Goal: Task Accomplishment & Management: Manage account settings

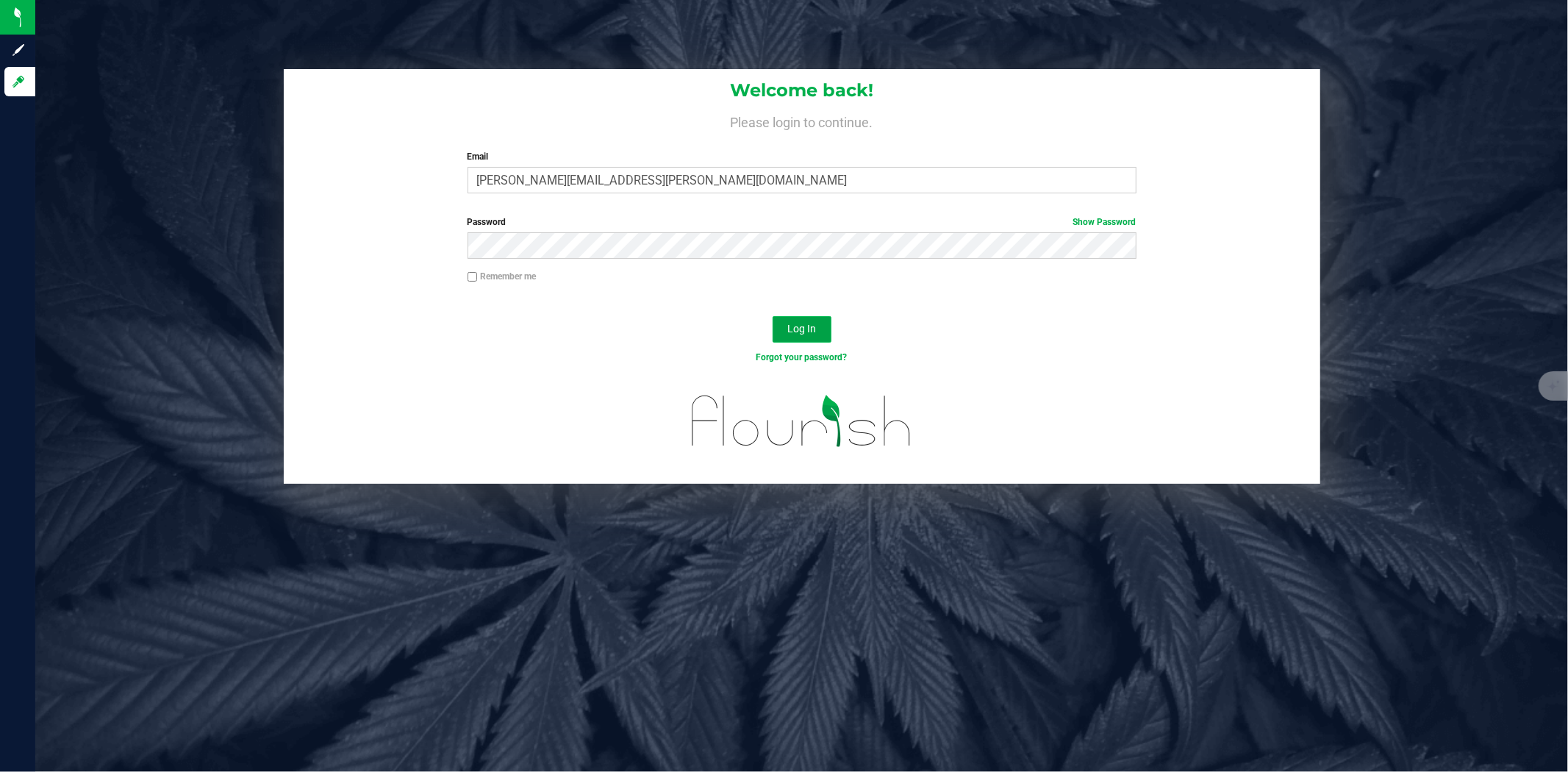
click at [822, 321] on button "Log In" at bounding box center [802, 329] width 59 height 26
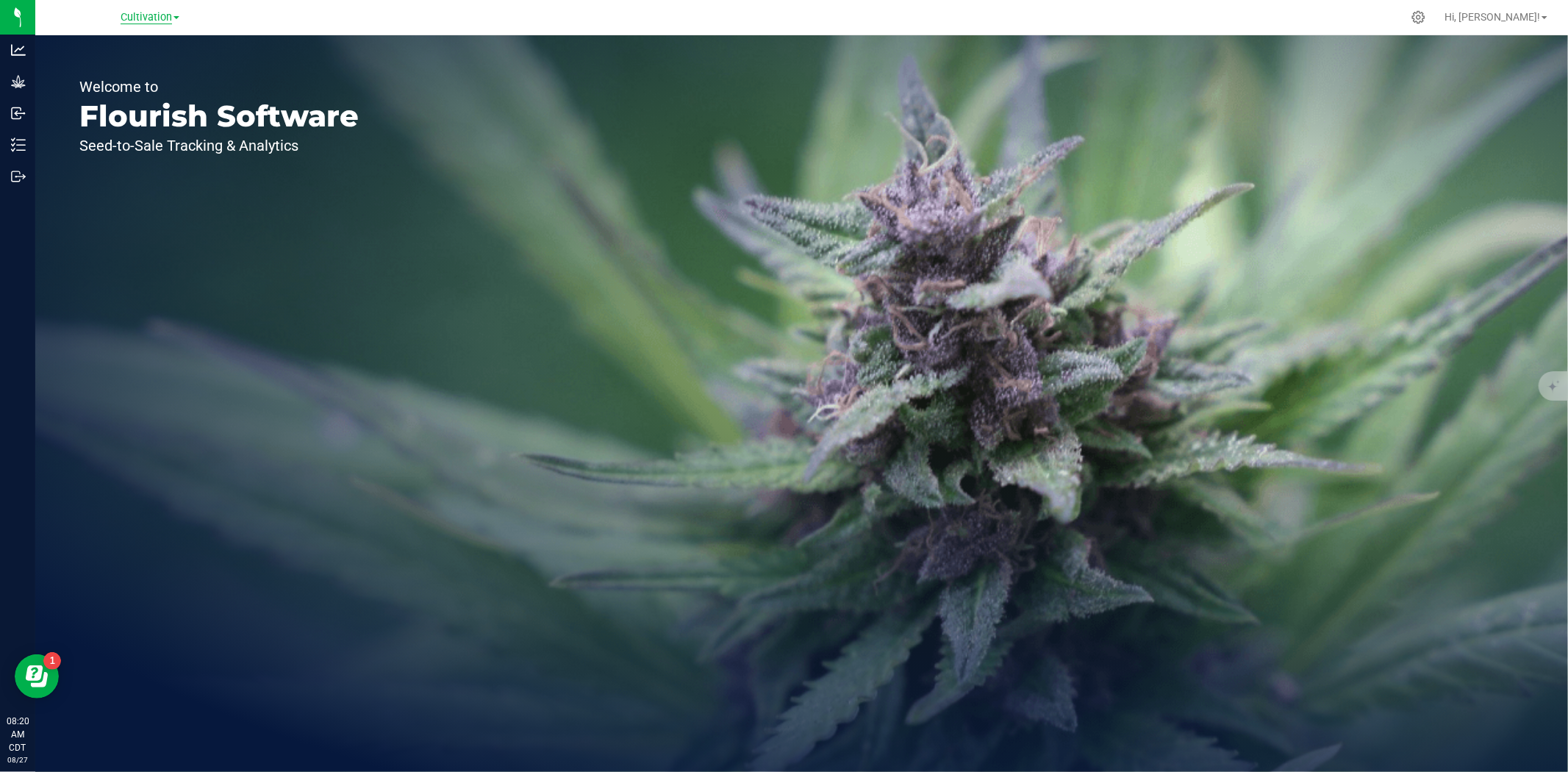
click at [160, 18] on span "Cultivation" at bounding box center [146, 18] width 51 height 14
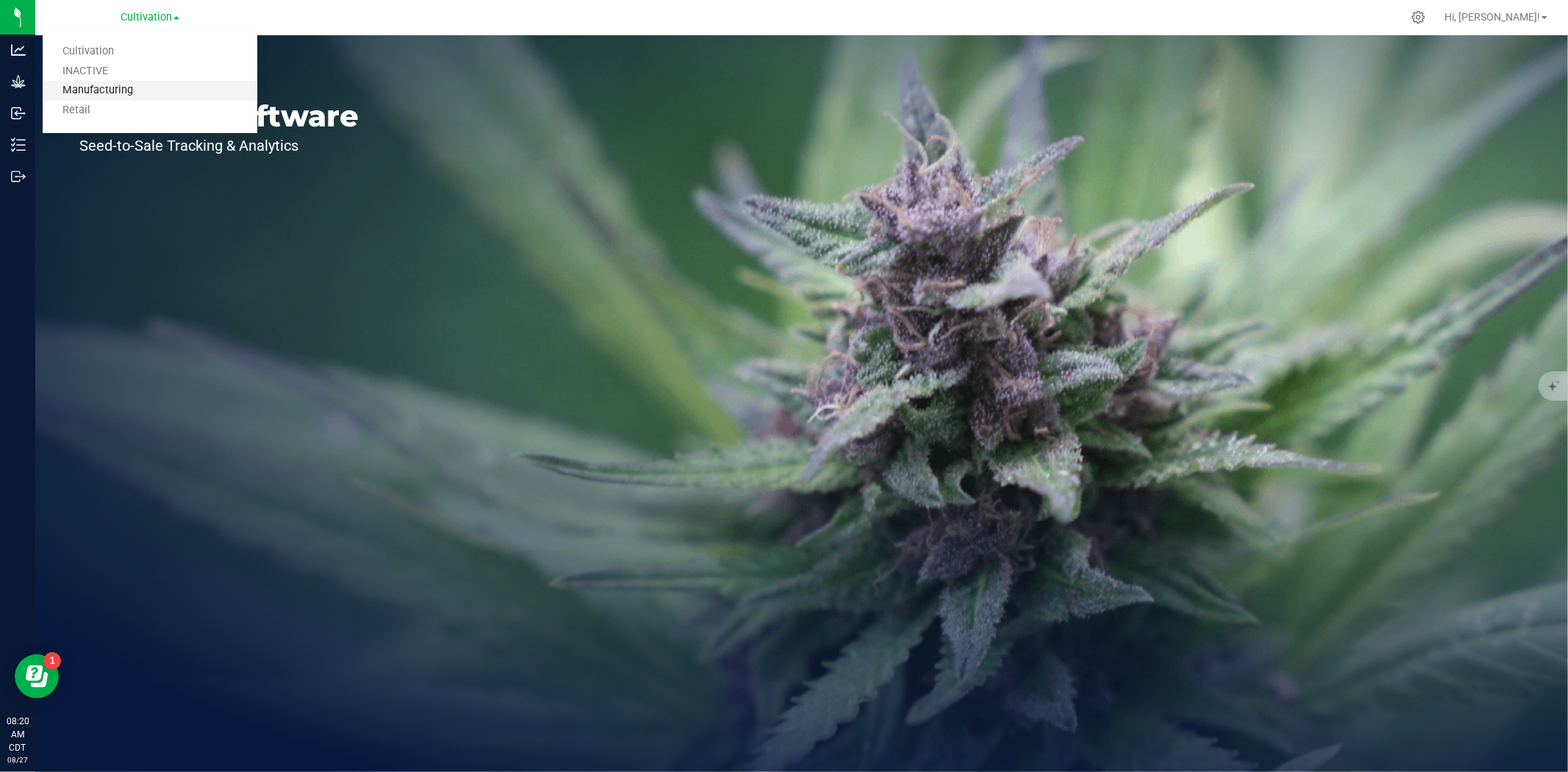
click at [111, 86] on link "Manufacturing" at bounding box center [150, 91] width 214 height 20
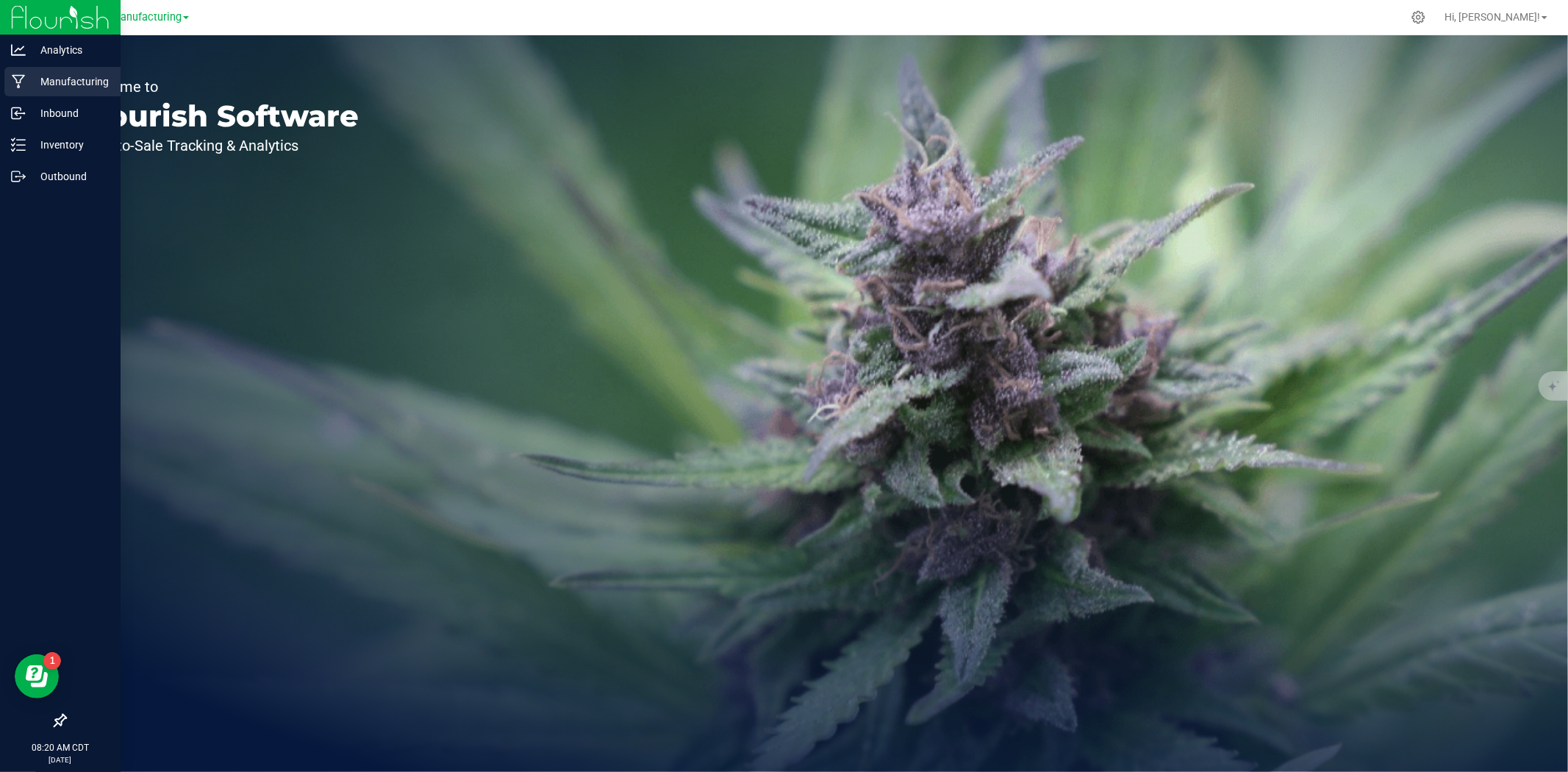
click at [49, 85] on p "Manufacturing" at bounding box center [69, 81] width 88 height 17
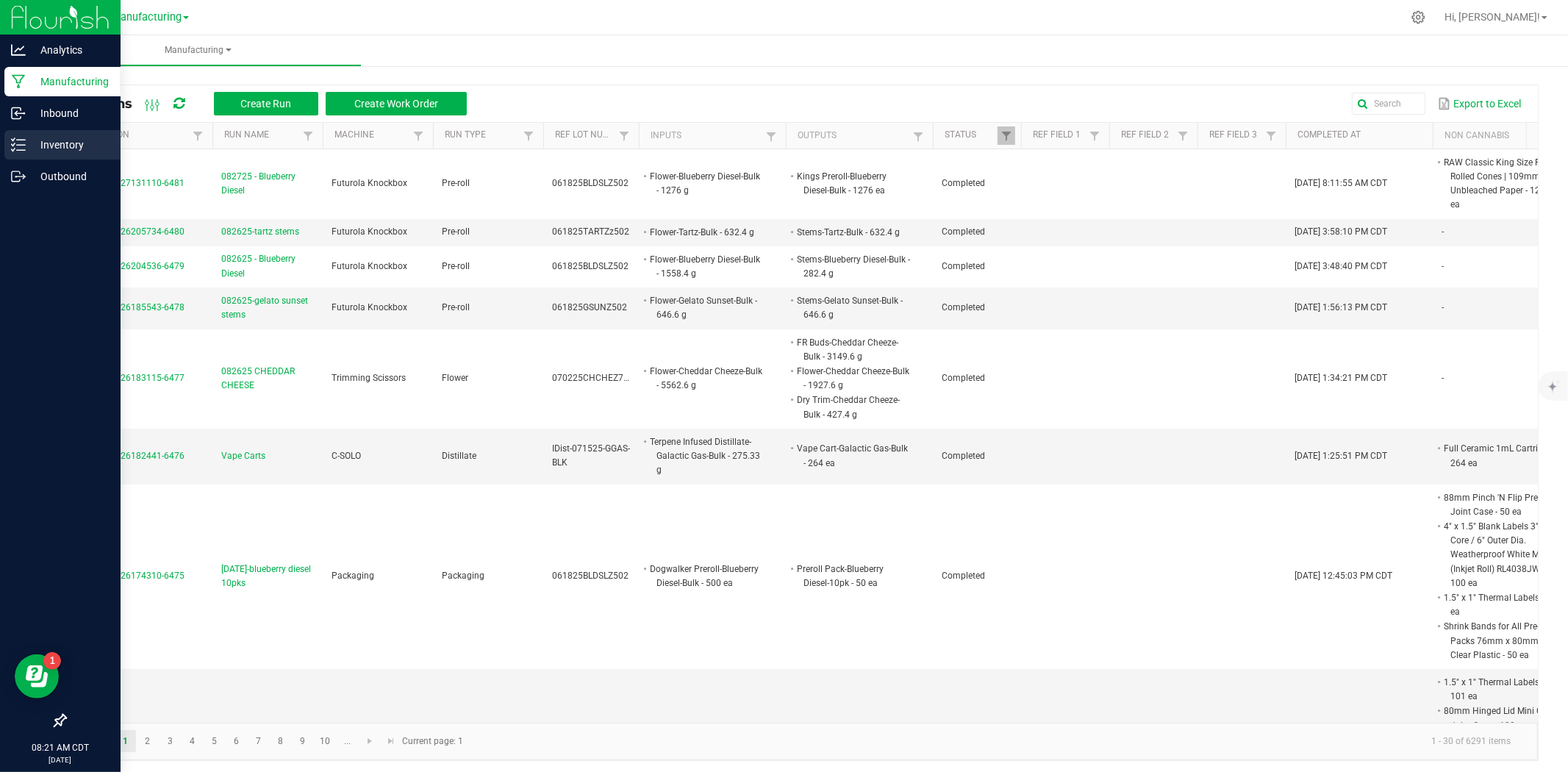
click at [38, 154] on div "Inventory" at bounding box center [62, 144] width 116 height 29
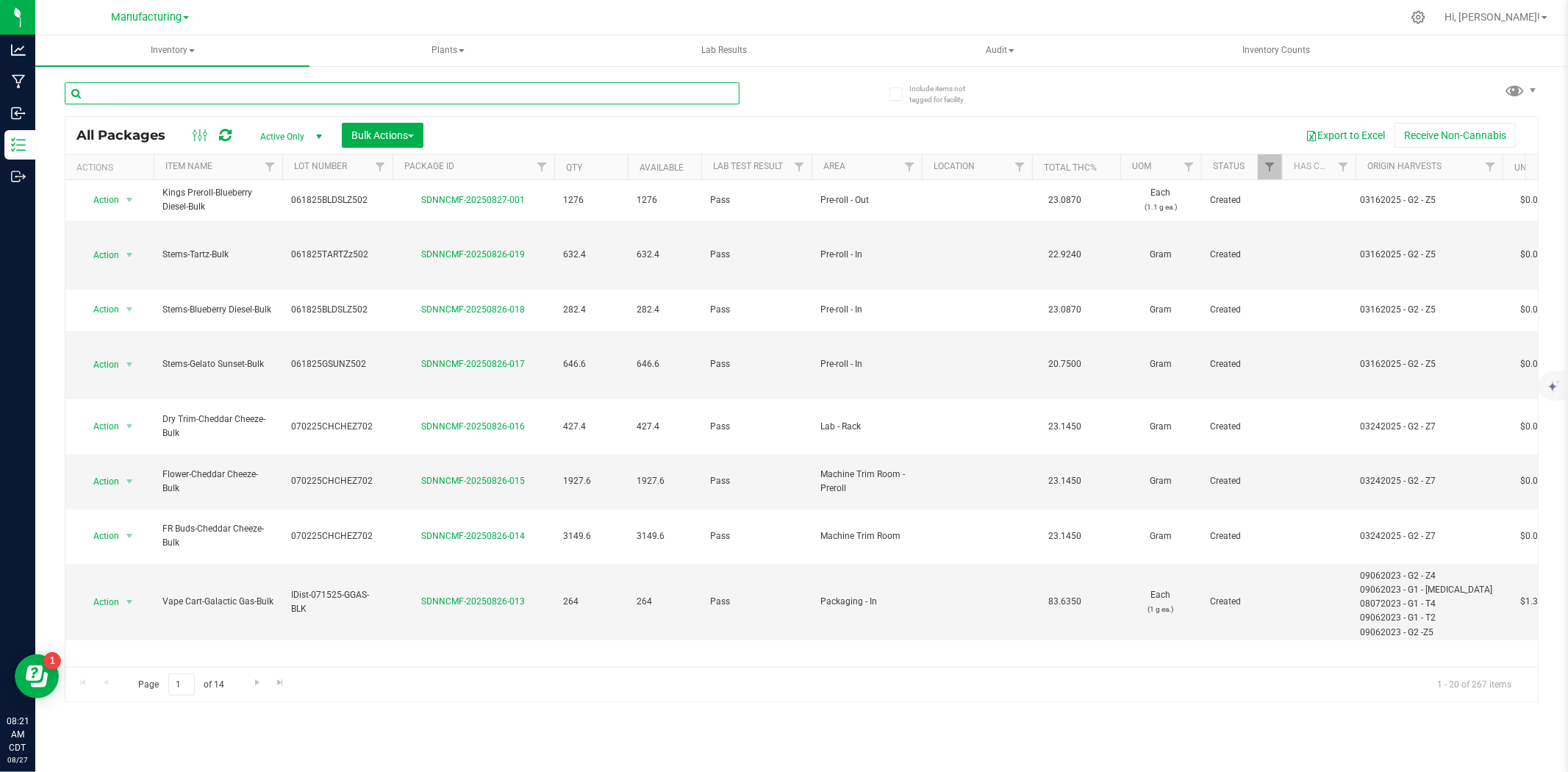
click at [187, 87] on input "text" at bounding box center [402, 93] width 675 height 22
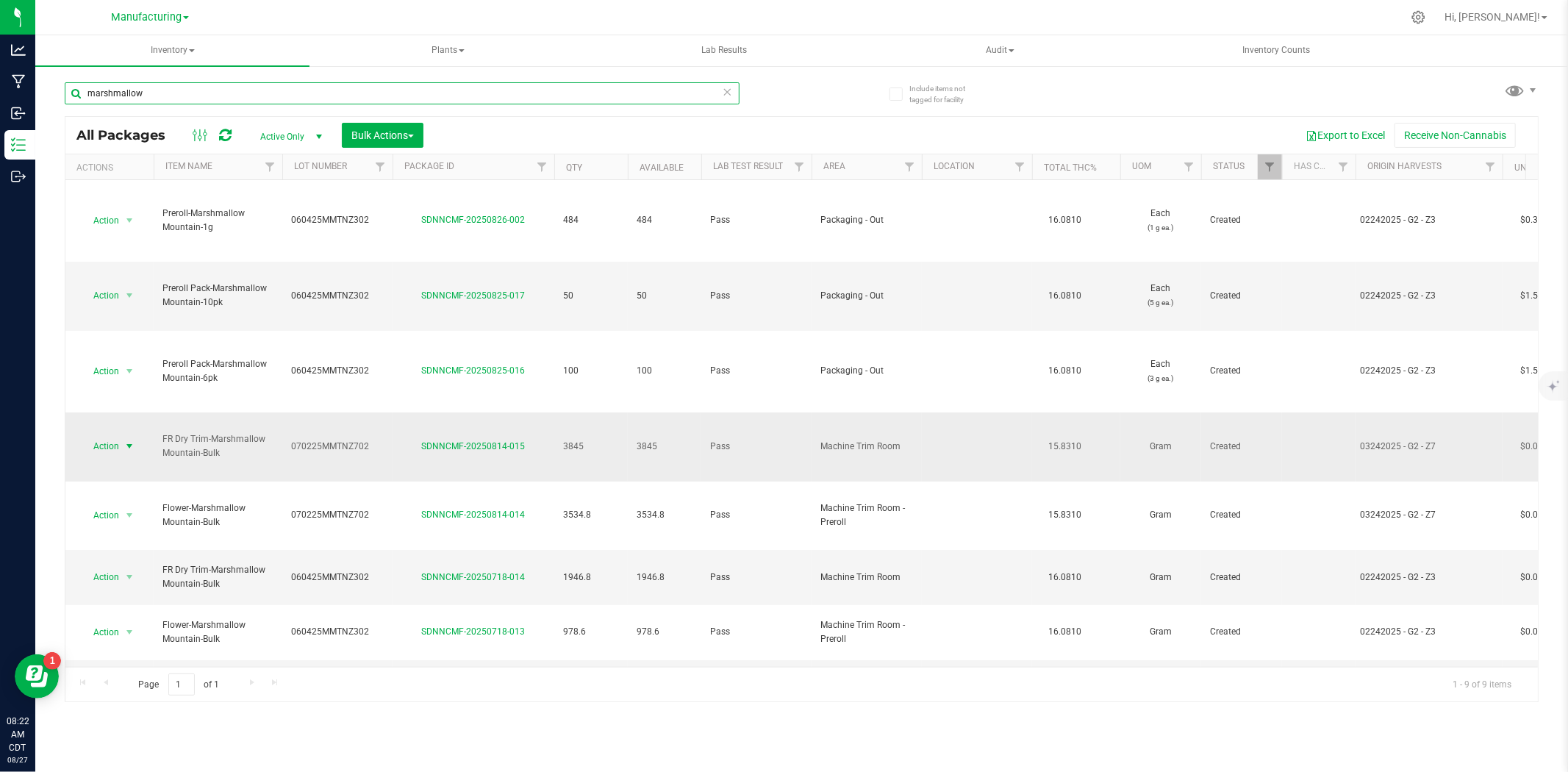
type input "marshmallow"
click at [127, 441] on span "select" at bounding box center [129, 447] width 12 height 12
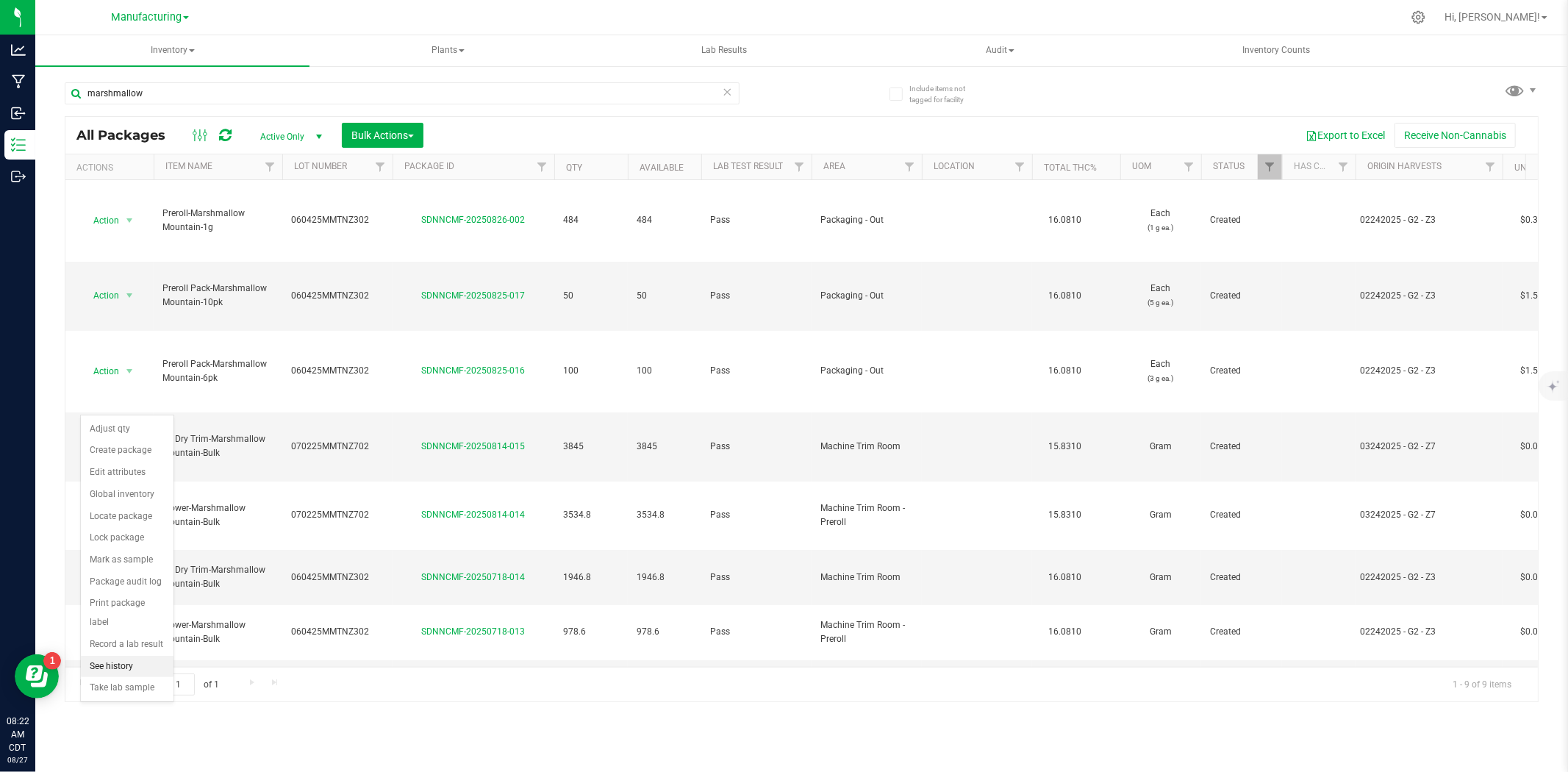
click at [123, 667] on li "See history" at bounding box center [127, 667] width 93 height 22
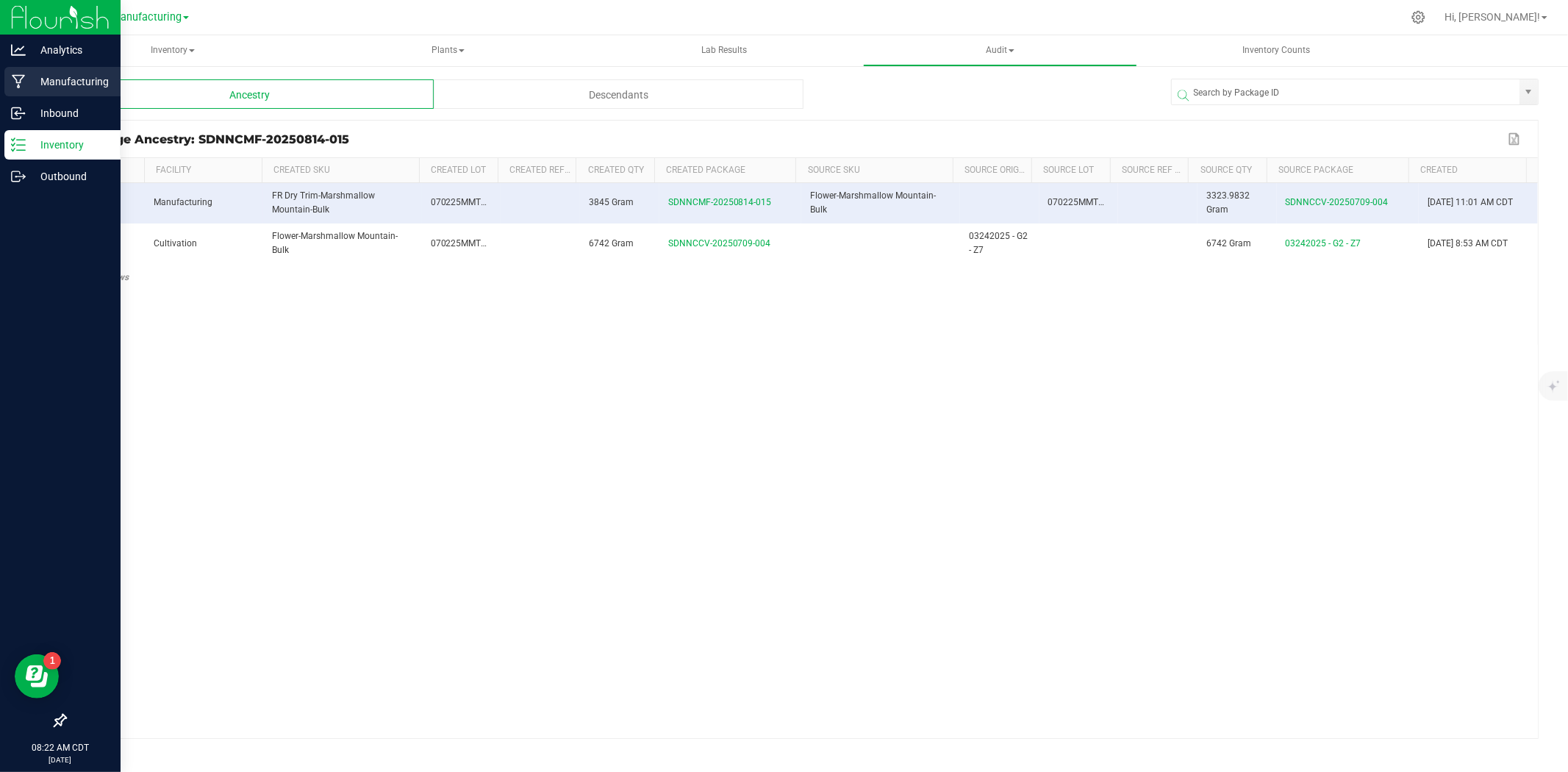
click at [26, 85] on p "Manufacturing" at bounding box center [69, 81] width 88 height 17
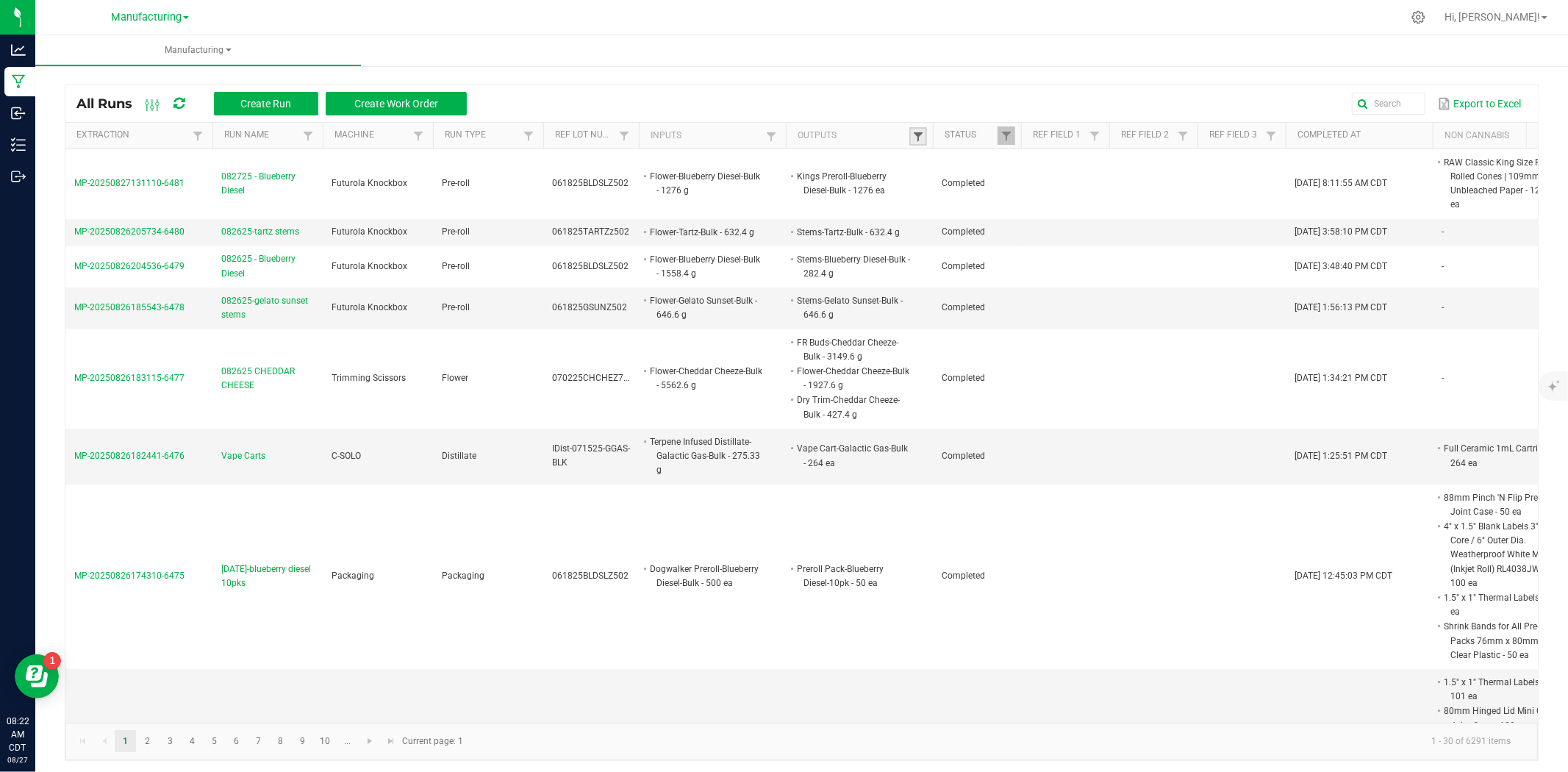
click at [914, 132] on span at bounding box center [918, 137] width 12 height 12
click at [930, 171] on input "text" at bounding box center [994, 166] width 151 height 22
type input "fr dry trim-marsh"
click at [1041, 193] on button "Filter" at bounding box center [1034, 205] width 74 height 32
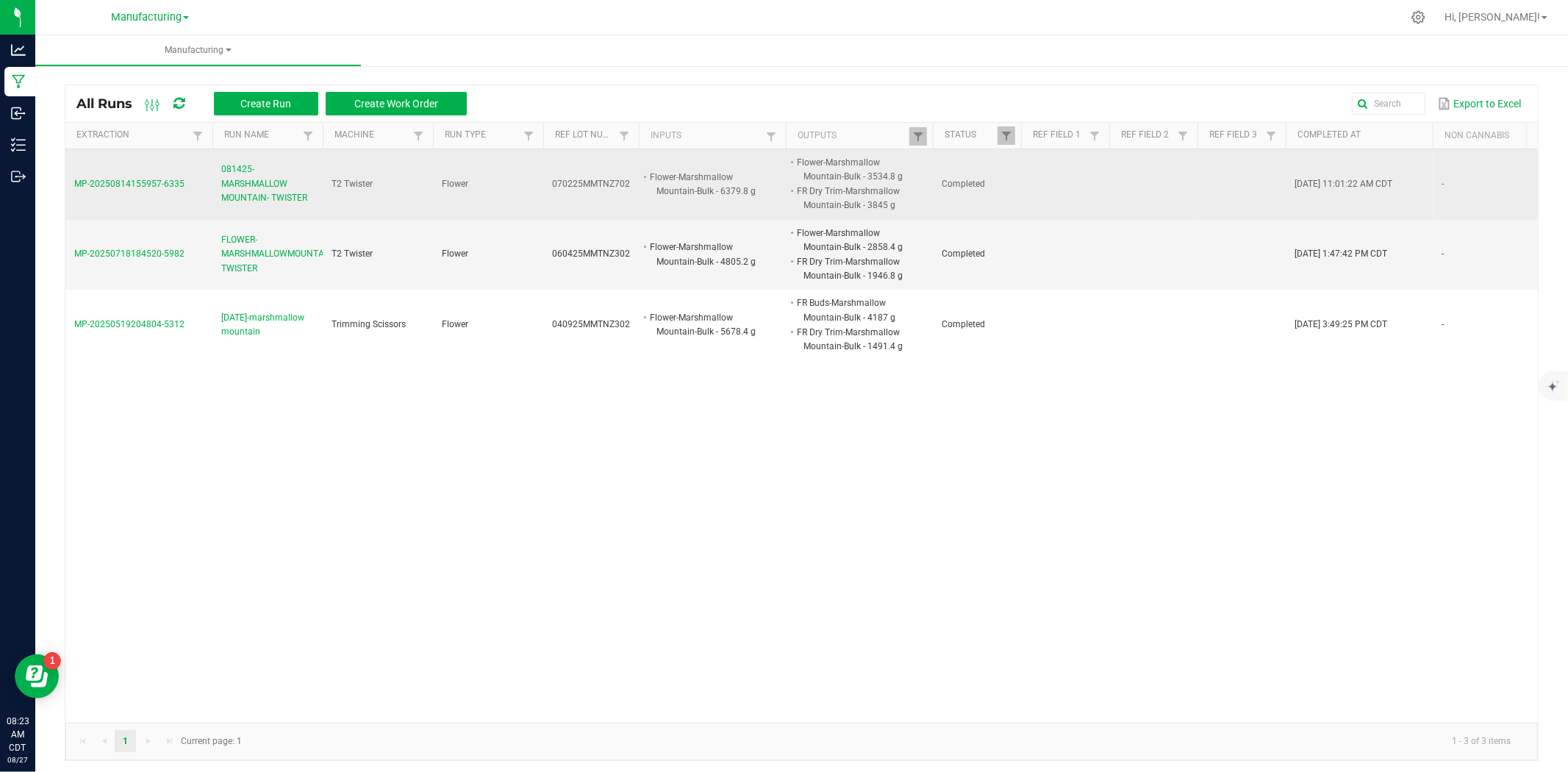
click at [281, 189] on span "081425- MARSHMALLOW MOUNTAIN- TWISTER" at bounding box center [267, 184] width 93 height 43
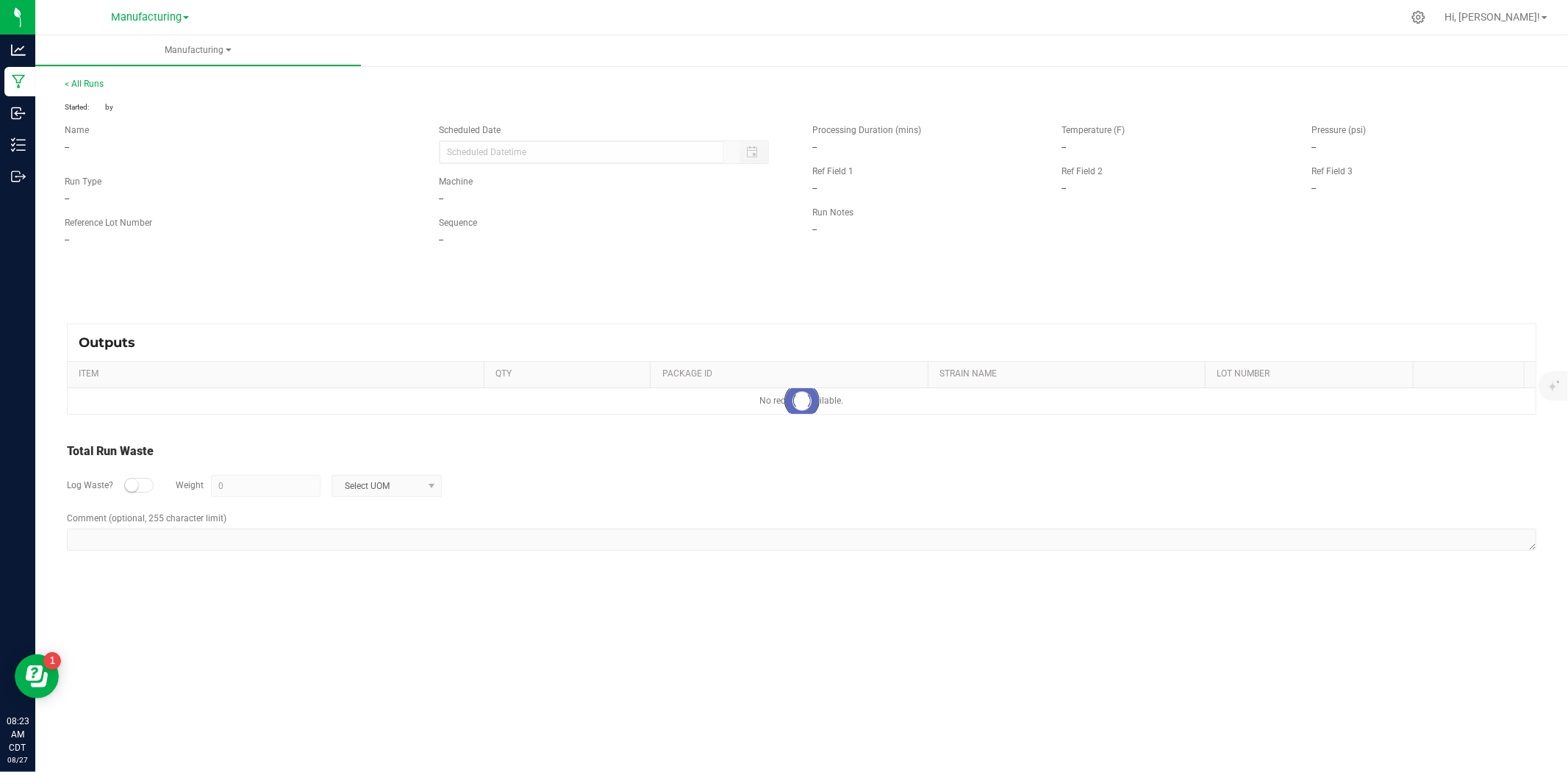
type input "08/14/2025 10:59 AM"
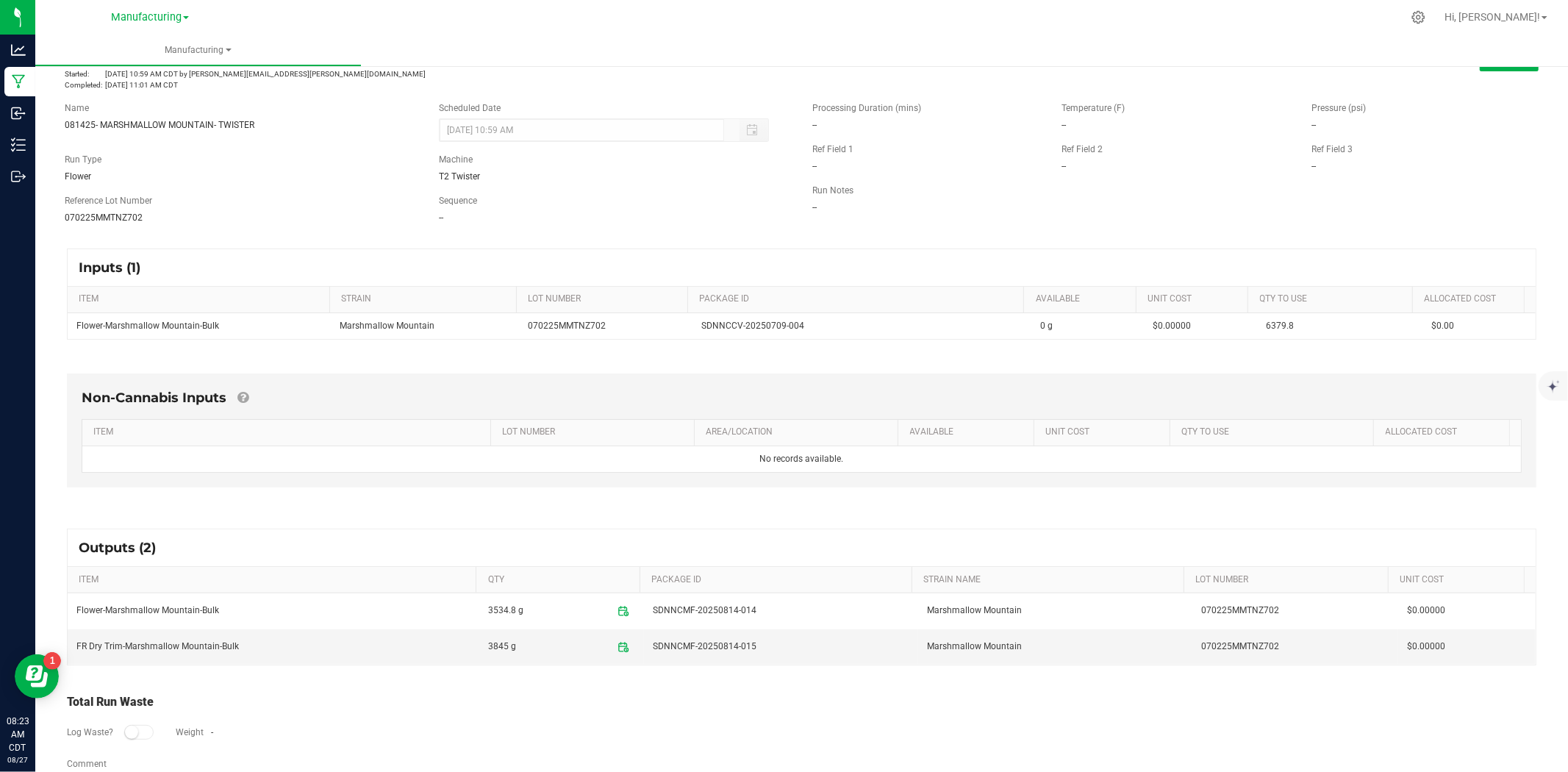
scroll to position [84, 0]
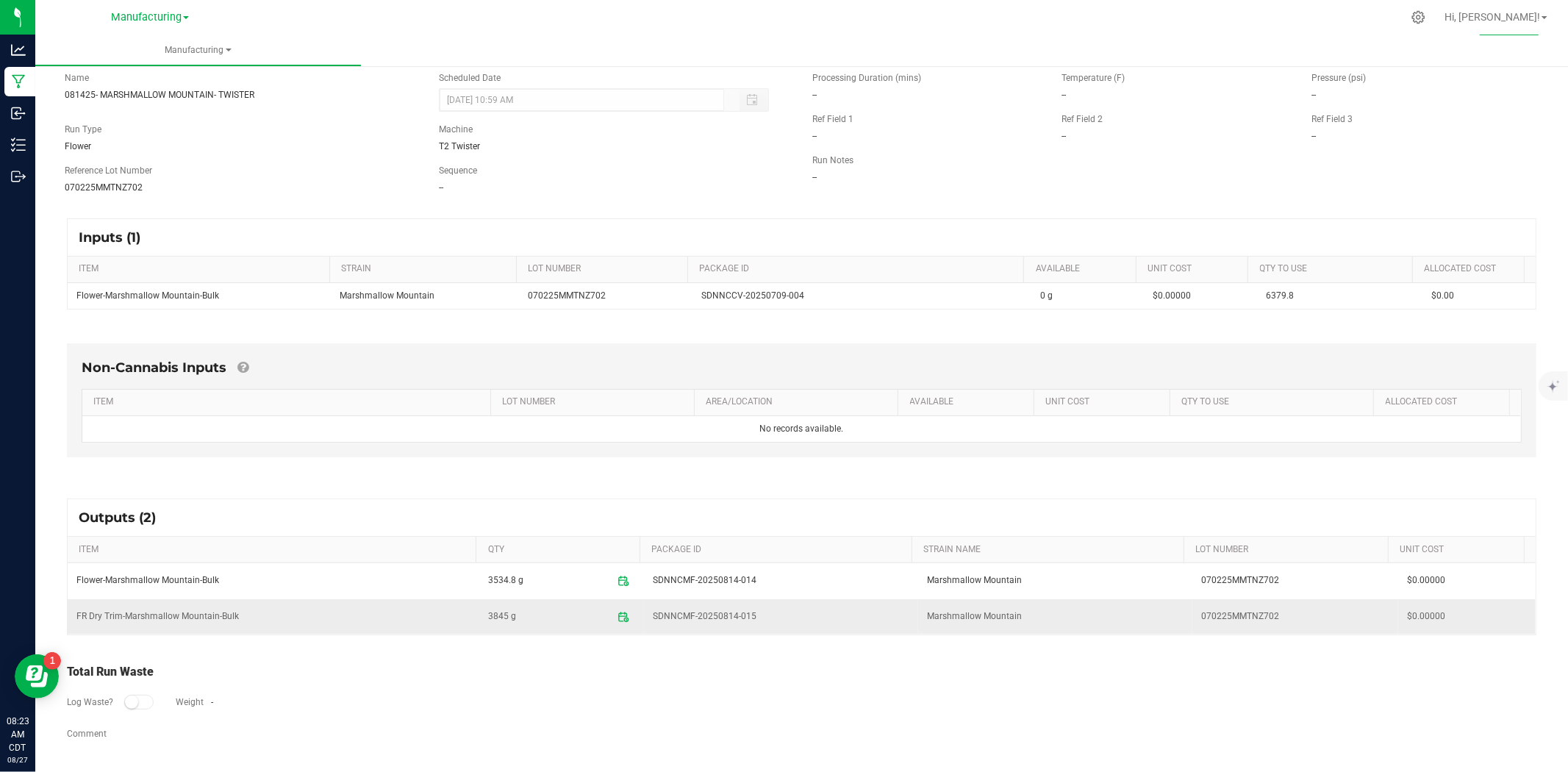
click at [488, 613] on span "3845 g" at bounding box center [502, 617] width 28 height 23
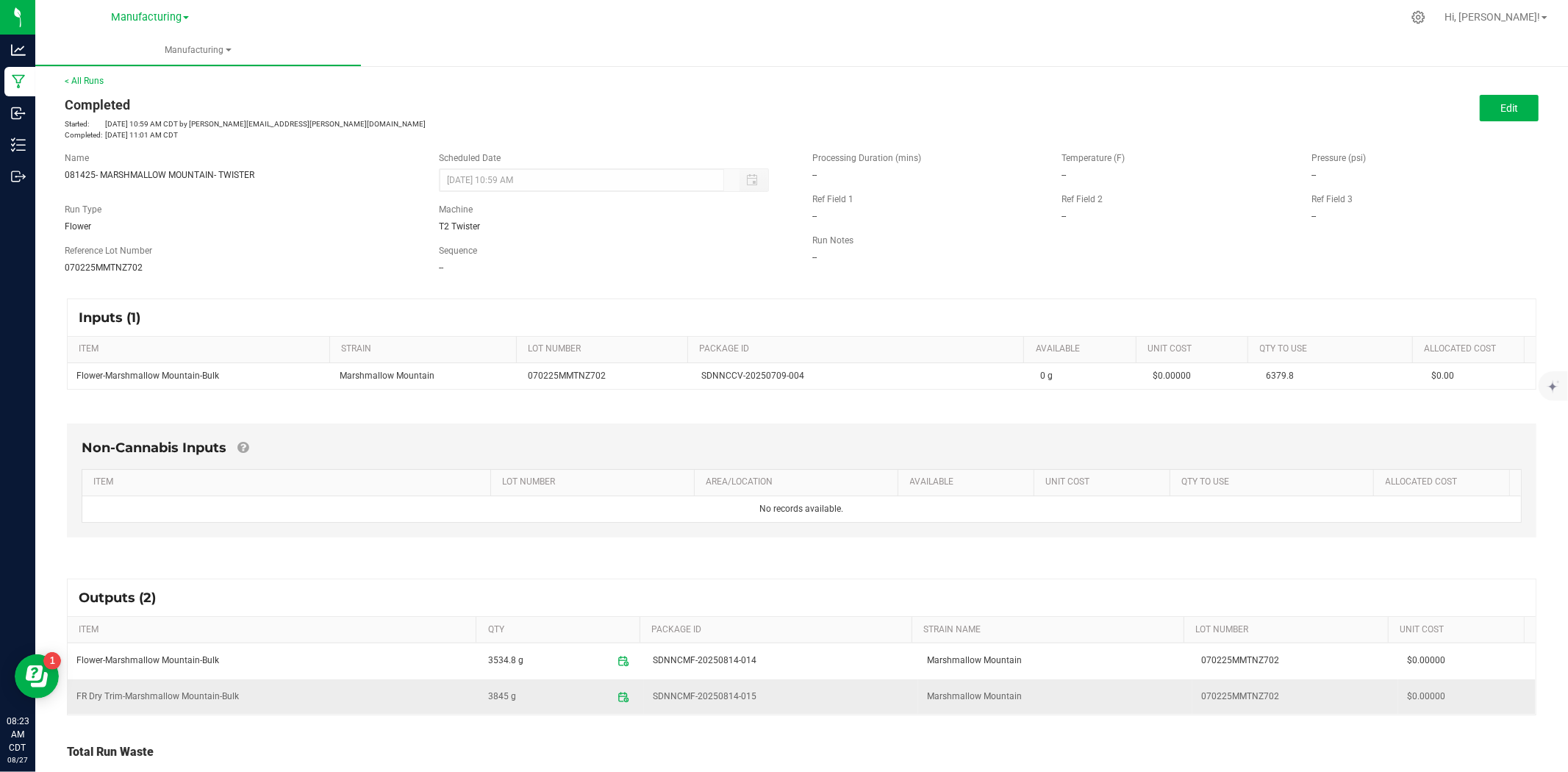
scroll to position [0, 0]
click at [624, 704] on icon at bounding box center [626, 704] width 5 height 5
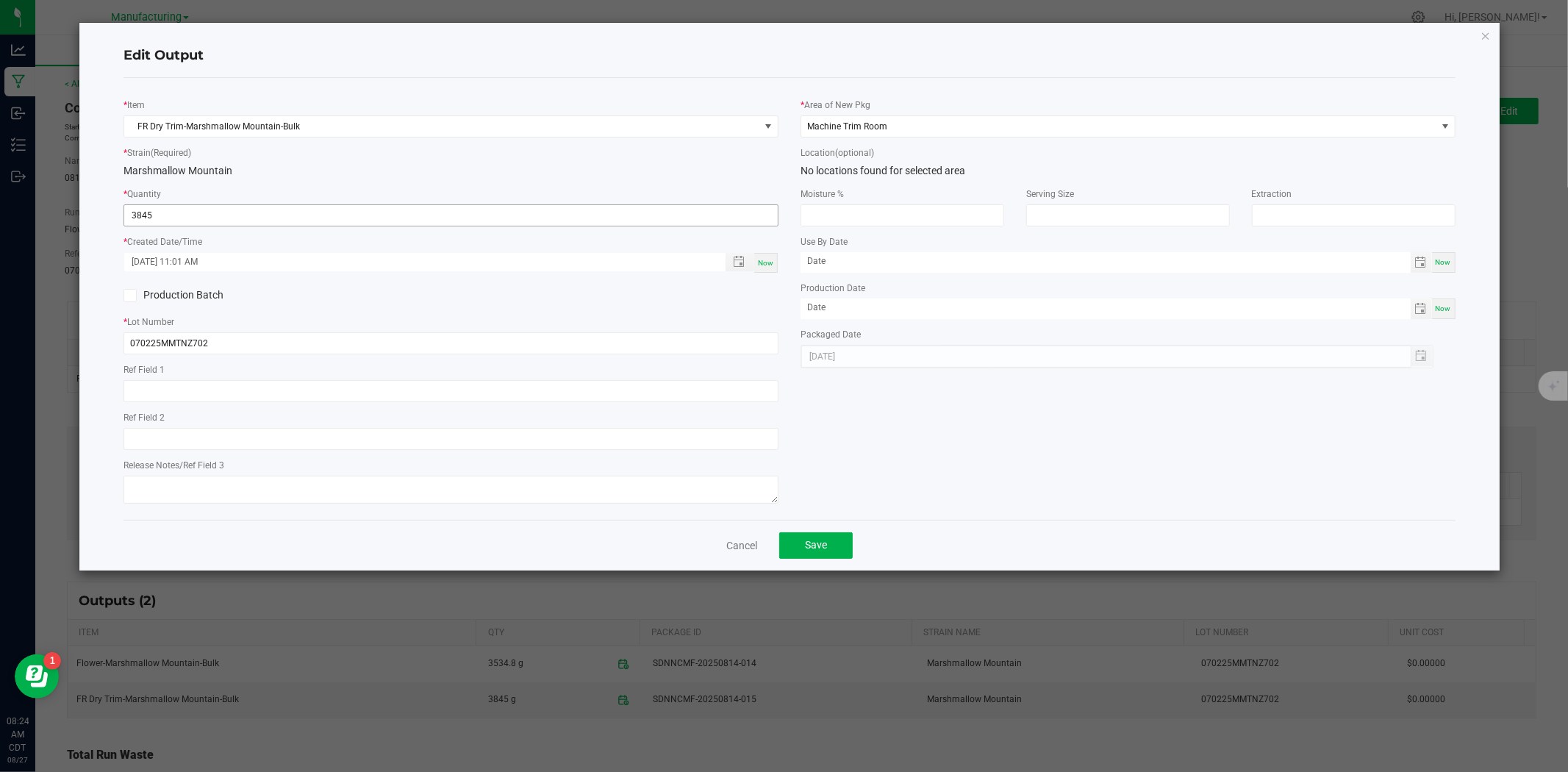
click at [203, 210] on input "3845" at bounding box center [450, 215] width 654 height 20
type input "2846.2000 g"
click at [350, 157] on div "* Strain (Required) Marshmallow Mountain" at bounding box center [450, 162] width 655 height 34
click at [829, 554] on button "Save" at bounding box center [816, 546] width 74 height 26
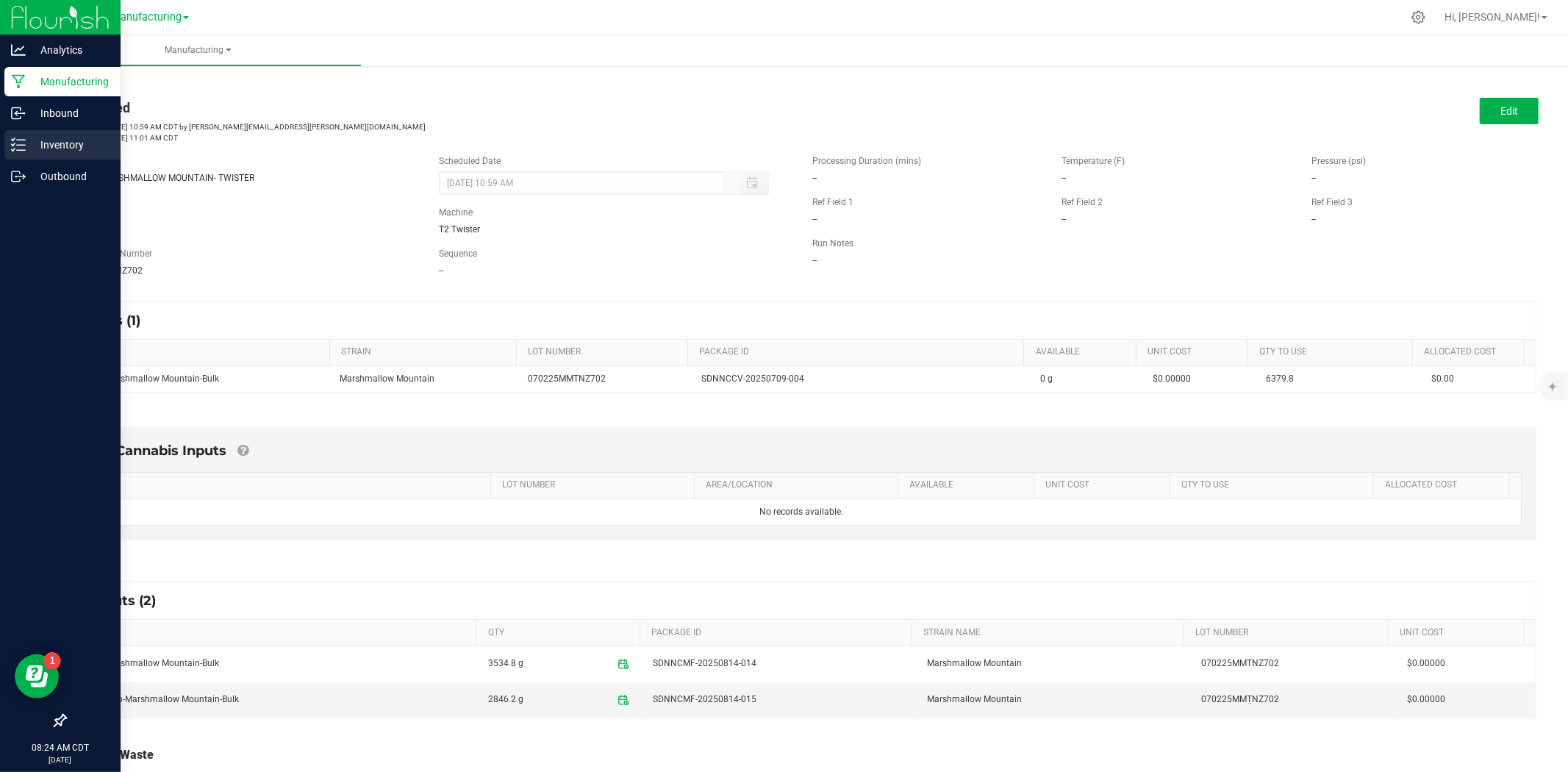
click at [50, 137] on p "Inventory" at bounding box center [69, 144] width 88 height 17
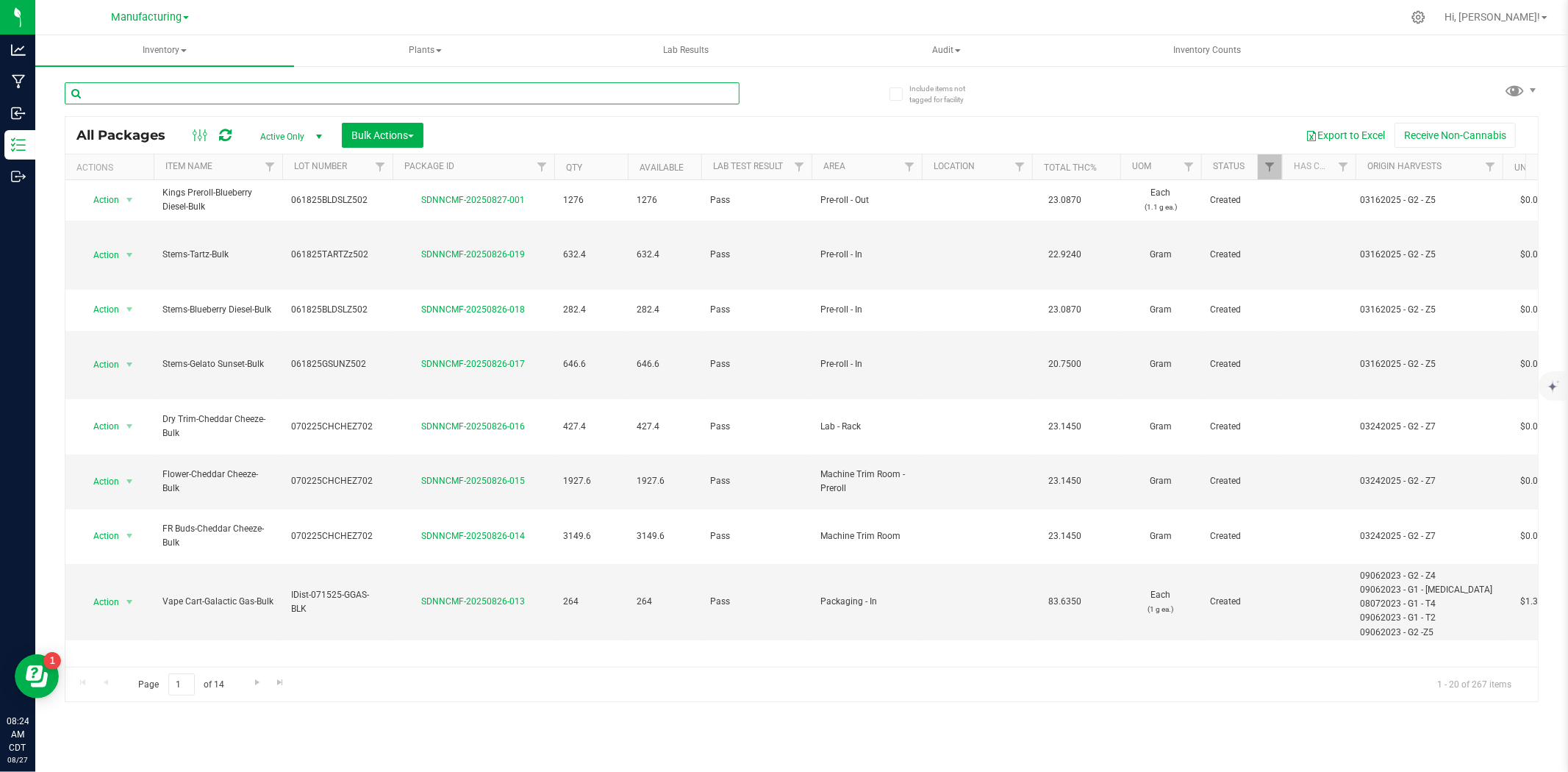
click at [332, 90] on input "text" at bounding box center [402, 93] width 675 height 22
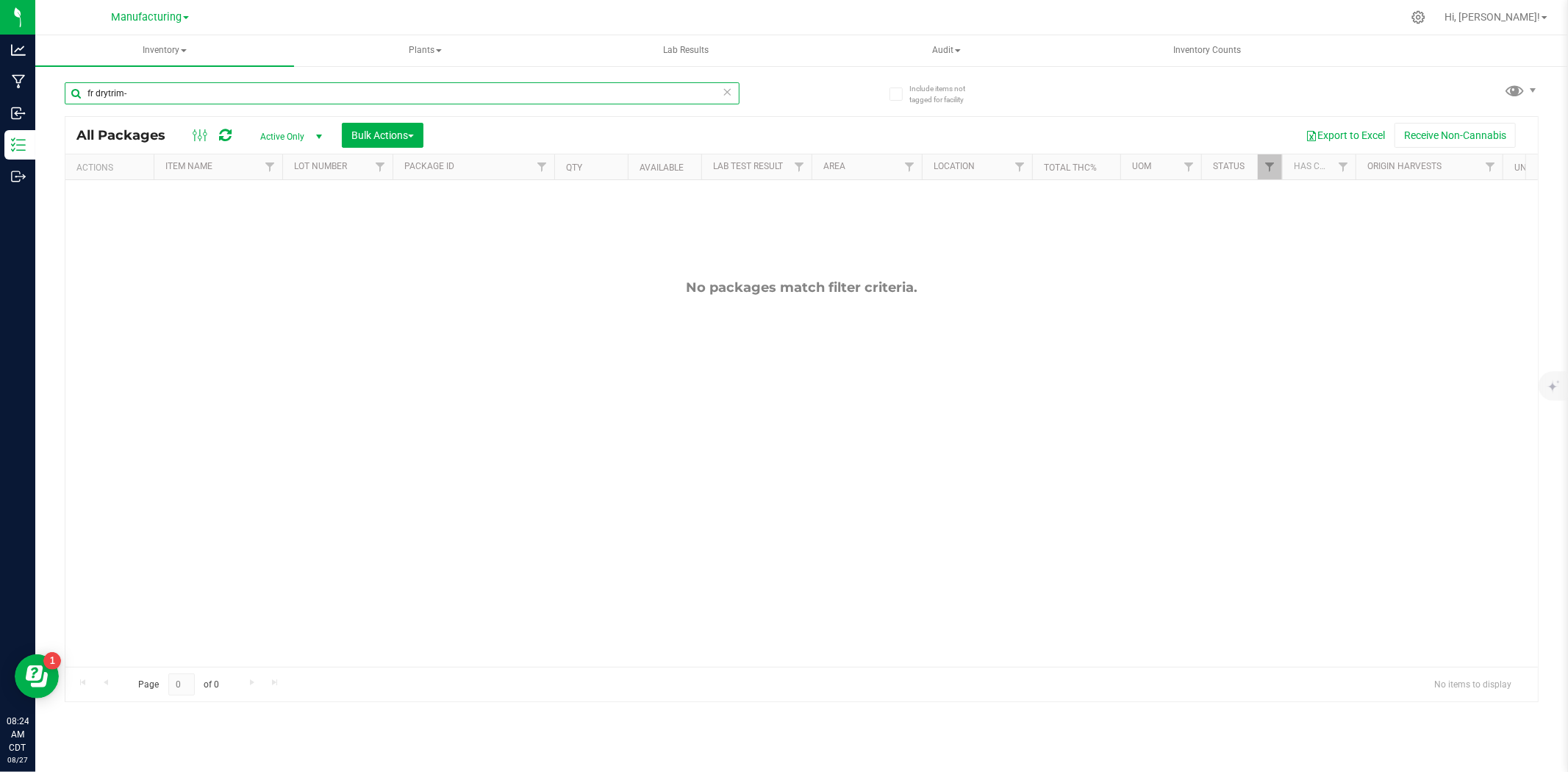
click at [107, 96] on input "fr drytrim-" at bounding box center [402, 93] width 675 height 22
click at [174, 85] on input "fr dry trim-" at bounding box center [402, 93] width 675 height 22
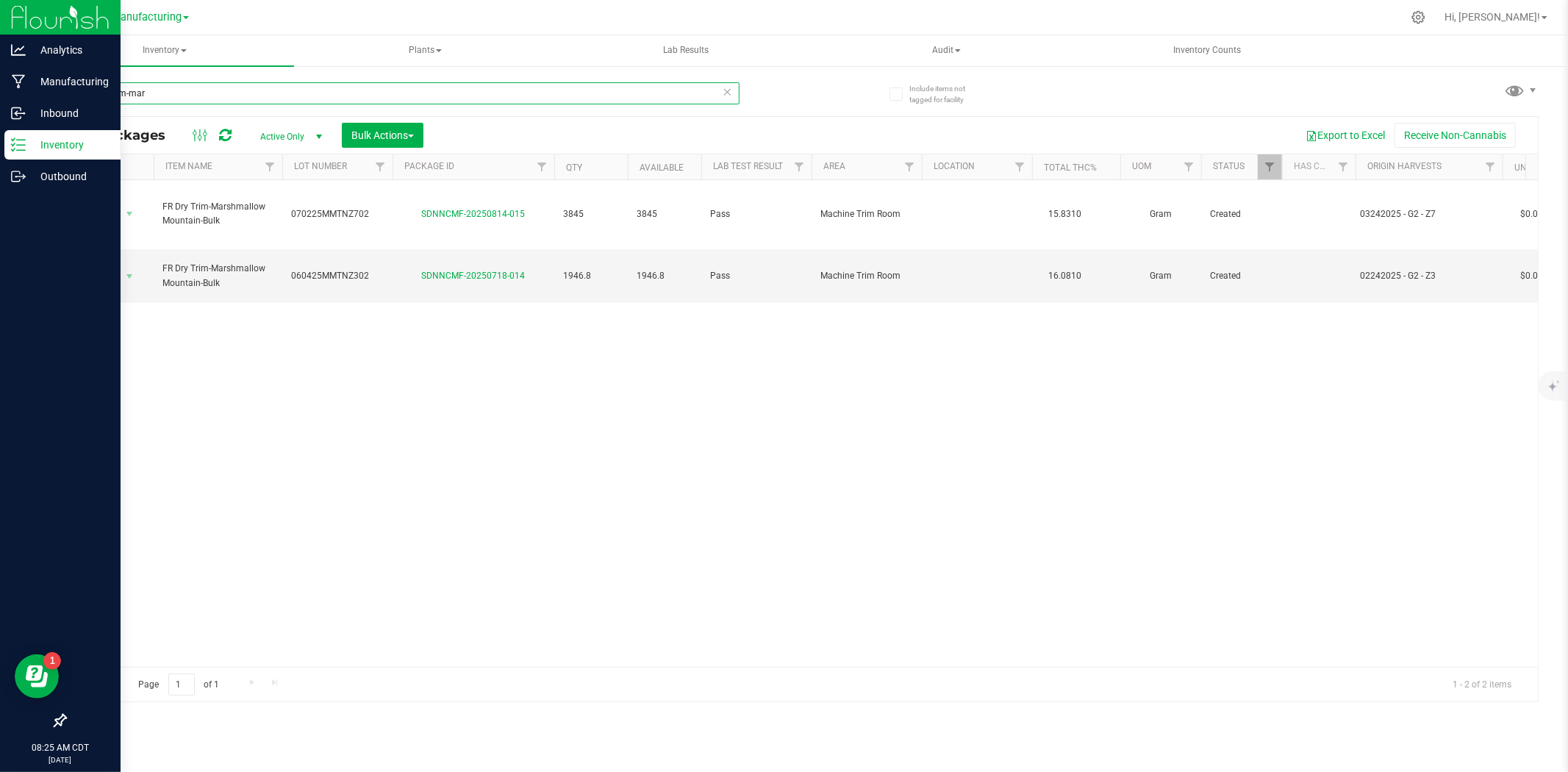
type input "fr dry trim-mar"
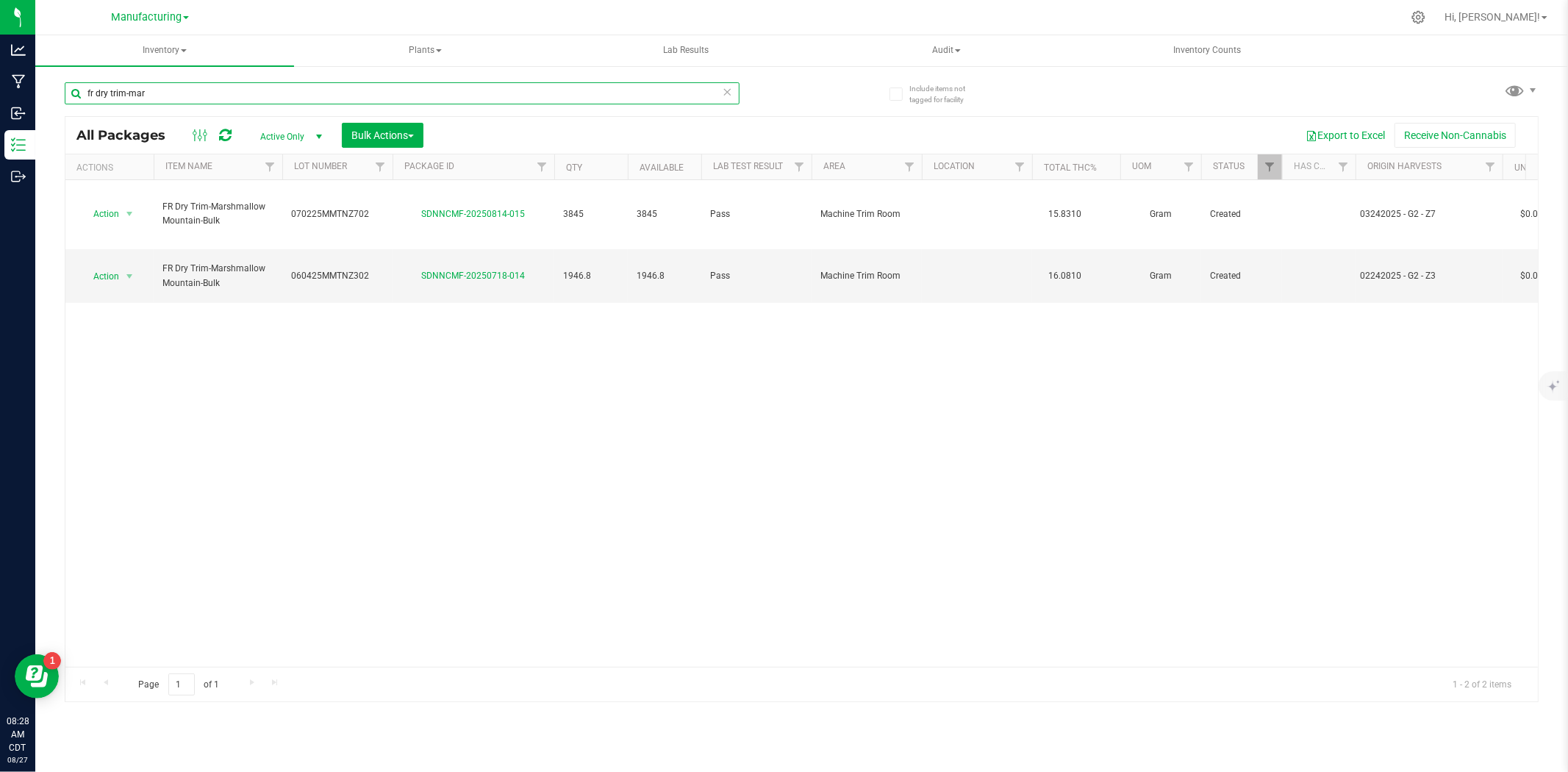
drag, startPoint x: 159, startPoint y: 89, endPoint x: 59, endPoint y: 99, distance: 100.5
click at [59, 99] on div "Include items not tagged for facility fr dry trim-mar All Packages Active Only …" at bounding box center [802, 289] width 1533 height 448
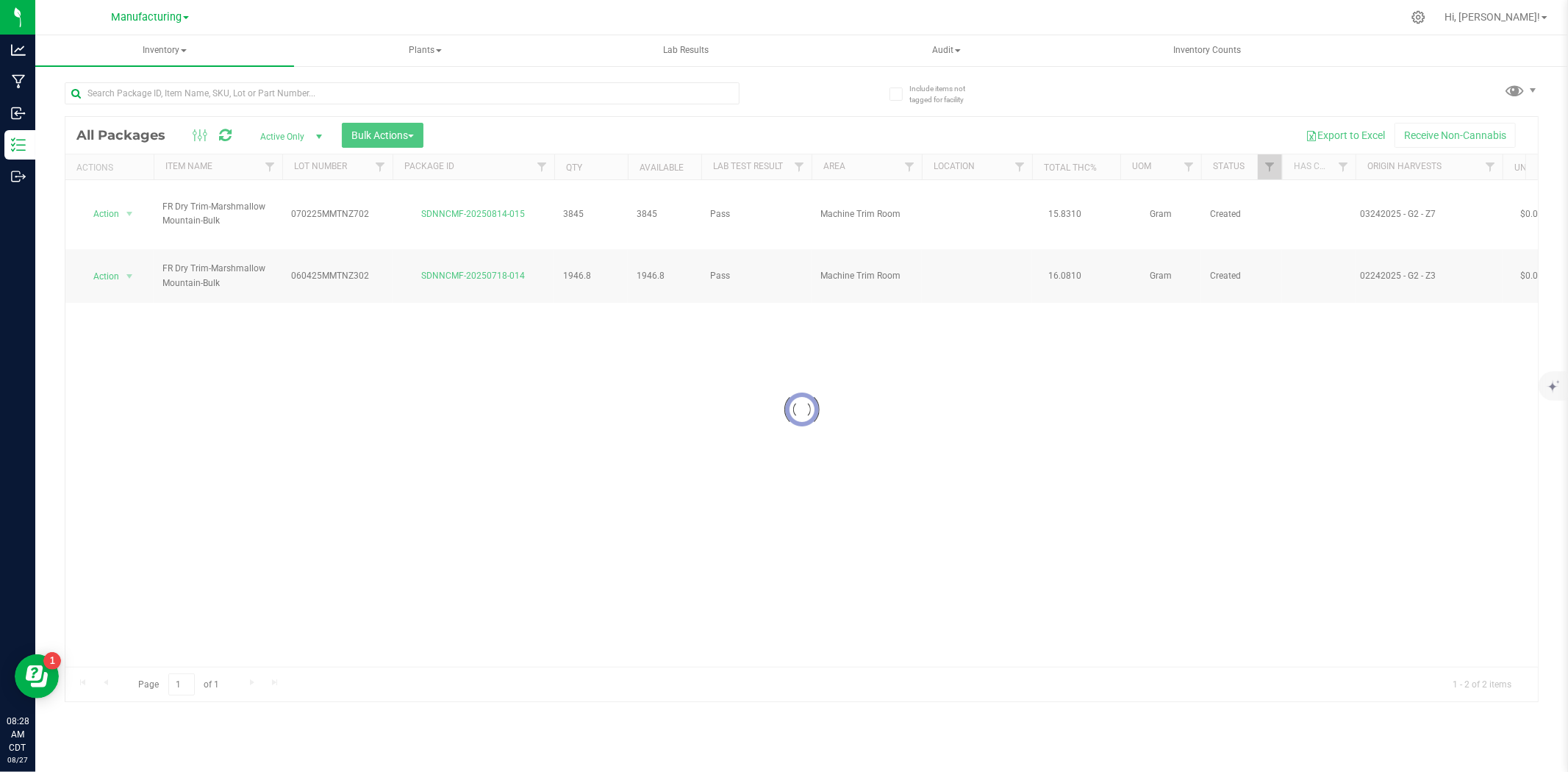
drag, startPoint x: 130, startPoint y: 19, endPoint x: 130, endPoint y: 63, distance: 44.0
click at [130, 19] on span "Manufacturing" at bounding box center [147, 17] width 71 height 13
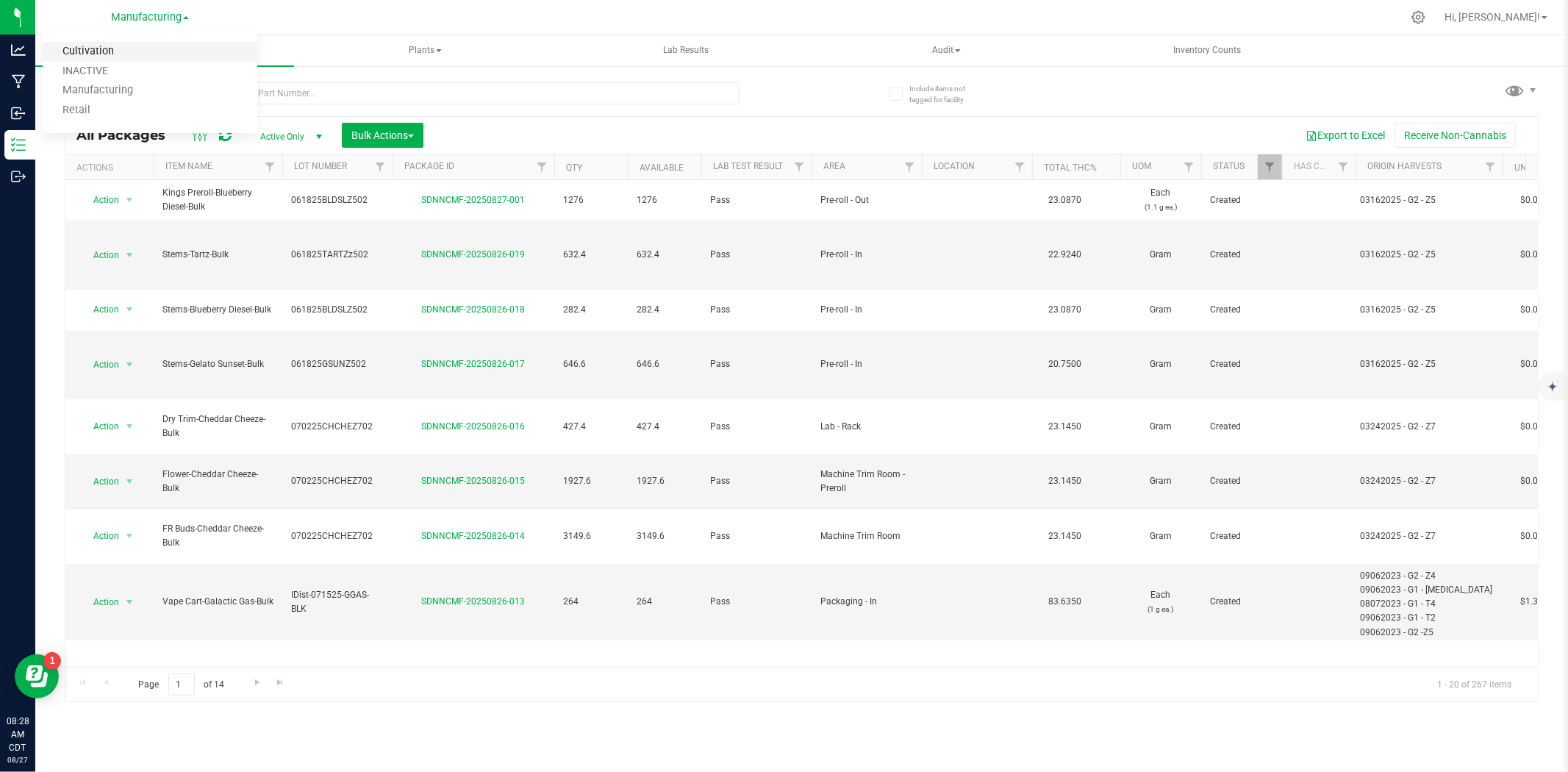
click at [114, 43] on link "Cultivation" at bounding box center [150, 52] width 214 height 20
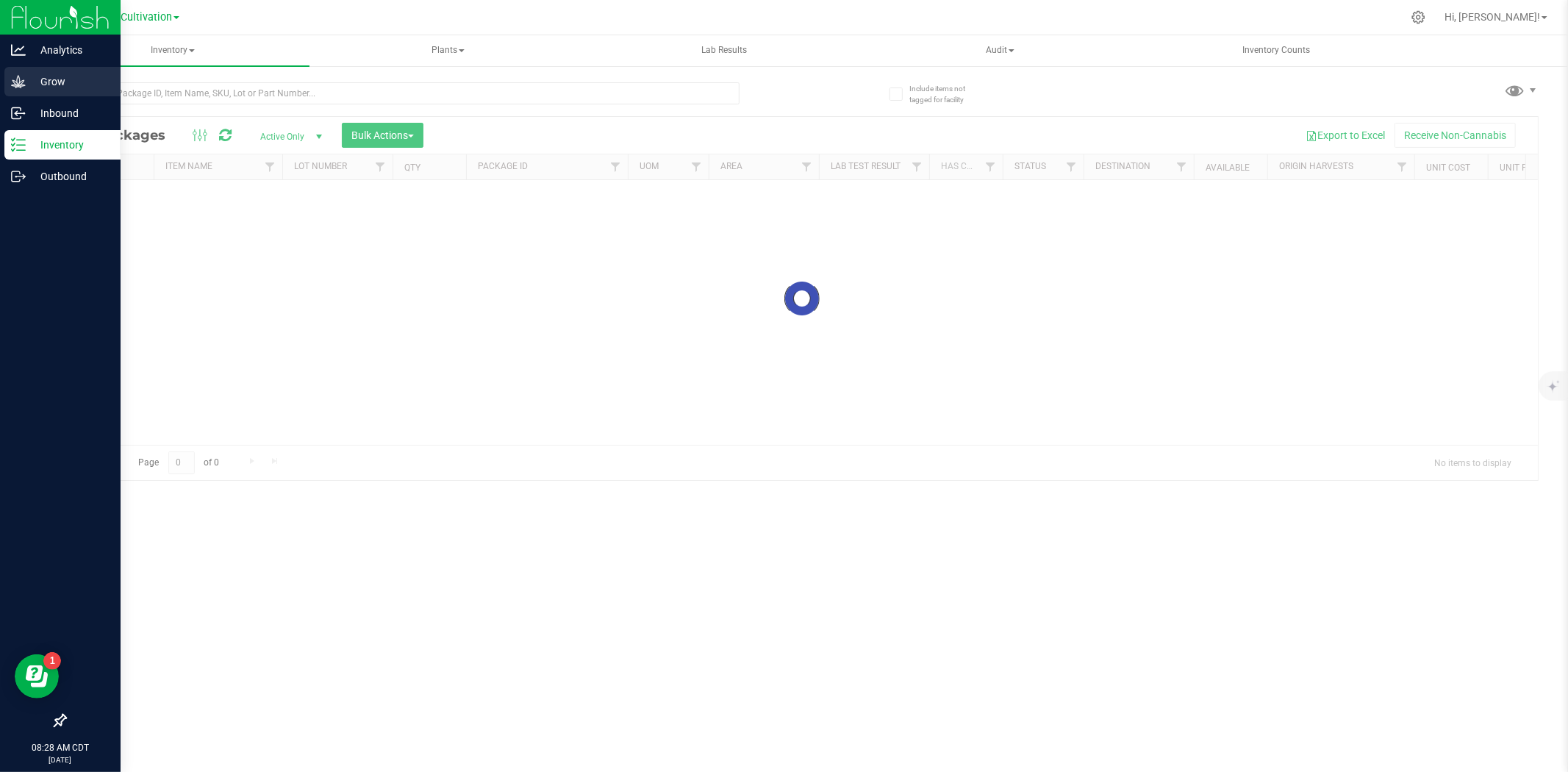
click at [30, 87] on p "Grow" at bounding box center [69, 81] width 88 height 17
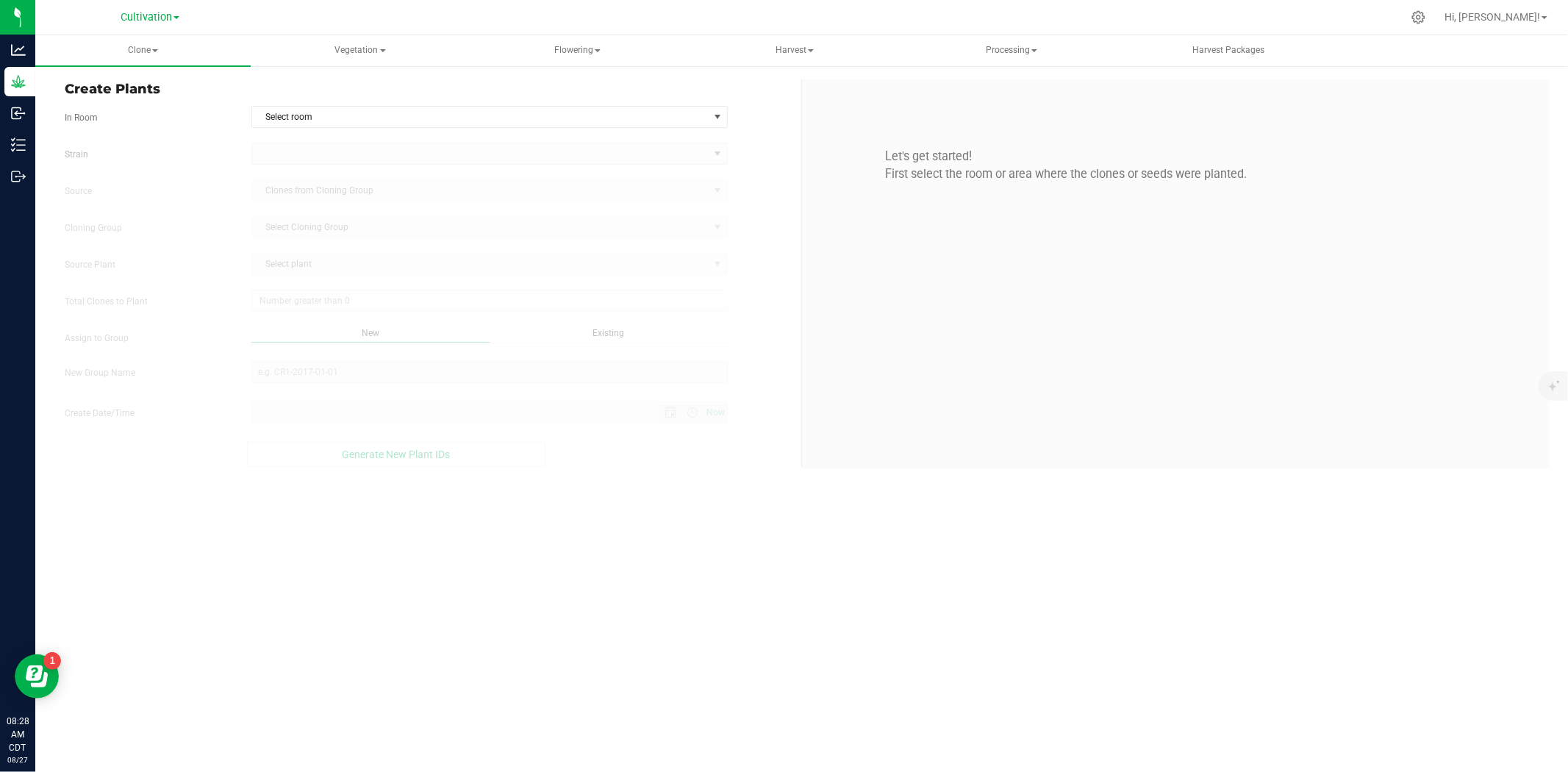
type input "8/27/2025 8:28 AM"
click at [800, 51] on span "Harvest" at bounding box center [794, 50] width 214 height 29
click at [776, 89] on span "Harvests" at bounding box center [747, 88] width 82 height 13
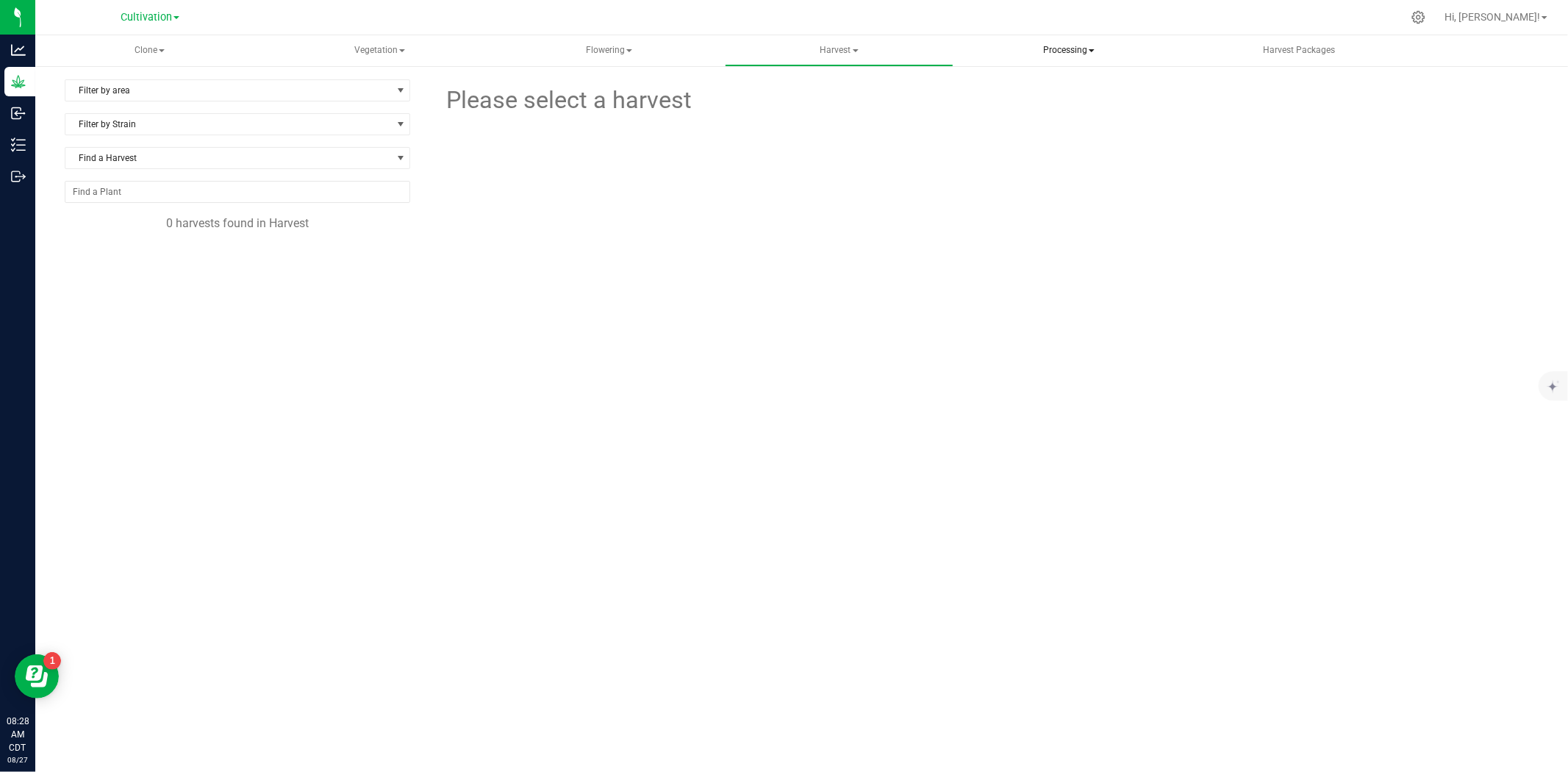
click at [1007, 49] on span "Processing" at bounding box center [1069, 50] width 227 height 29
click at [1021, 108] on span "Processing harvests" at bounding box center [1042, 105] width 136 height 13
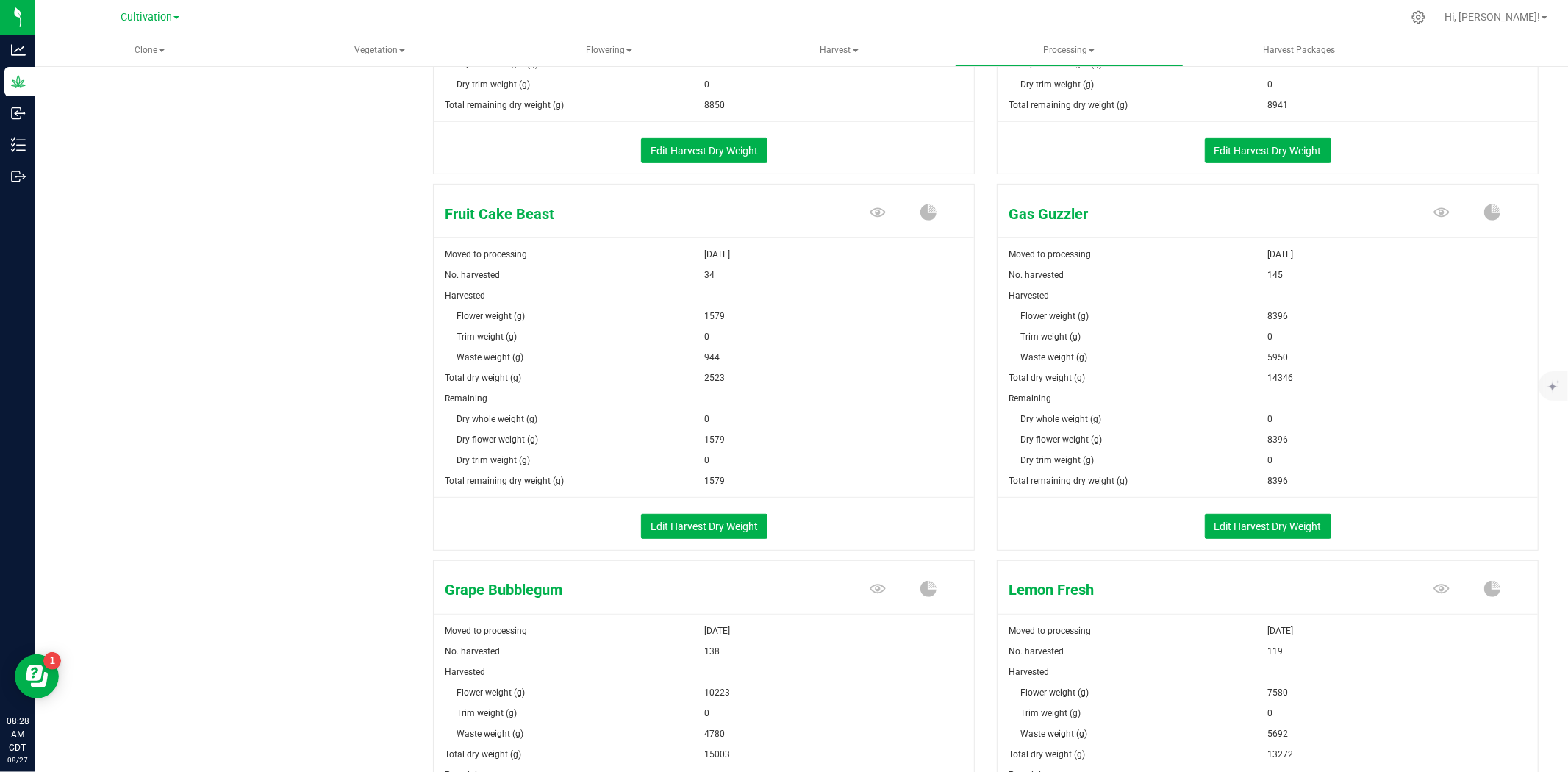
scroll to position [516, 0]
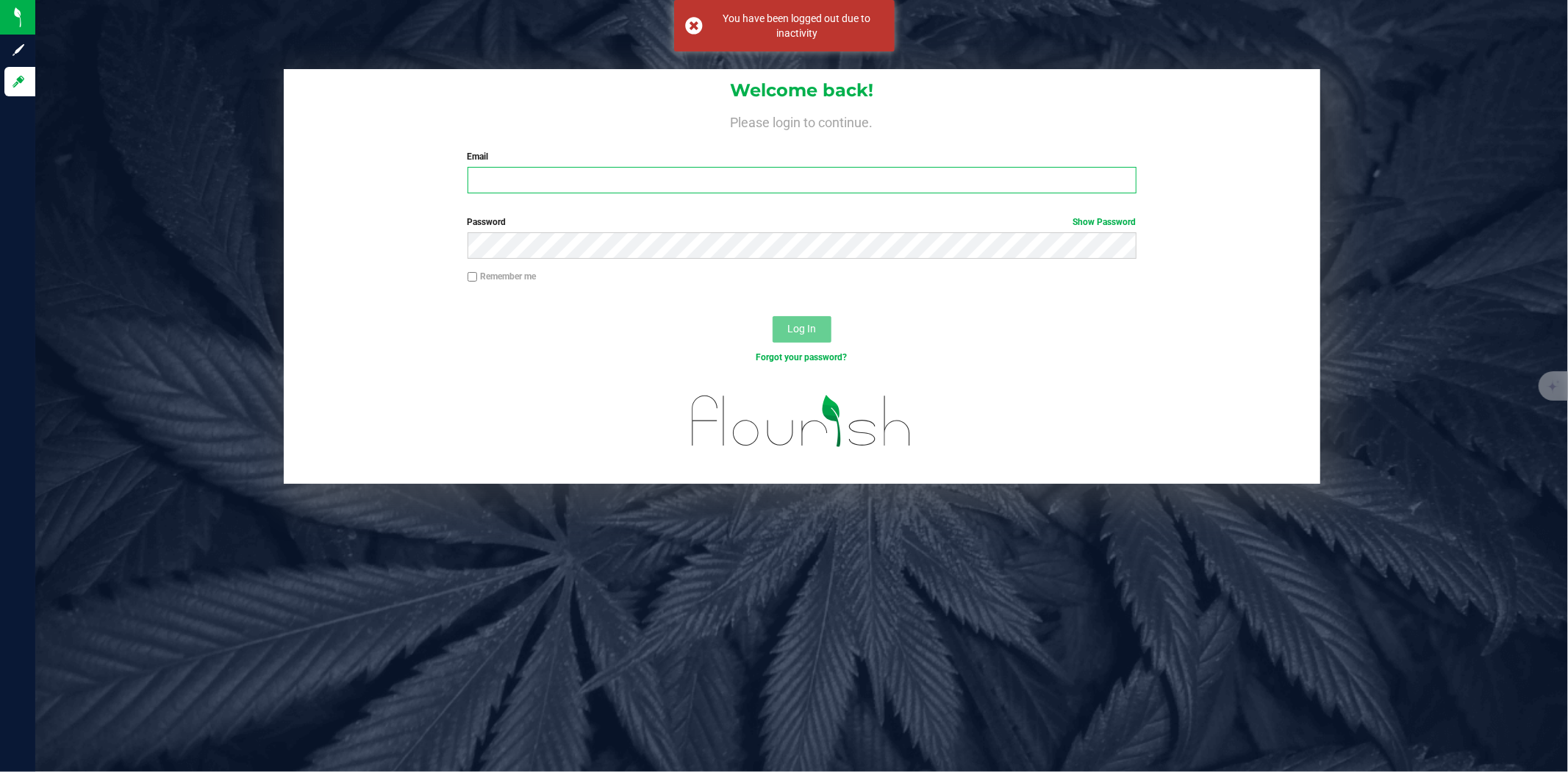
type input "[PERSON_NAME][EMAIL_ADDRESS][PERSON_NAME][DOMAIN_NAME]"
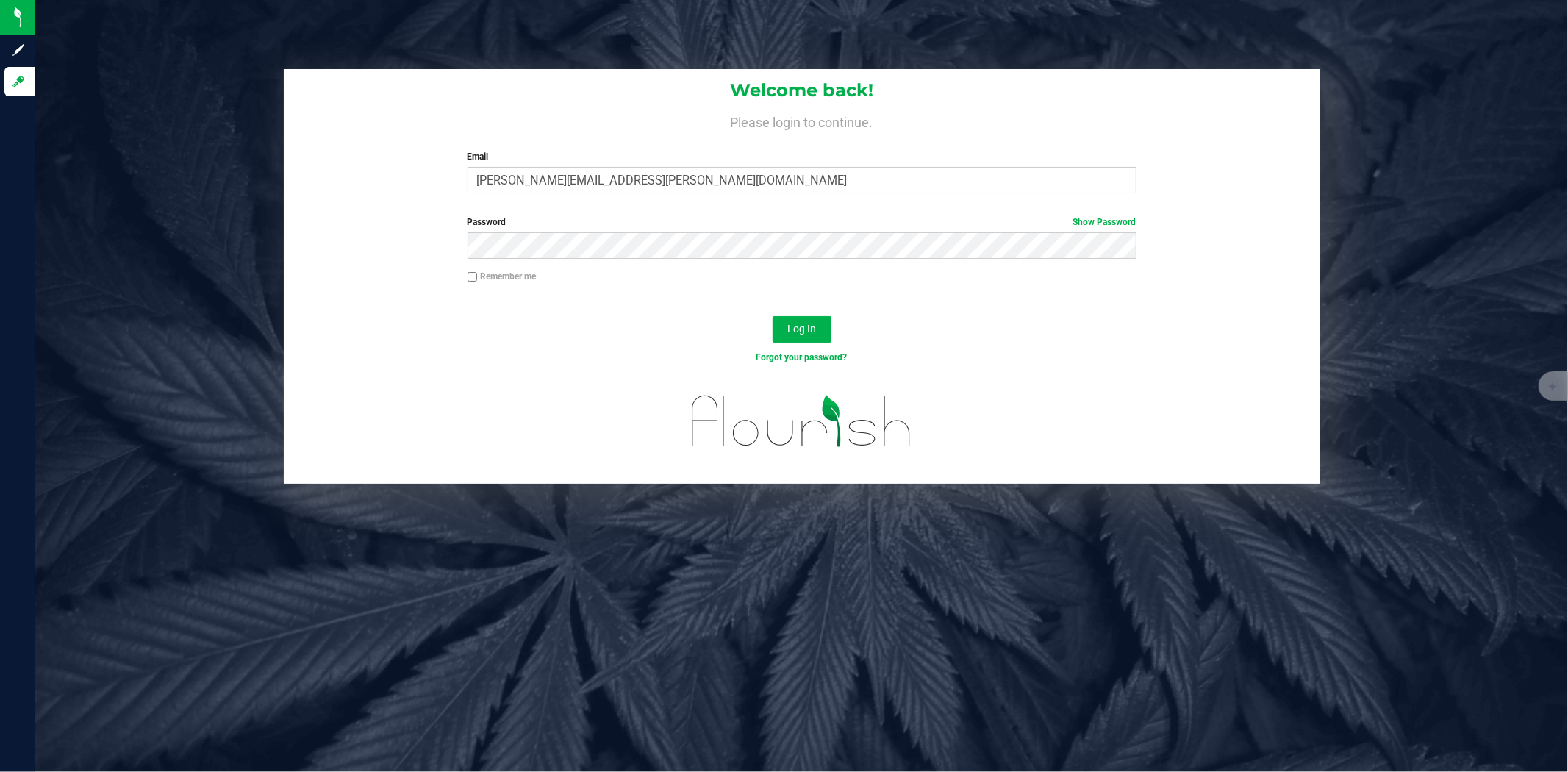
drag, startPoint x: 705, startPoint y: 181, endPoint x: 574, endPoint y: 216, distance: 135.6
click at [574, 216] on label "Password Show Password" at bounding box center [802, 222] width 669 height 14
click at [796, 339] on button "Log In" at bounding box center [802, 329] width 59 height 26
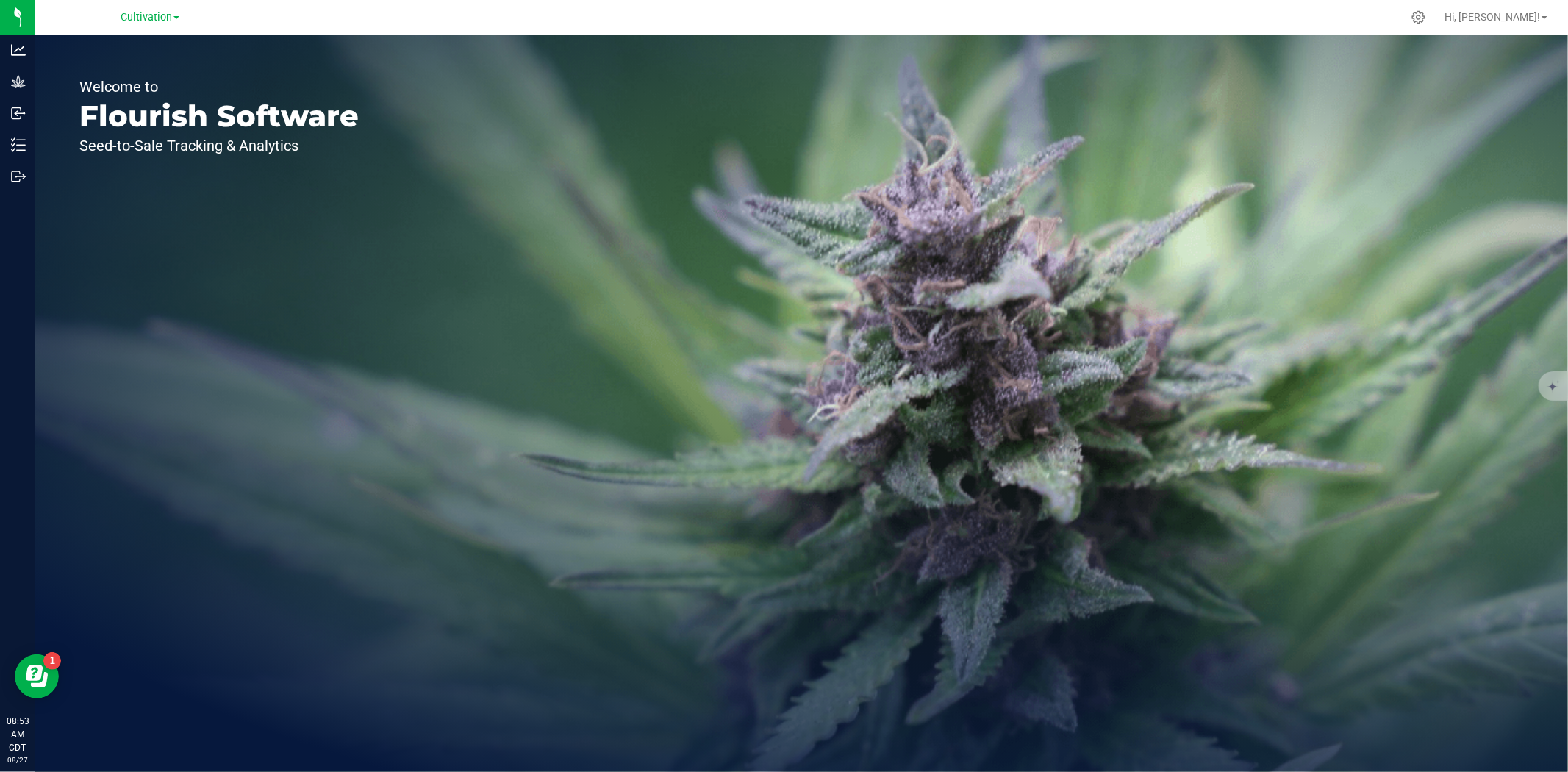
click at [144, 15] on span "Cultivation" at bounding box center [146, 18] width 51 height 14
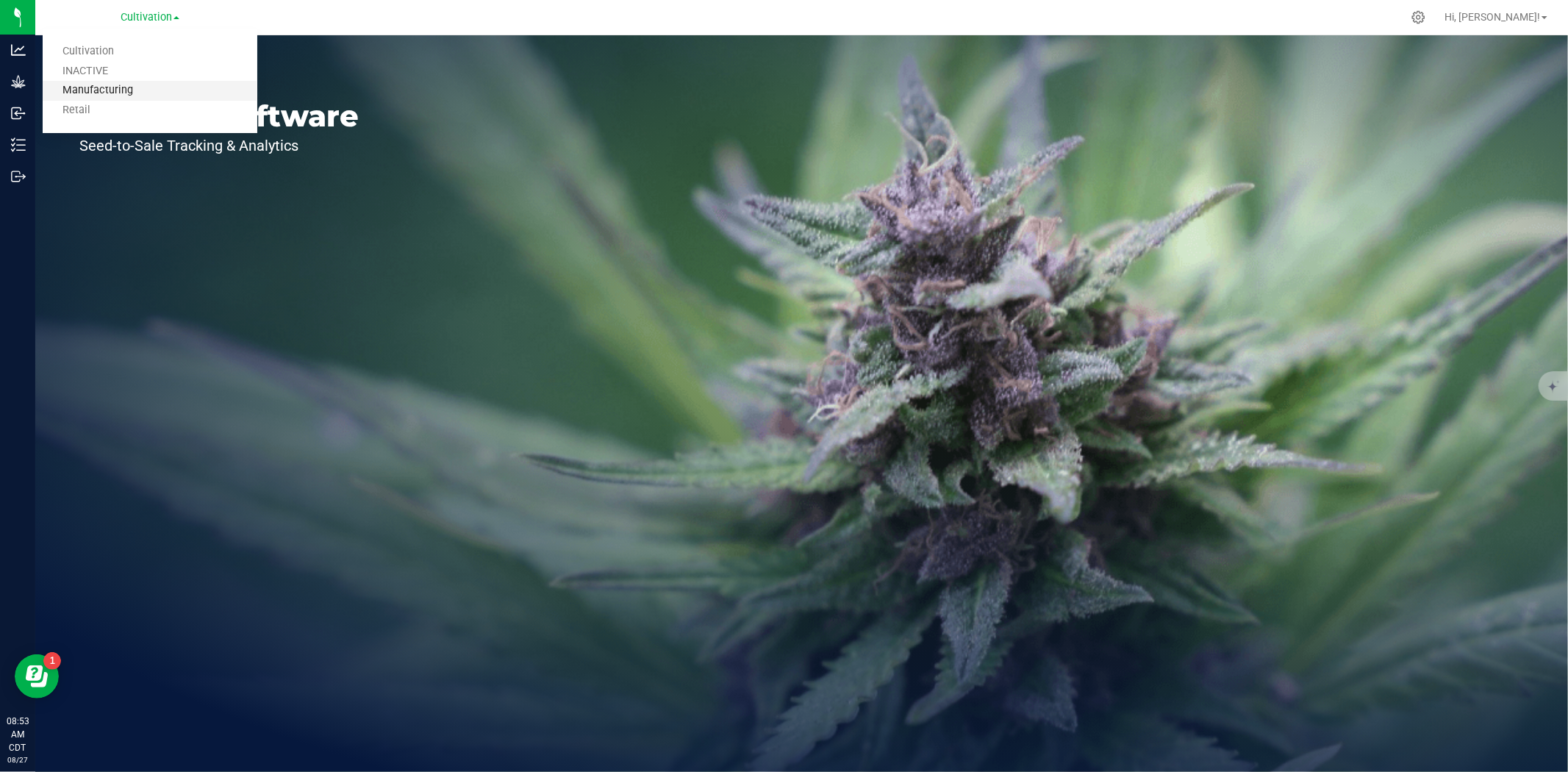
click at [115, 91] on link "Manufacturing" at bounding box center [150, 91] width 214 height 20
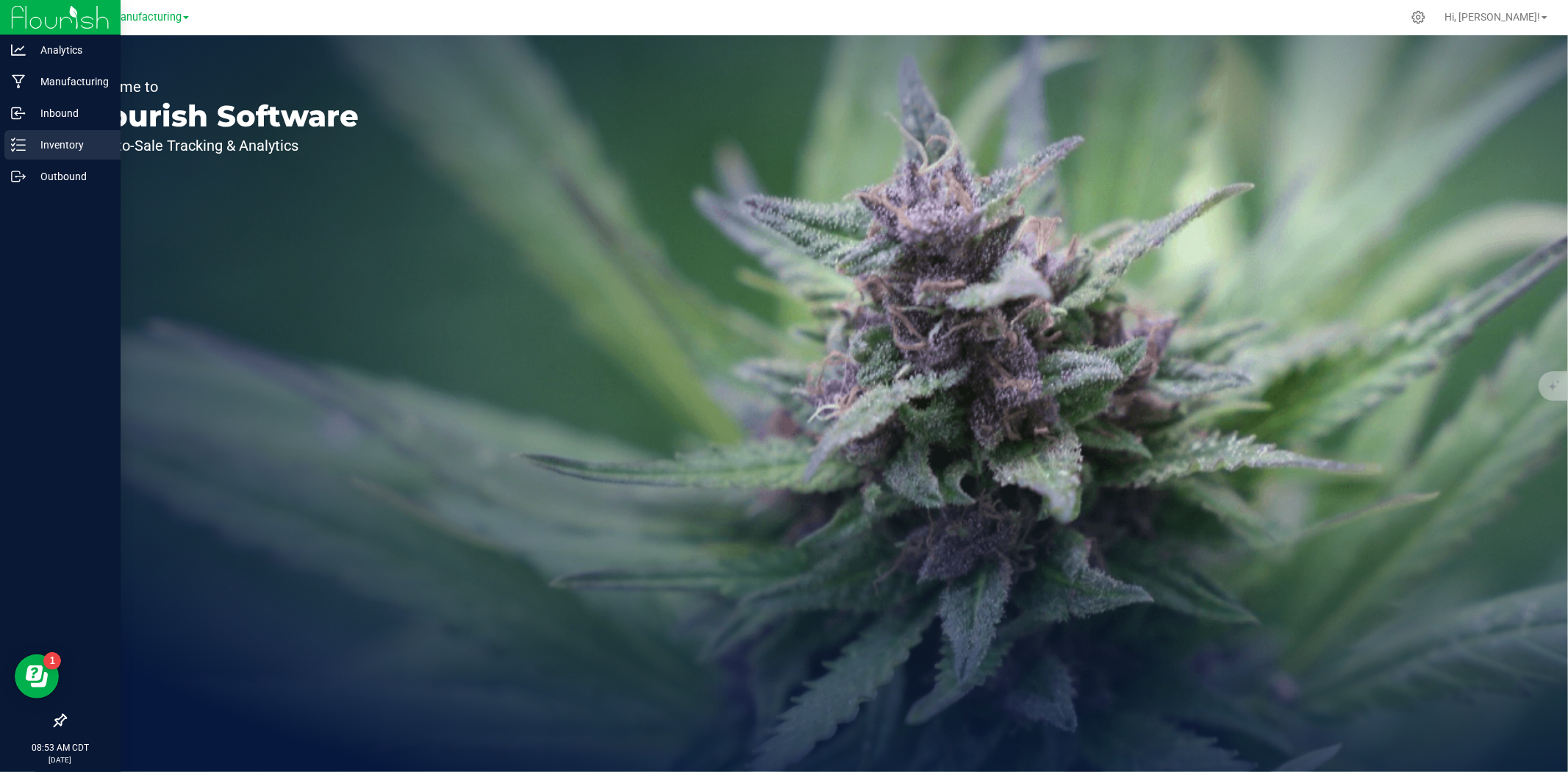
click at [23, 145] on line at bounding box center [20, 145] width 8 height 0
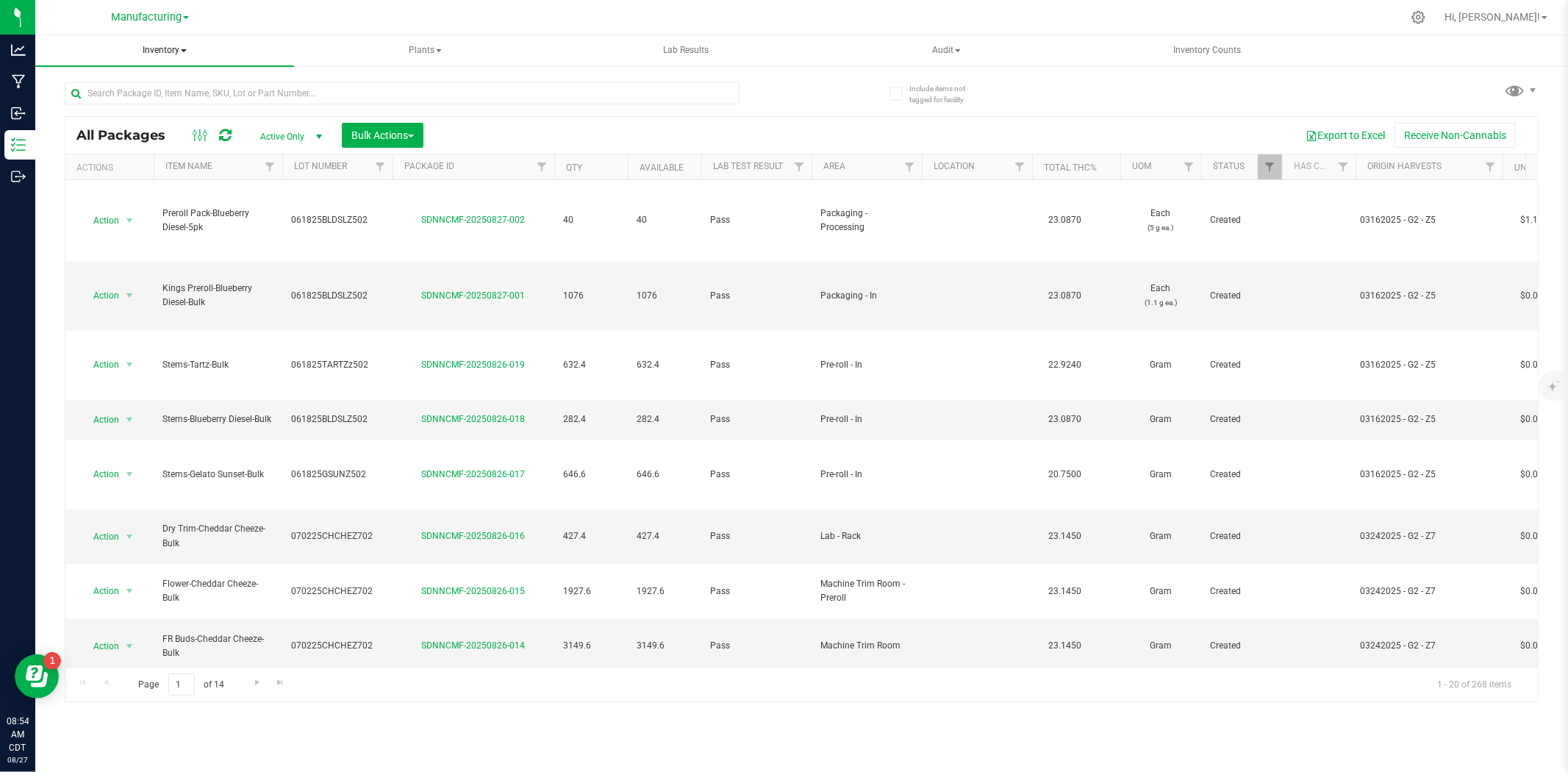
click at [184, 44] on span "Inventory" at bounding box center [165, 50] width 259 height 31
click at [123, 123] on span "Waste log" at bounding box center [99, 123] width 87 height 13
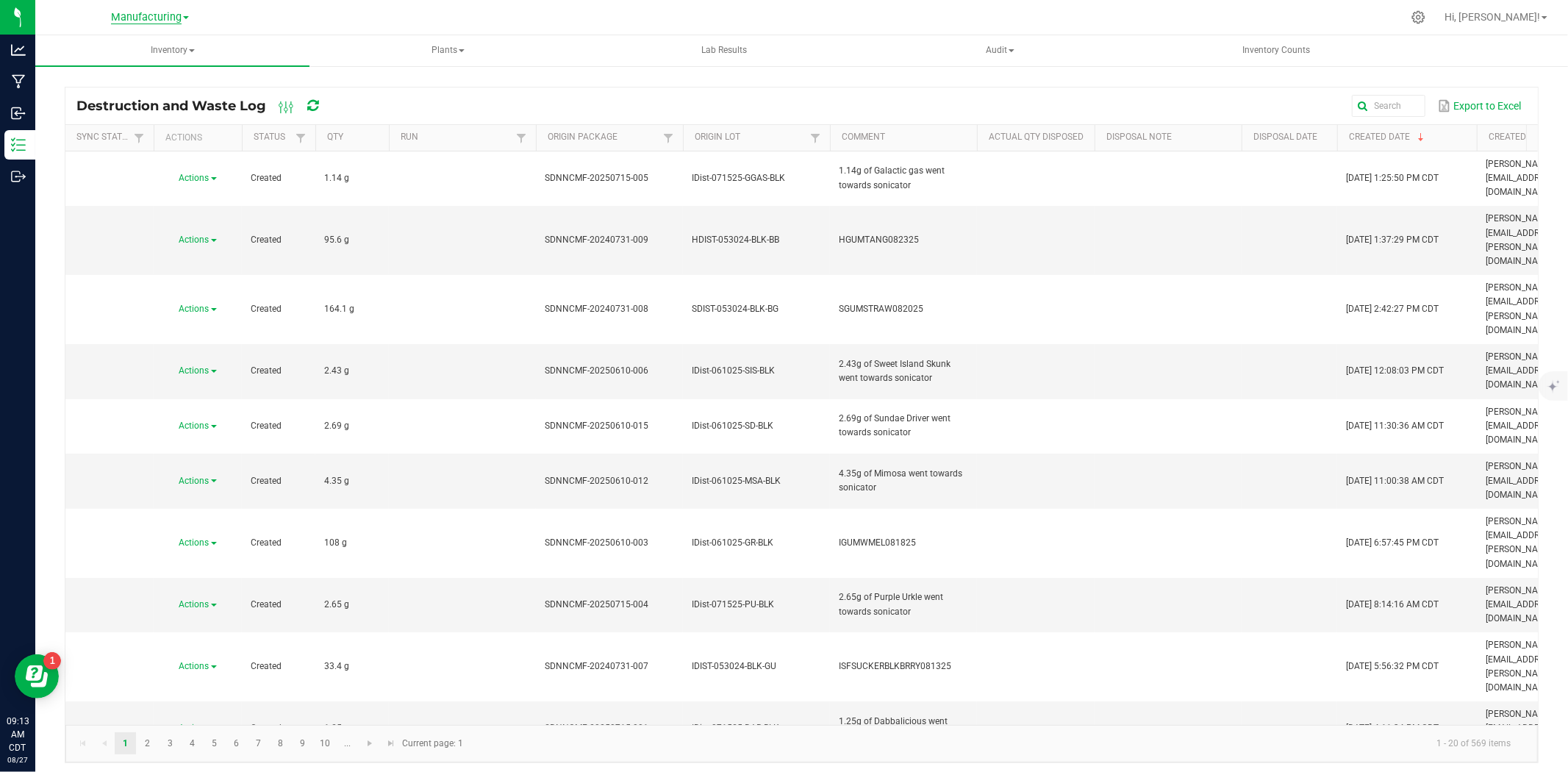
click at [171, 17] on span "Manufacturing" at bounding box center [147, 18] width 71 height 14
click at [322, 20] on div at bounding box center [833, 17] width 1139 height 29
click at [180, 17] on span "Manufacturing" at bounding box center [147, 18] width 71 height 14
click at [305, 22] on div at bounding box center [833, 17] width 1139 height 29
click at [119, 18] on span "Manufacturing" at bounding box center [147, 18] width 71 height 14
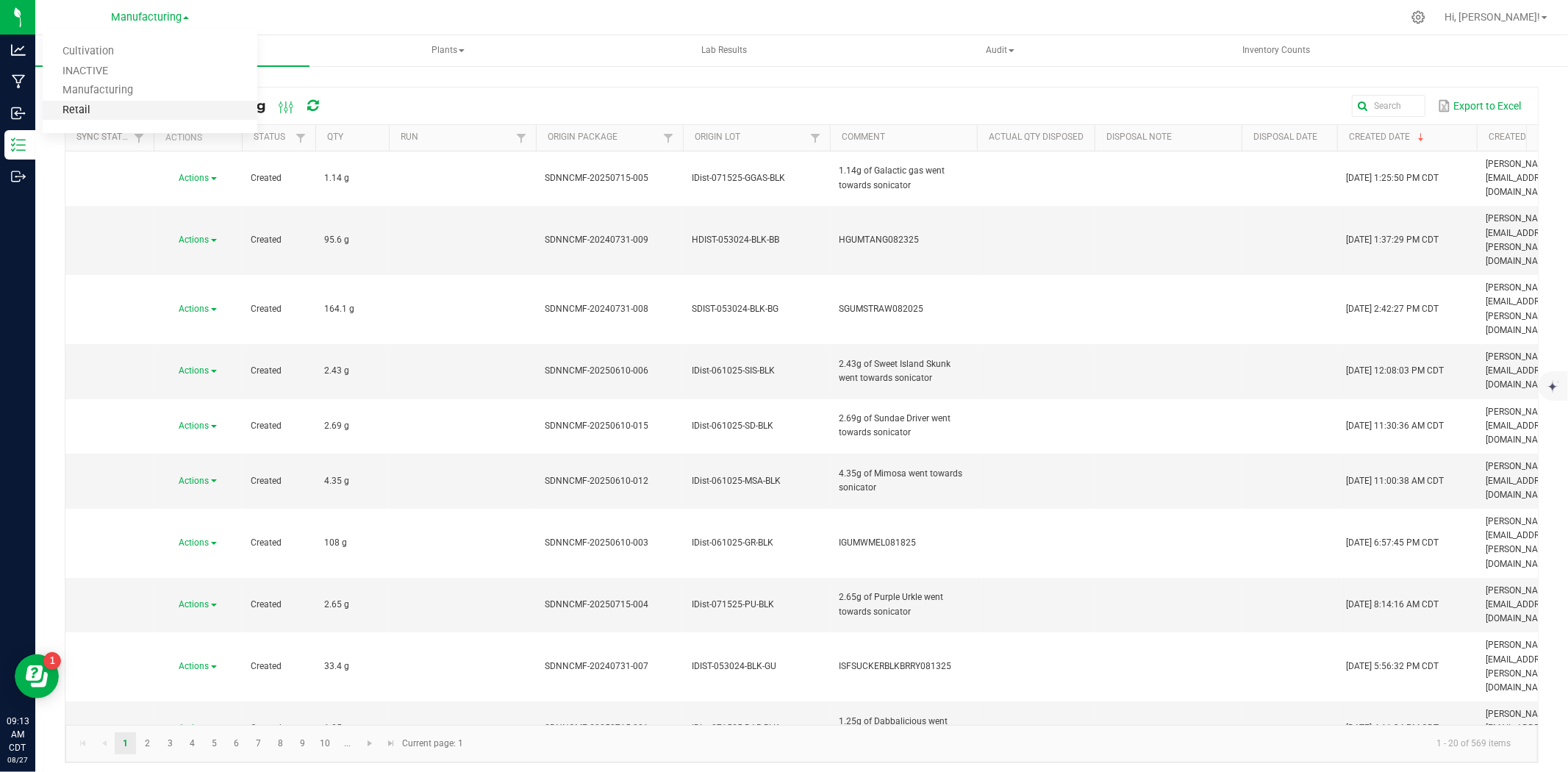
click at [96, 107] on link "Retail" at bounding box center [150, 111] width 214 height 20
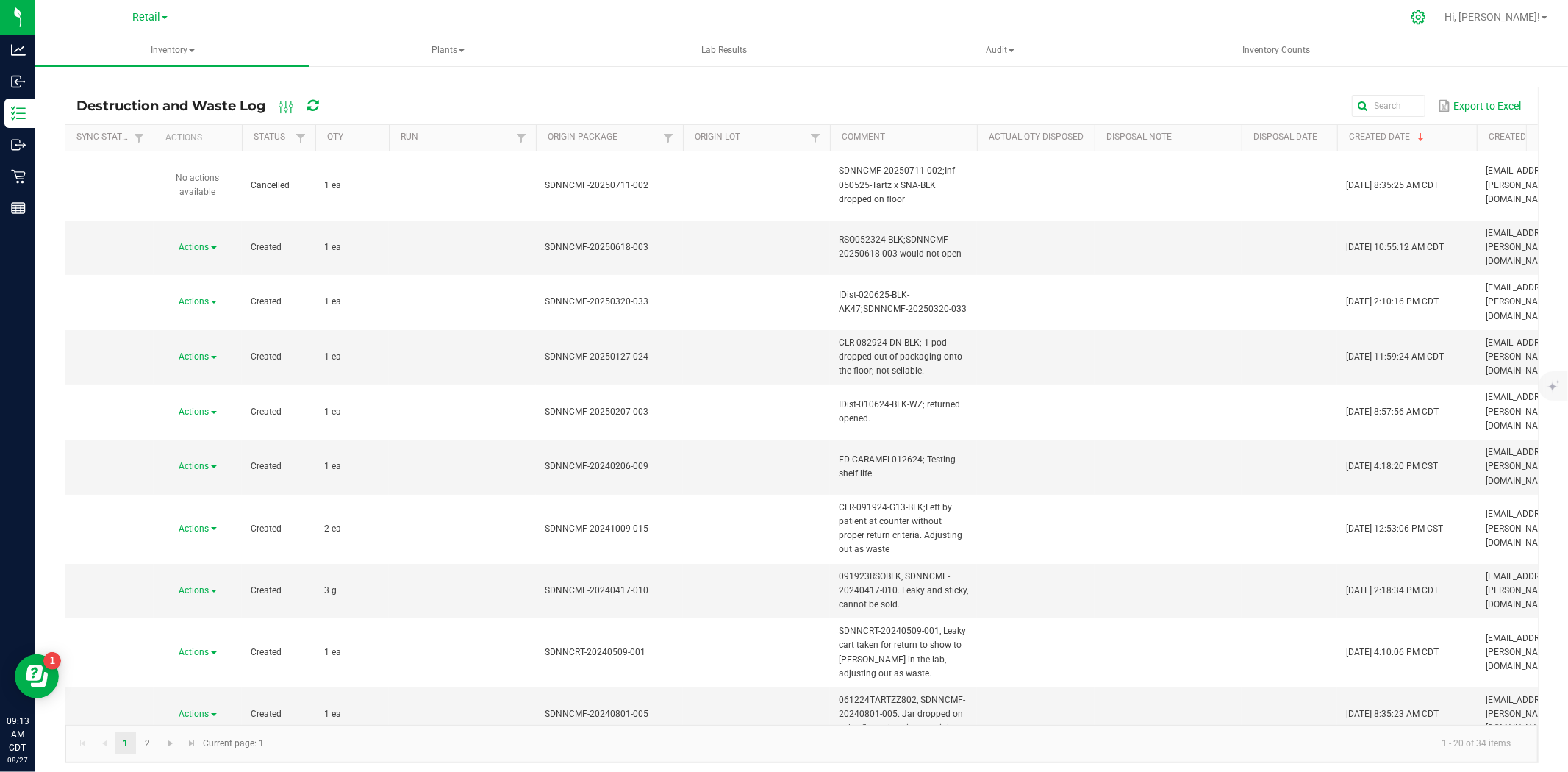
click at [1426, 17] on icon at bounding box center [1418, 17] width 16 height 16
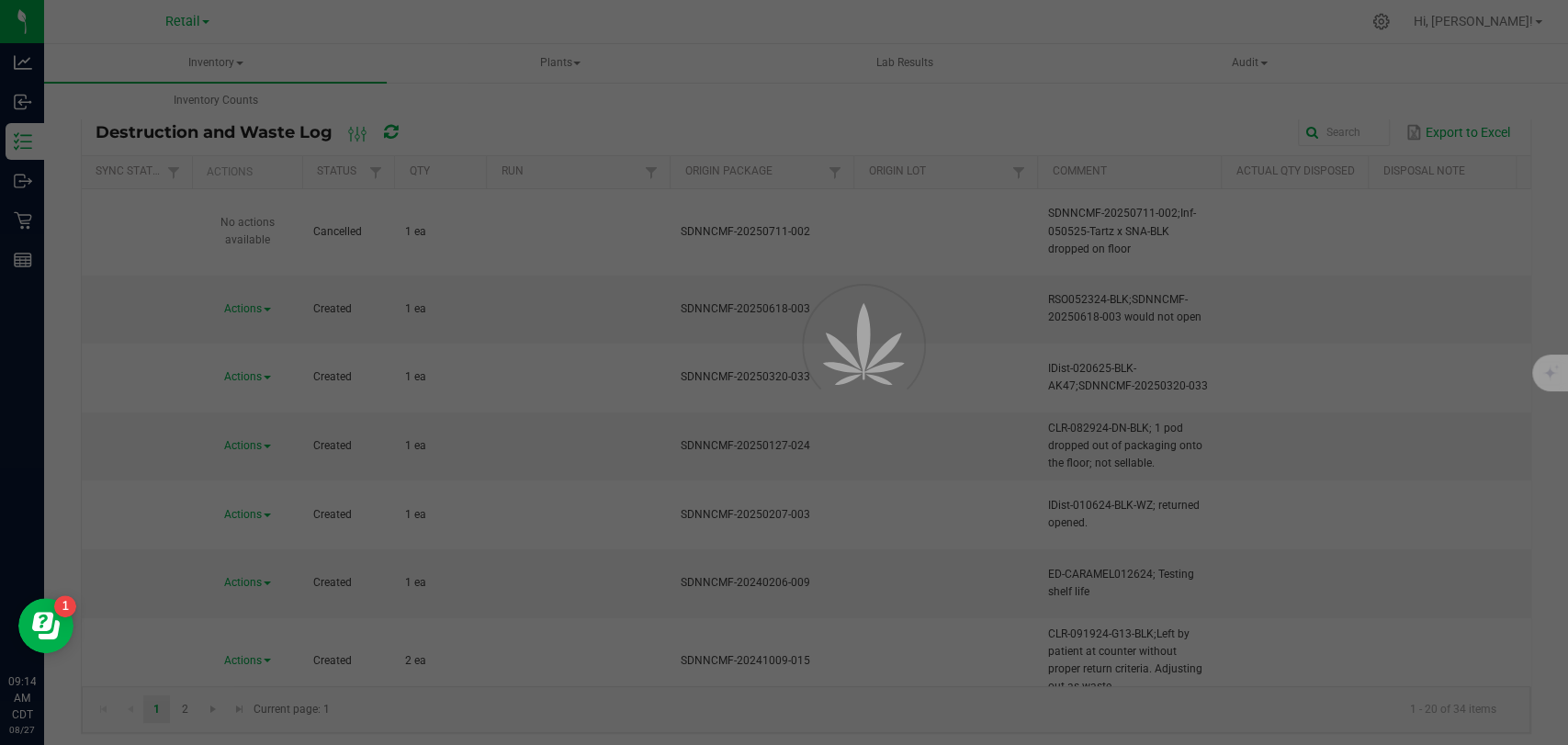
click at [595, 90] on div at bounding box center [784, 372] width 1568 height 745
click at [1009, 175] on div at bounding box center [784, 372] width 1568 height 745
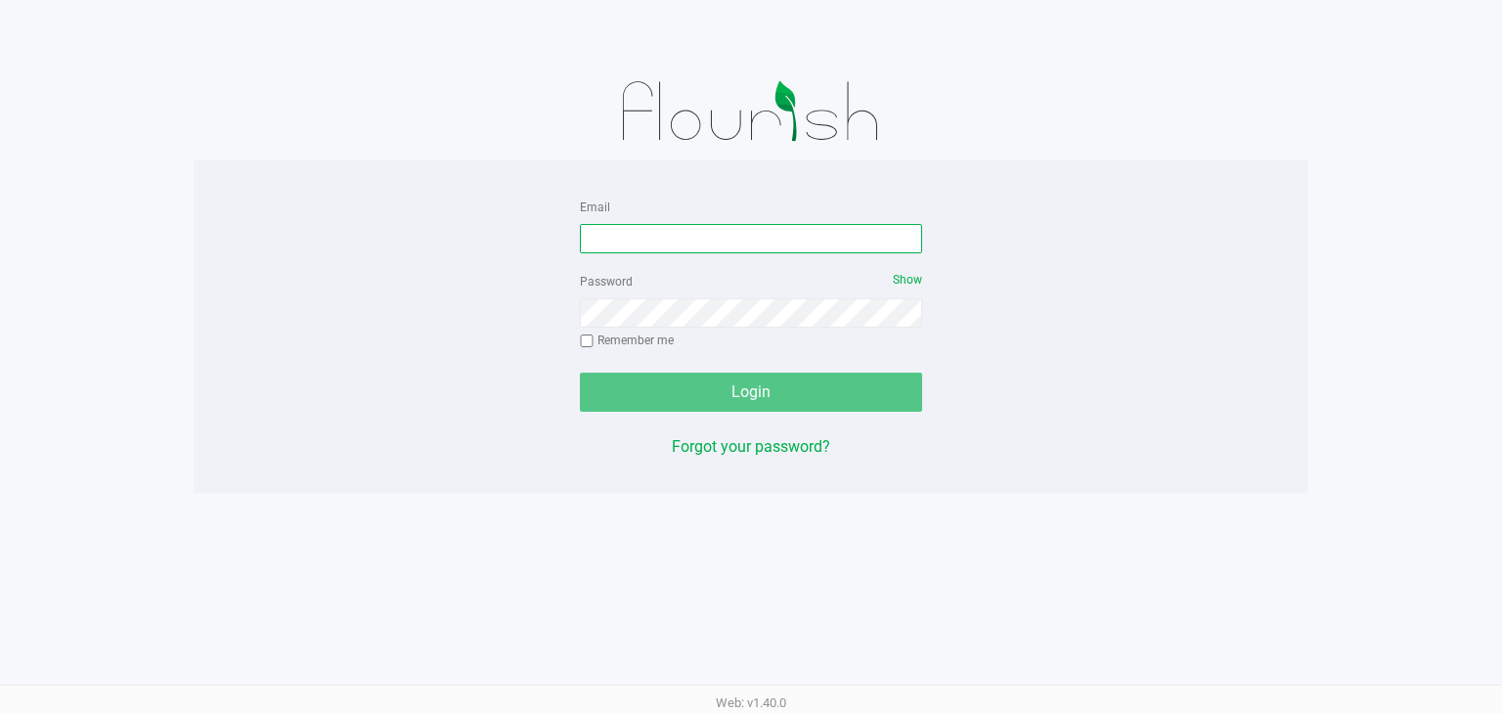
type input "[PERSON_NAME][EMAIL_ADDRESS][PERSON_NAME][DOMAIN_NAME]"
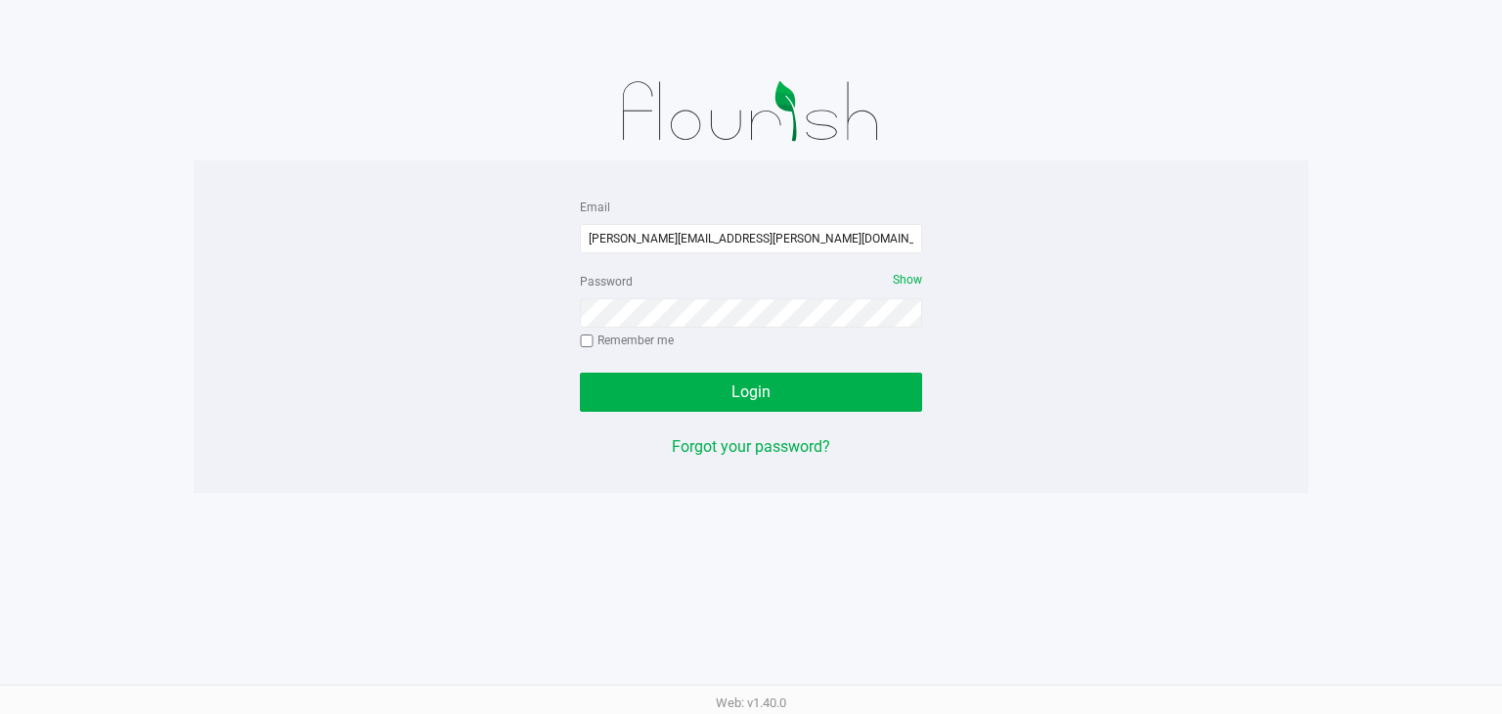
click at [727, 377] on div "Login" at bounding box center [751, 391] width 342 height 39
click at [727, 377] on button "Login" at bounding box center [751, 391] width 342 height 39
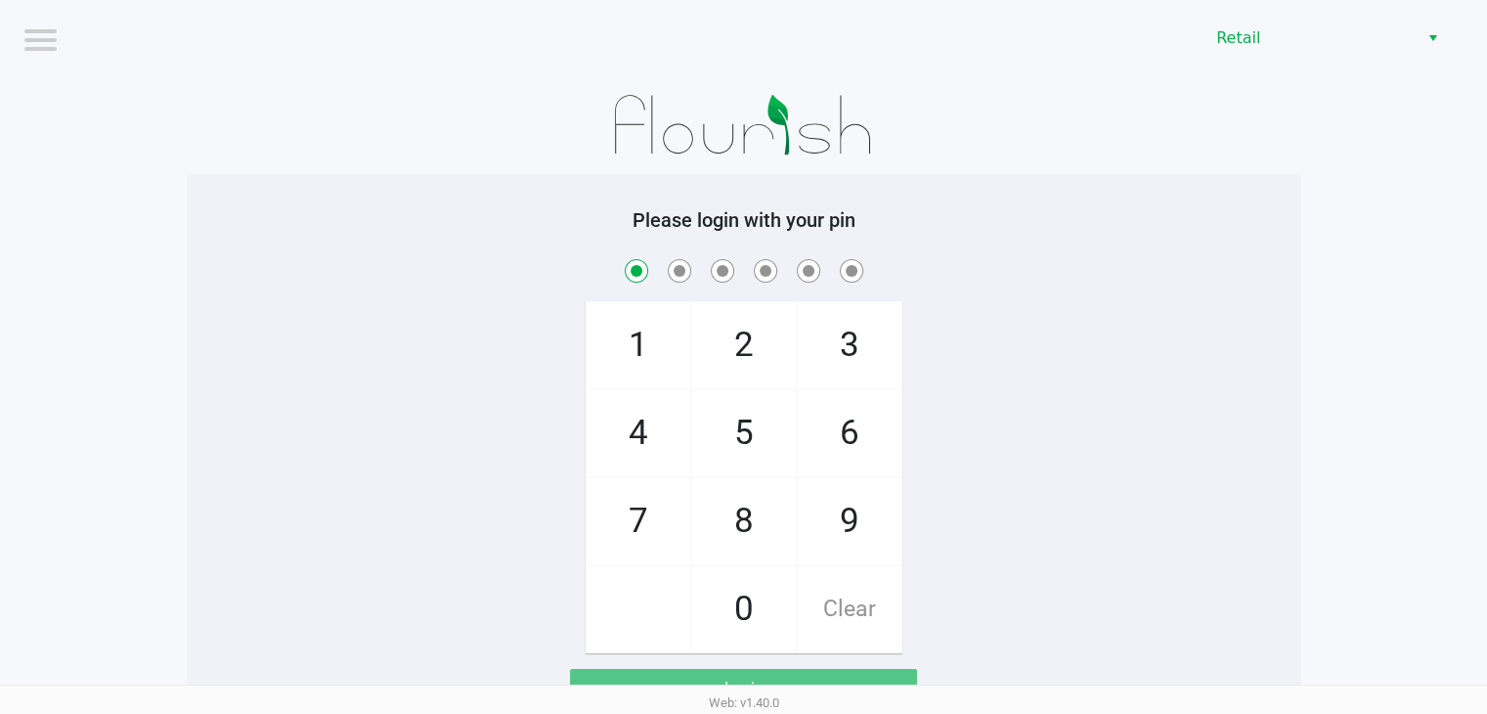
checkbox input "true"
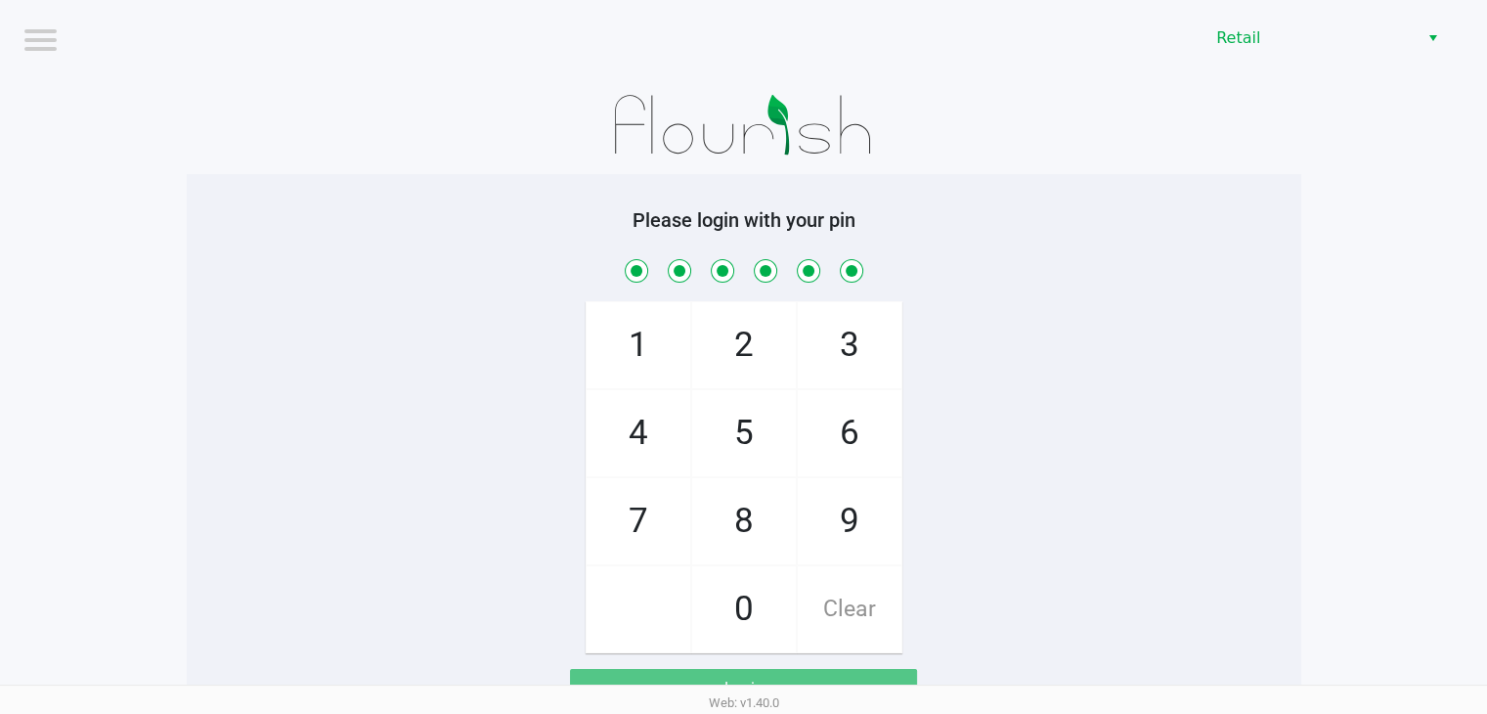
checkbox input "true"
checkbox input "false"
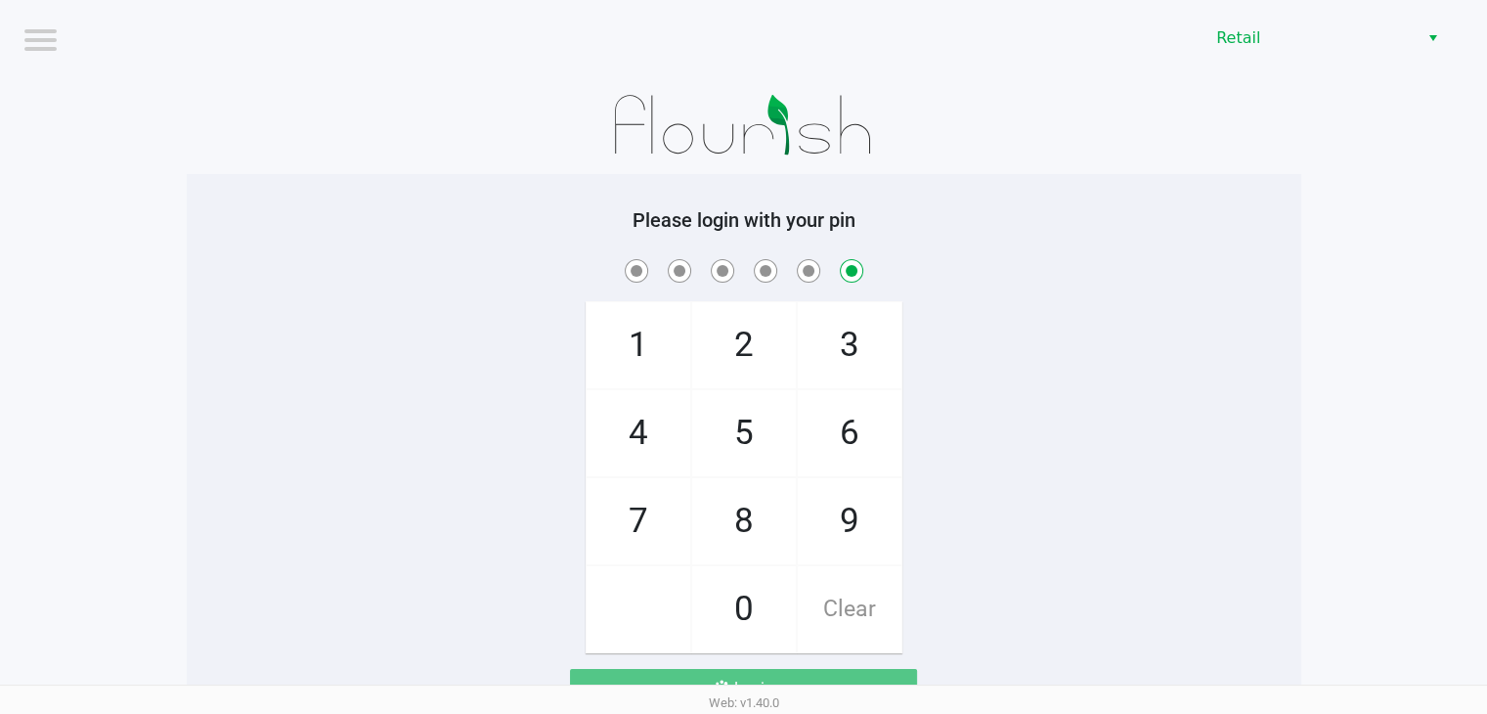
checkbox input "false"
checkbox input "true"
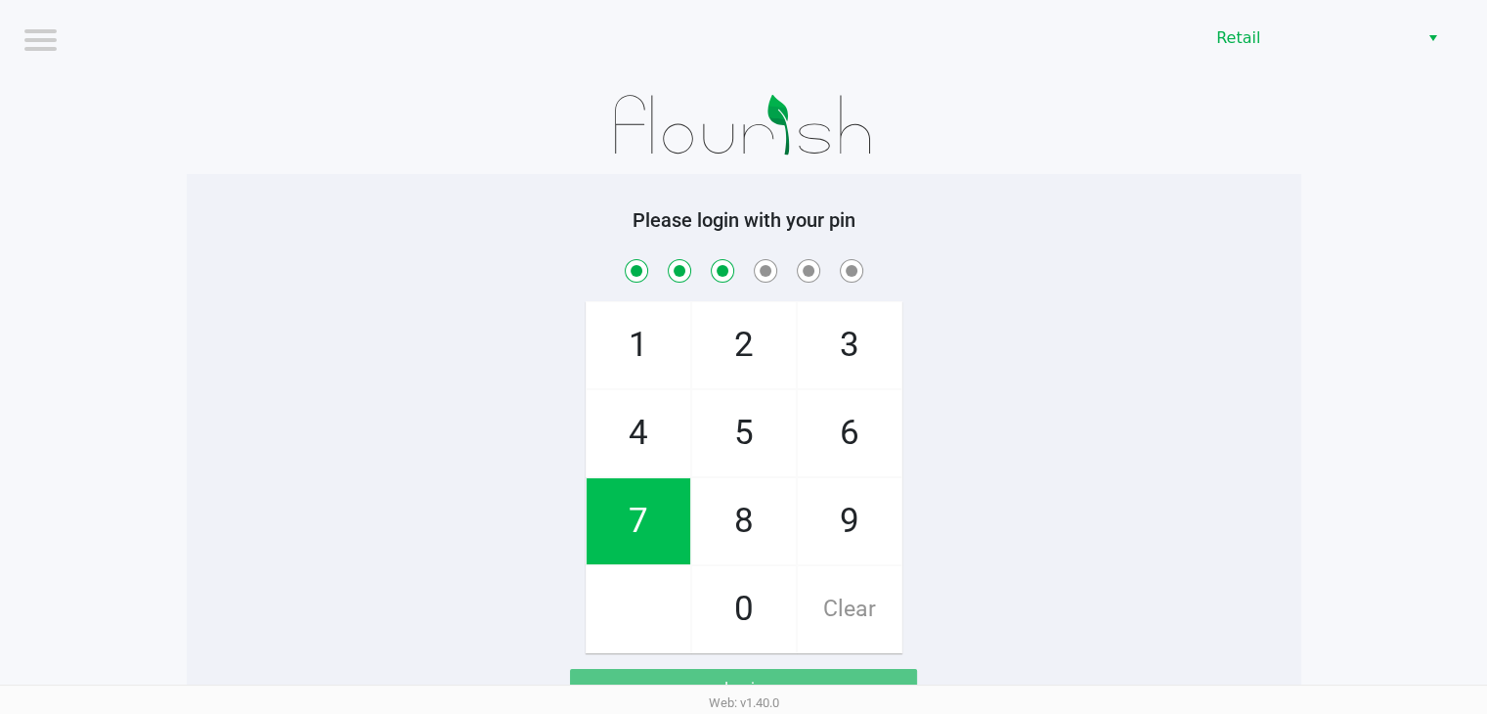
checkbox input "true"
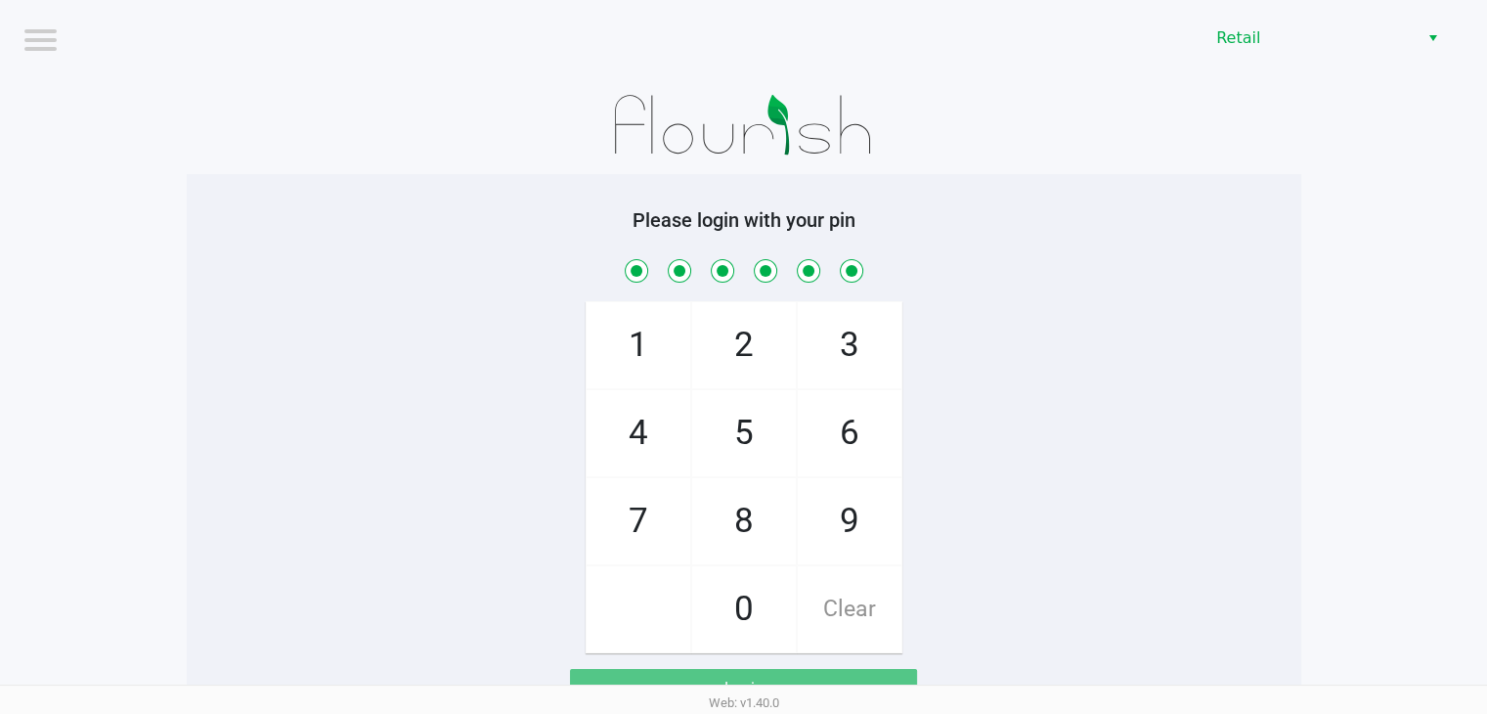
checkbox input "true"
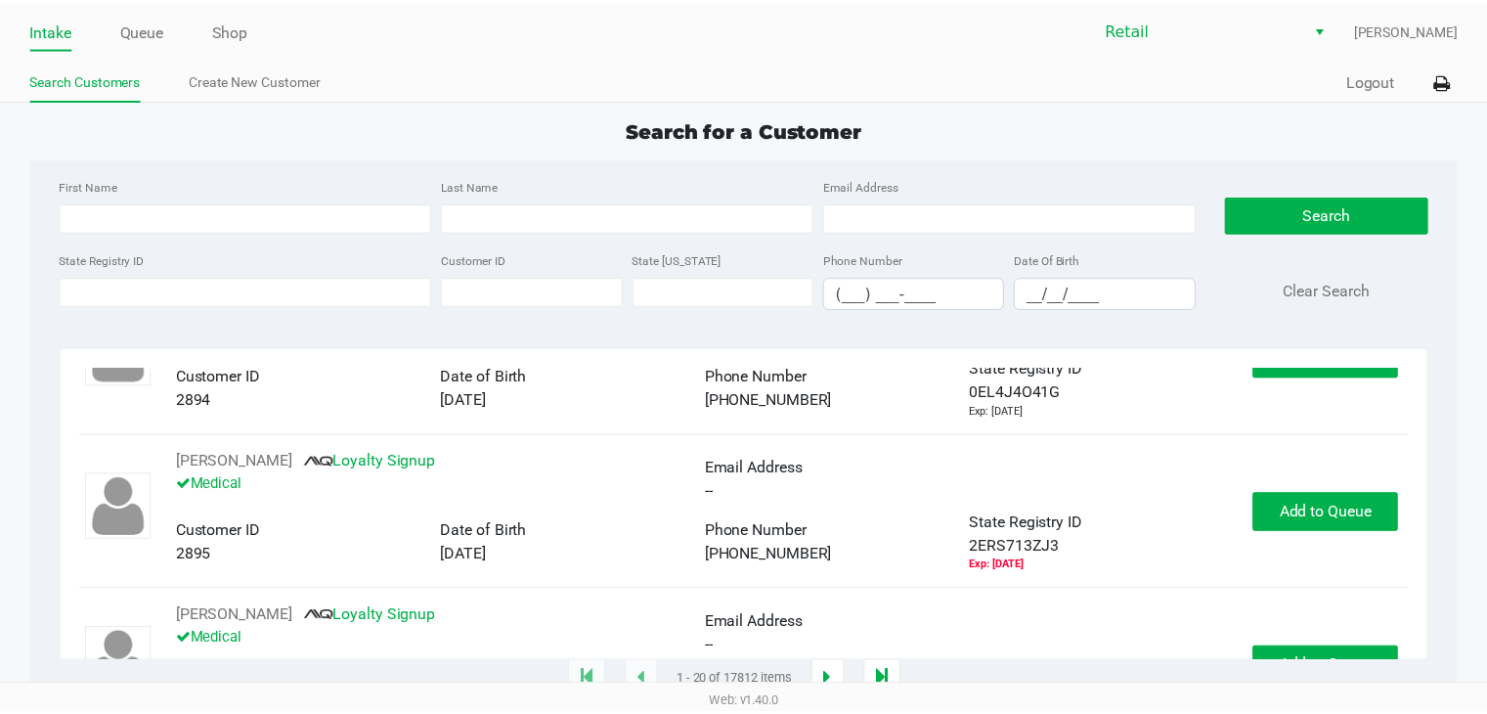
scroll to position [1154, 0]
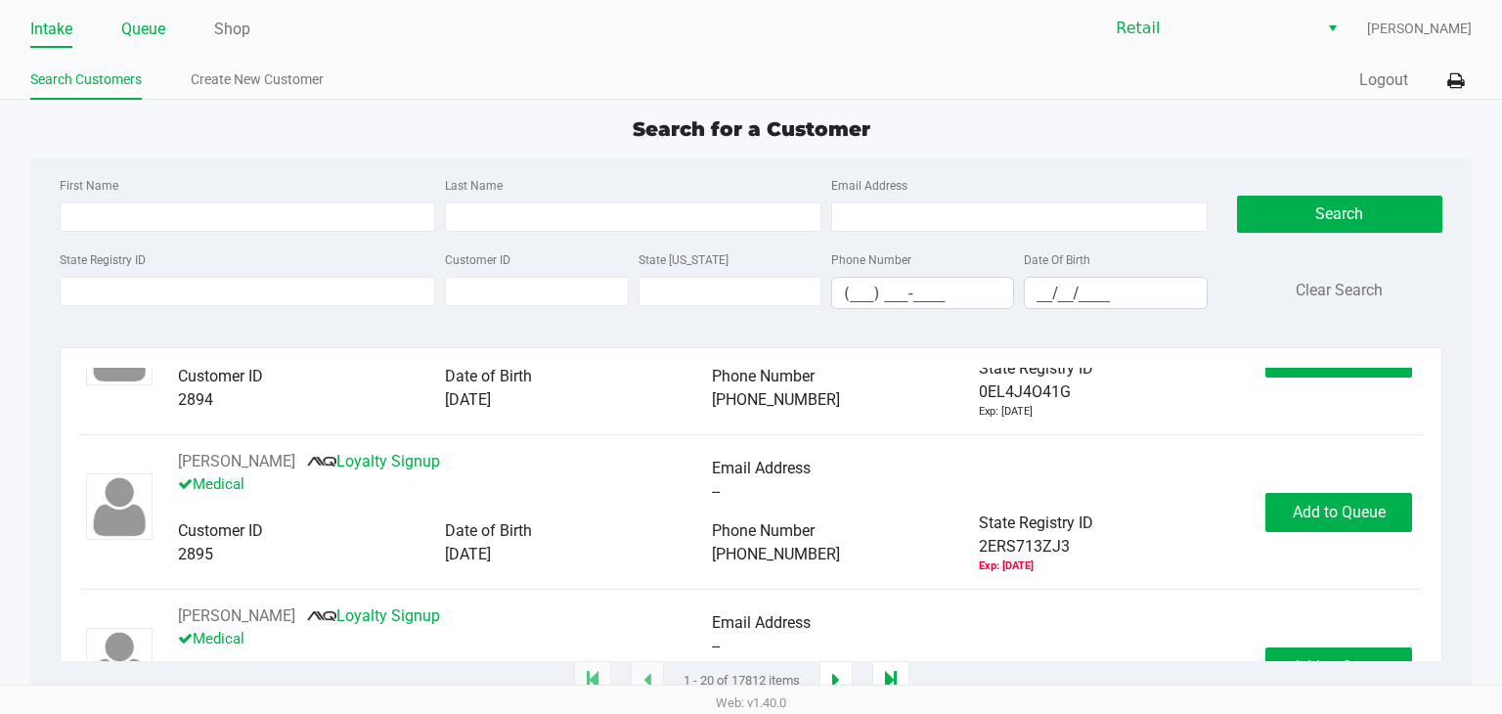
click at [165, 37] on link "Queue" at bounding box center [143, 29] width 44 height 27
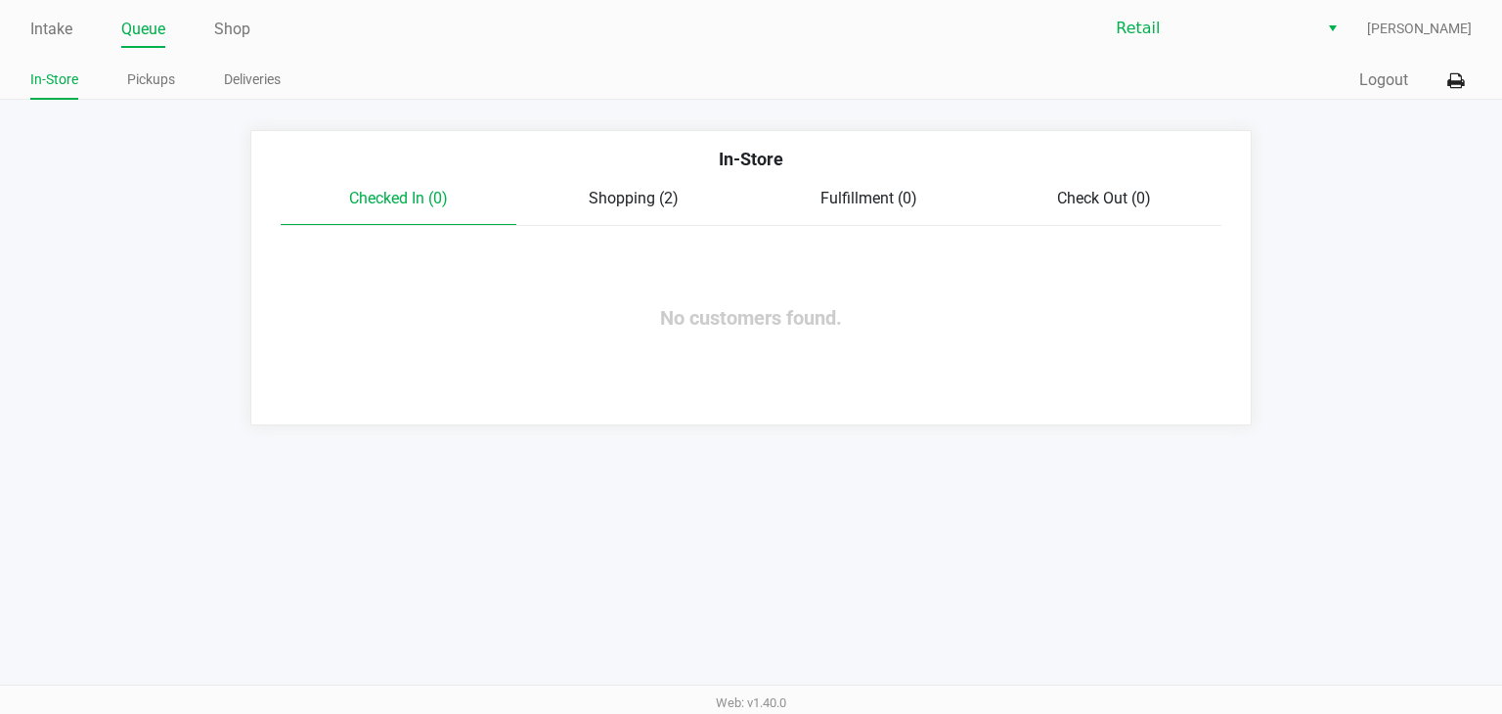
click at [657, 210] on div "Checked In (0) Shopping (2) Fulfillment (0) Check Out (0)" at bounding box center [751, 206] width 940 height 39
click at [635, 203] on span "Shopping (2)" at bounding box center [634, 198] width 90 height 19
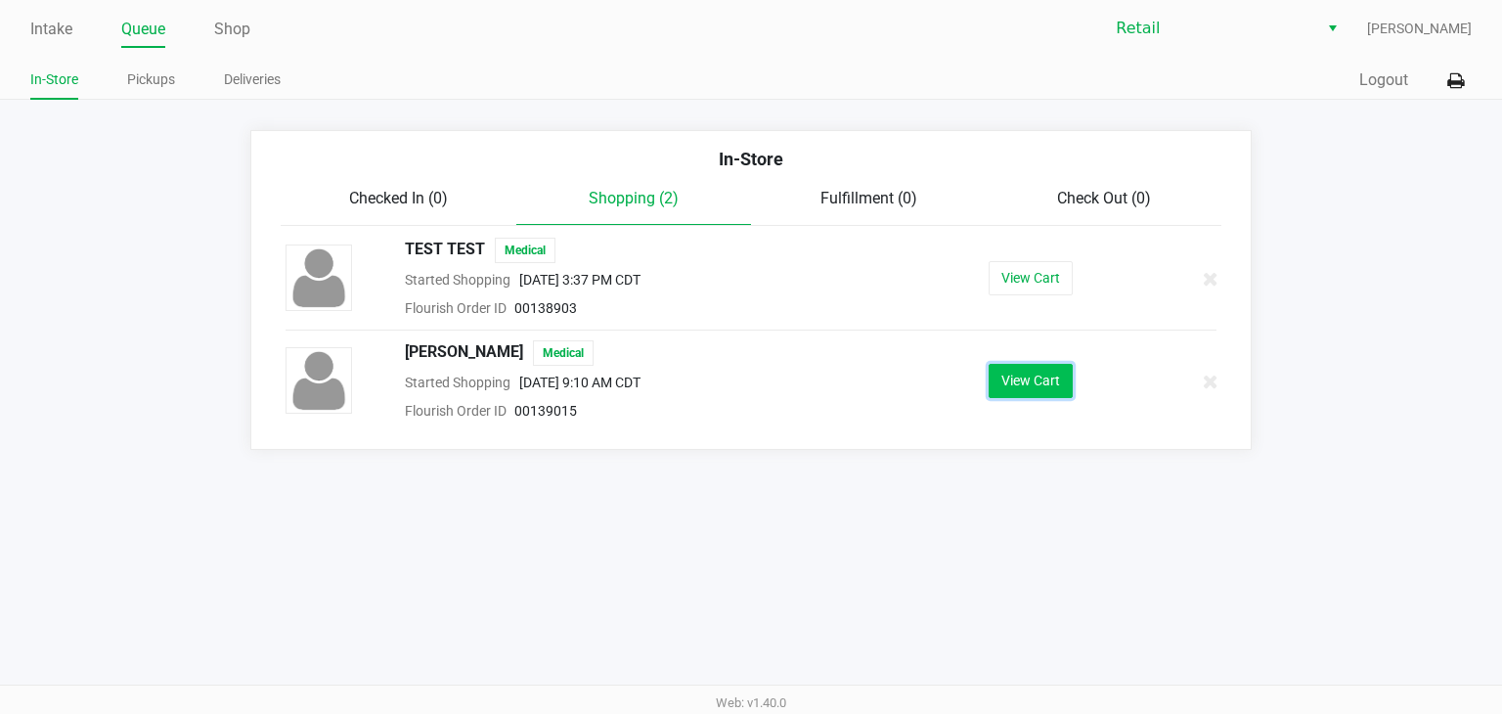
click at [1030, 388] on button "View Cart" at bounding box center [1030, 381] width 84 height 34
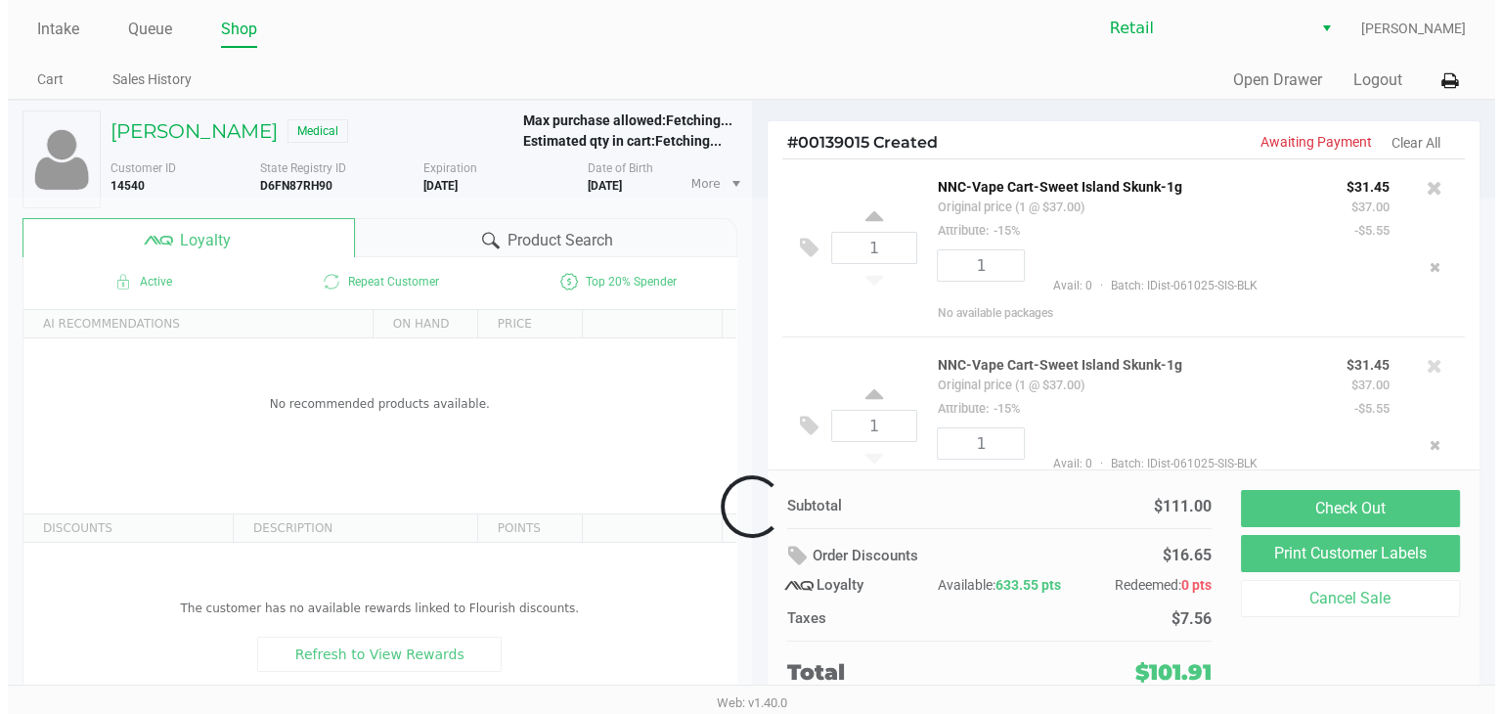
scroll to position [188, 0]
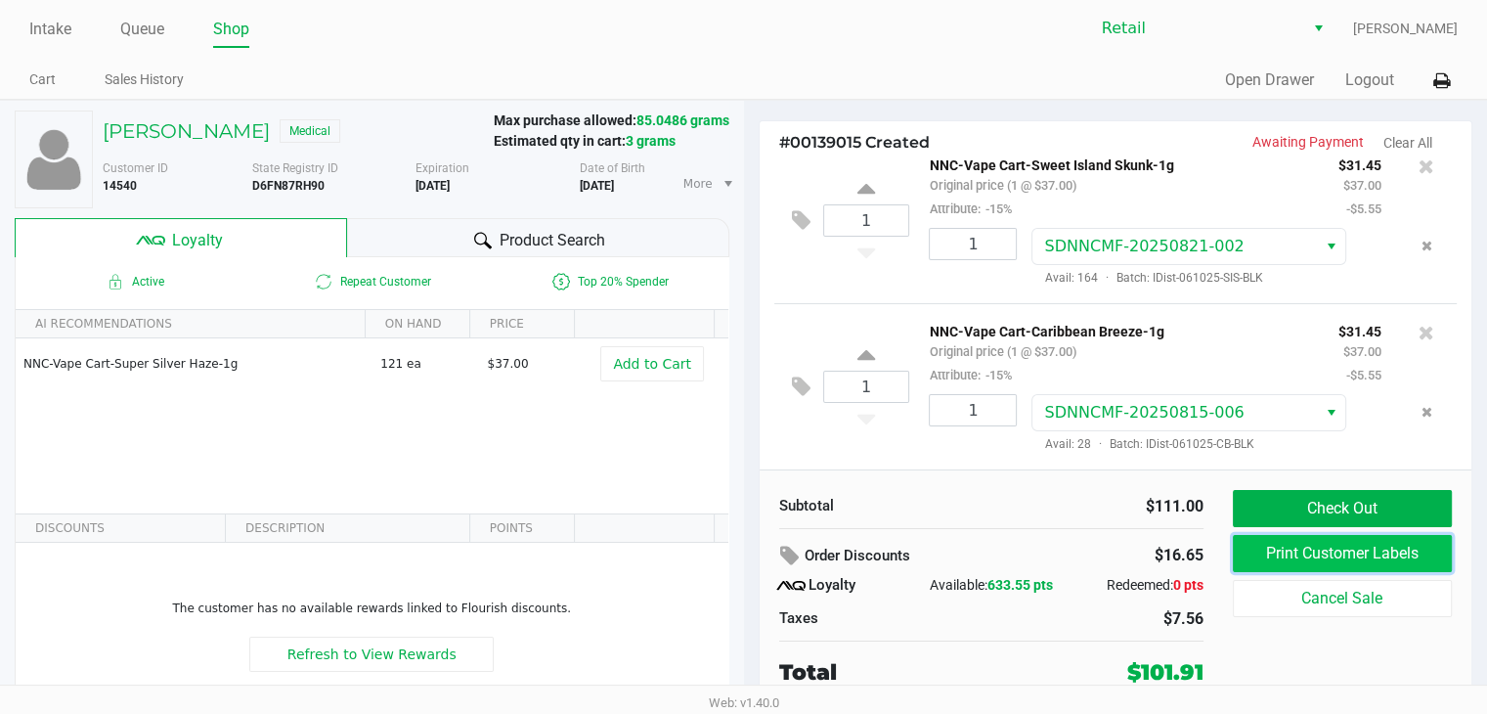
click at [1369, 554] on button "Print Customer Labels" at bounding box center [1343, 553] width 220 height 37
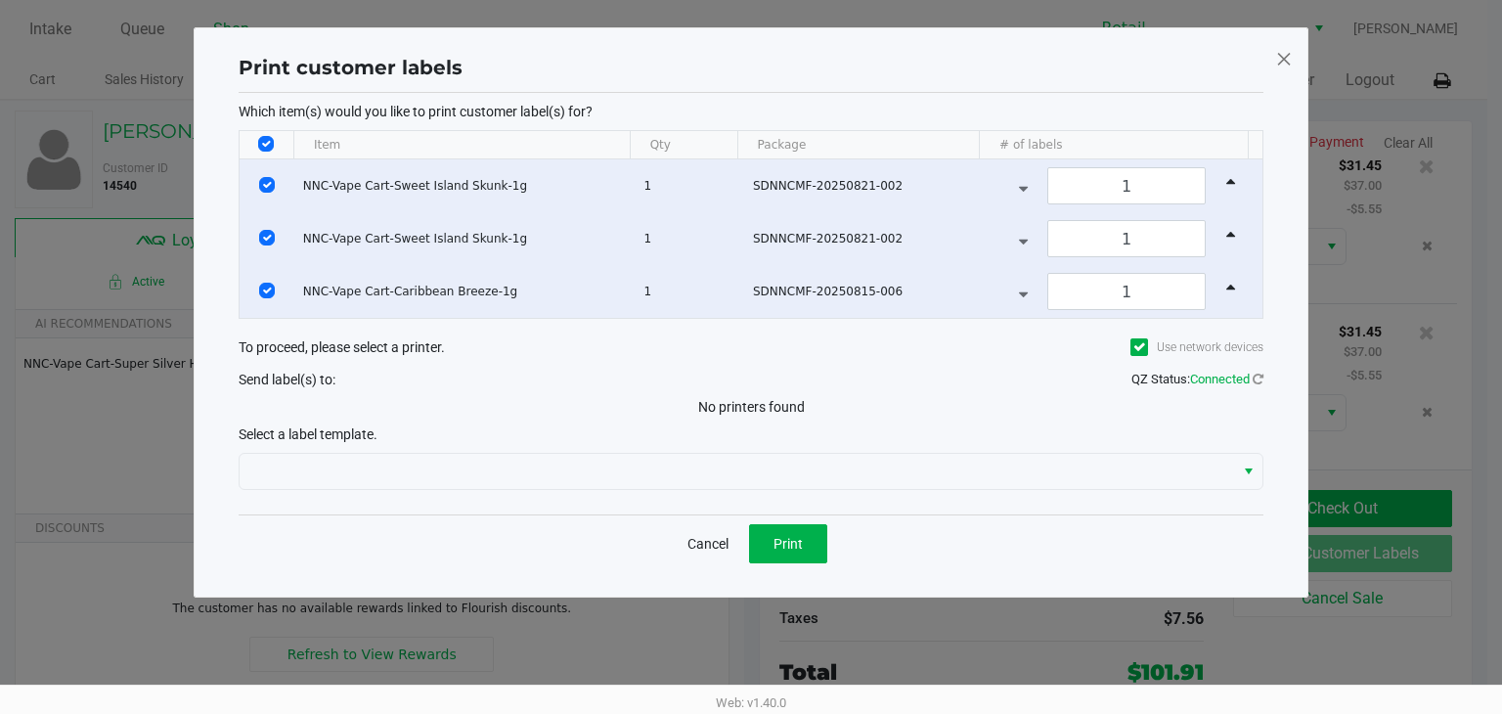
click at [1142, 347] on icon at bounding box center [1139, 347] width 13 height 0
click at [0, 0] on input "Use network devices" at bounding box center [0, 0] width 0 height 0
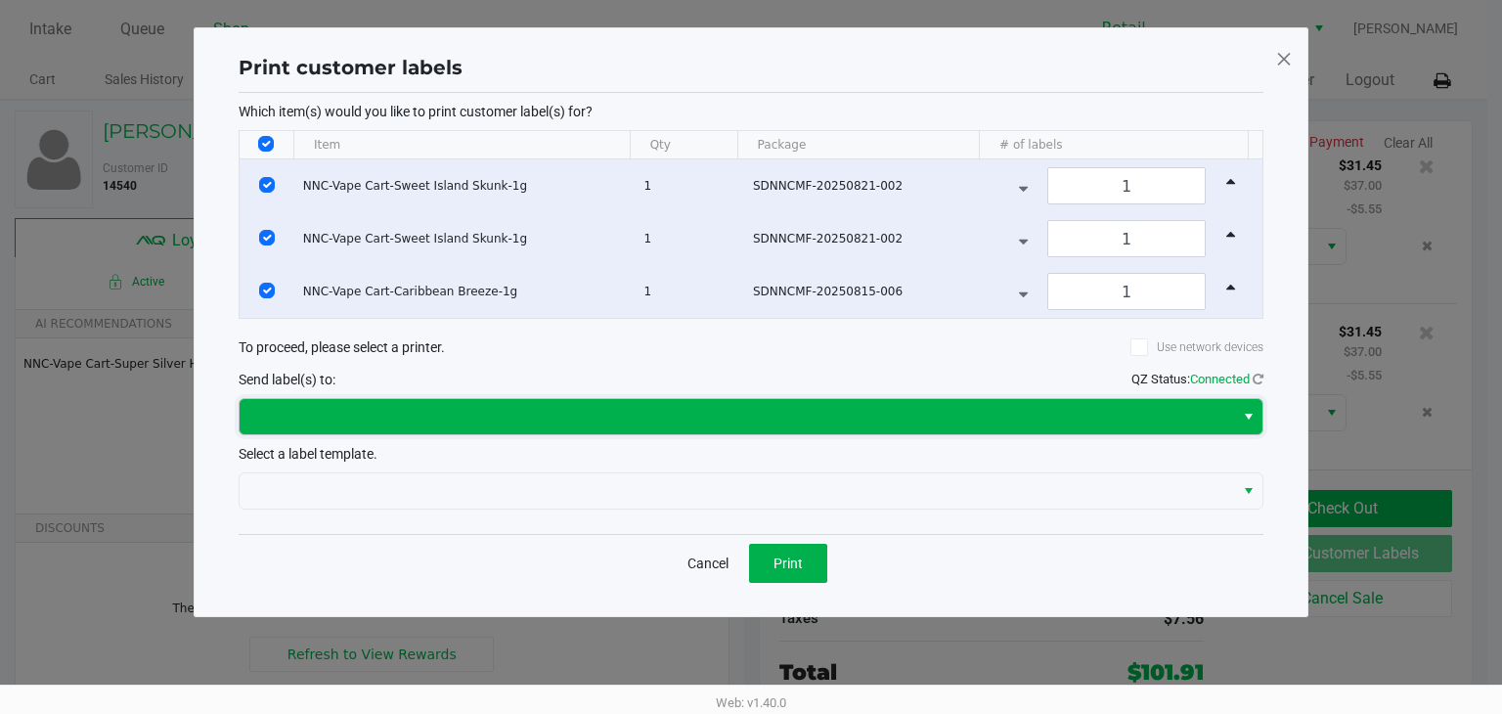
click at [545, 414] on span at bounding box center [736, 416] width 971 height 23
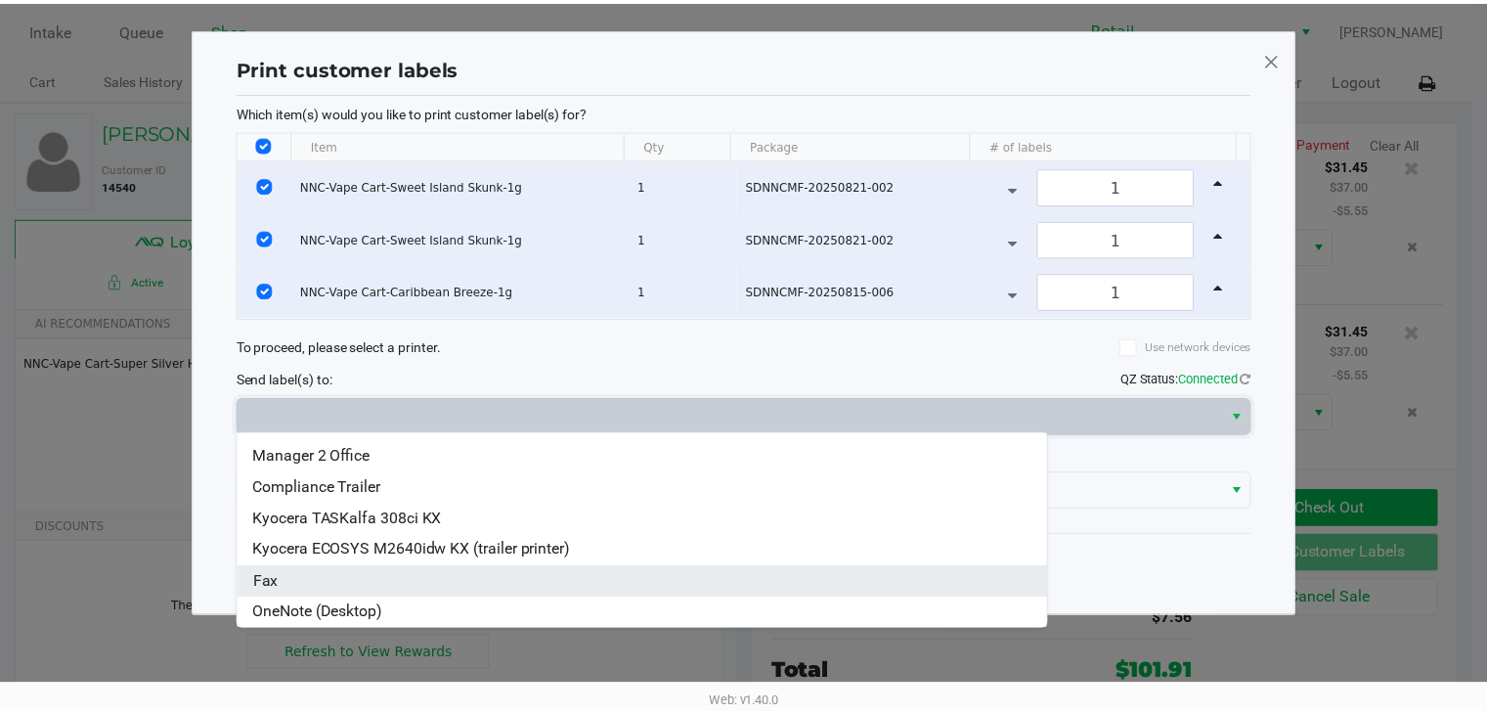
scroll to position [0, 0]
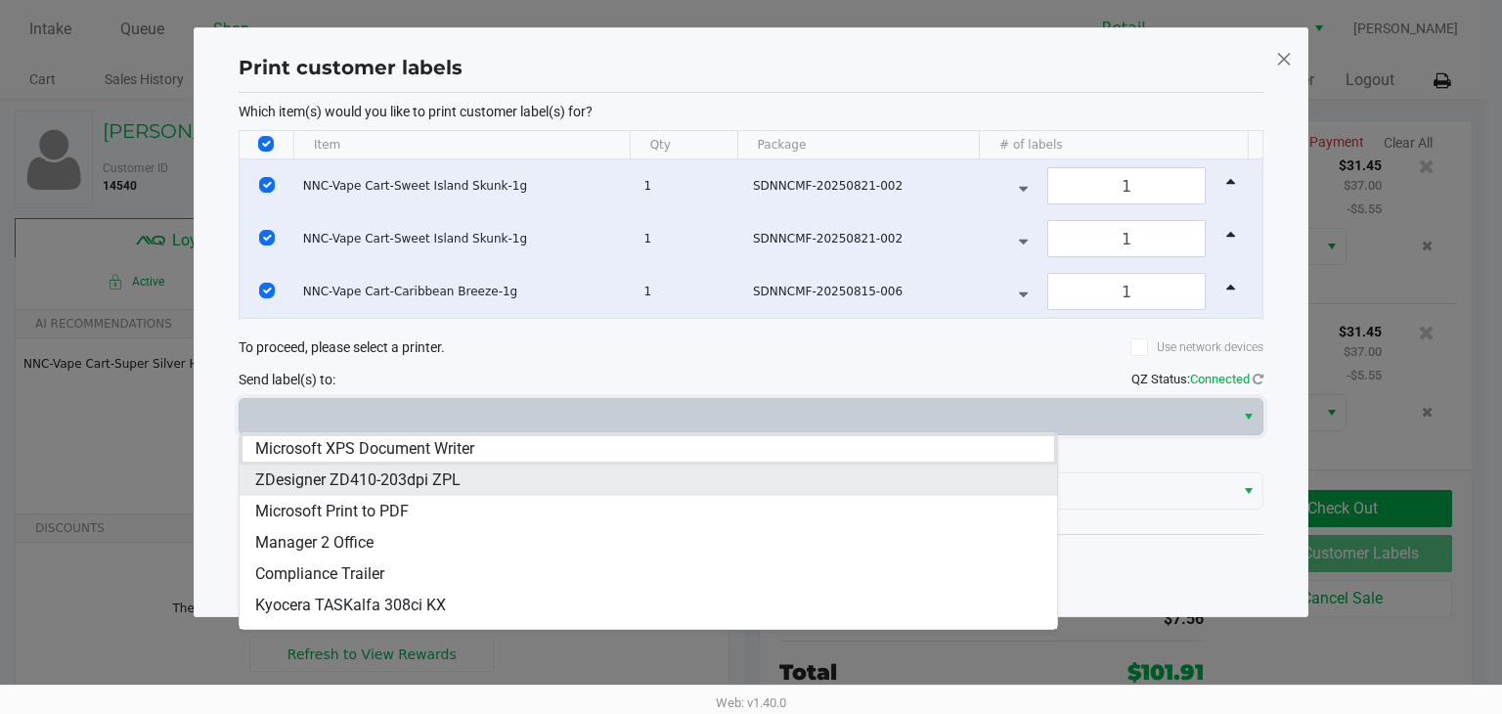
click at [370, 475] on span "ZDesigner ZD410-203dpi ZPL" at bounding box center [357, 479] width 205 height 23
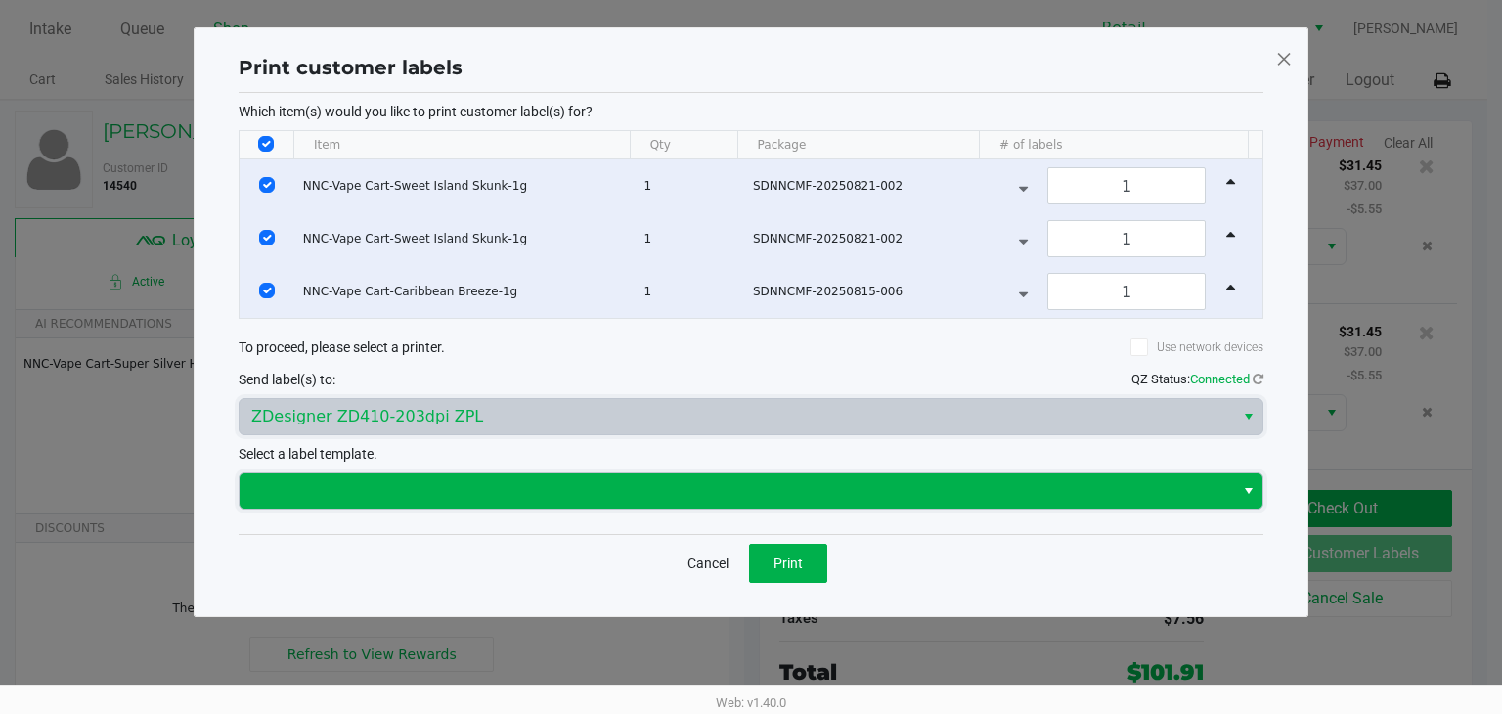
click at [698, 482] on span at bounding box center [736, 490] width 971 height 23
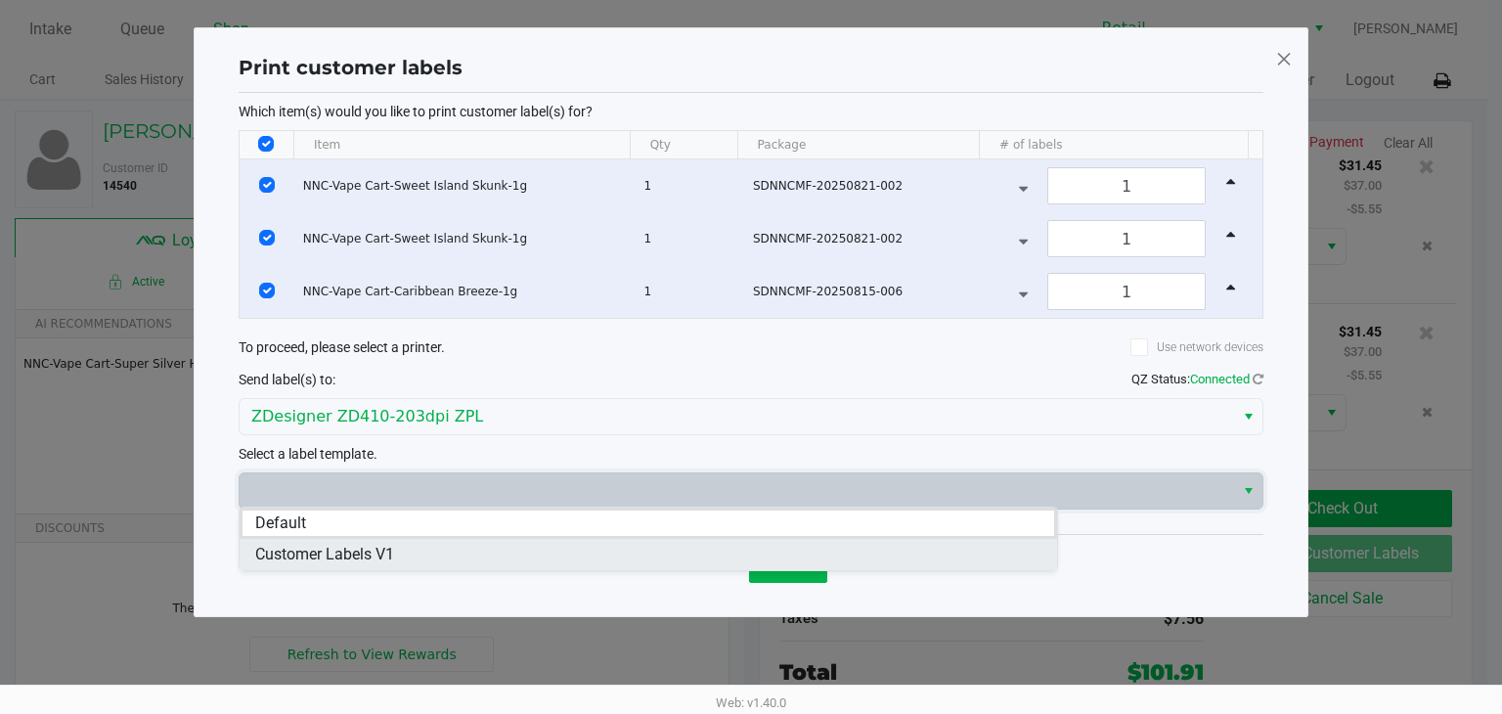
click at [355, 556] on span "Customer Labels V1" at bounding box center [324, 554] width 139 height 23
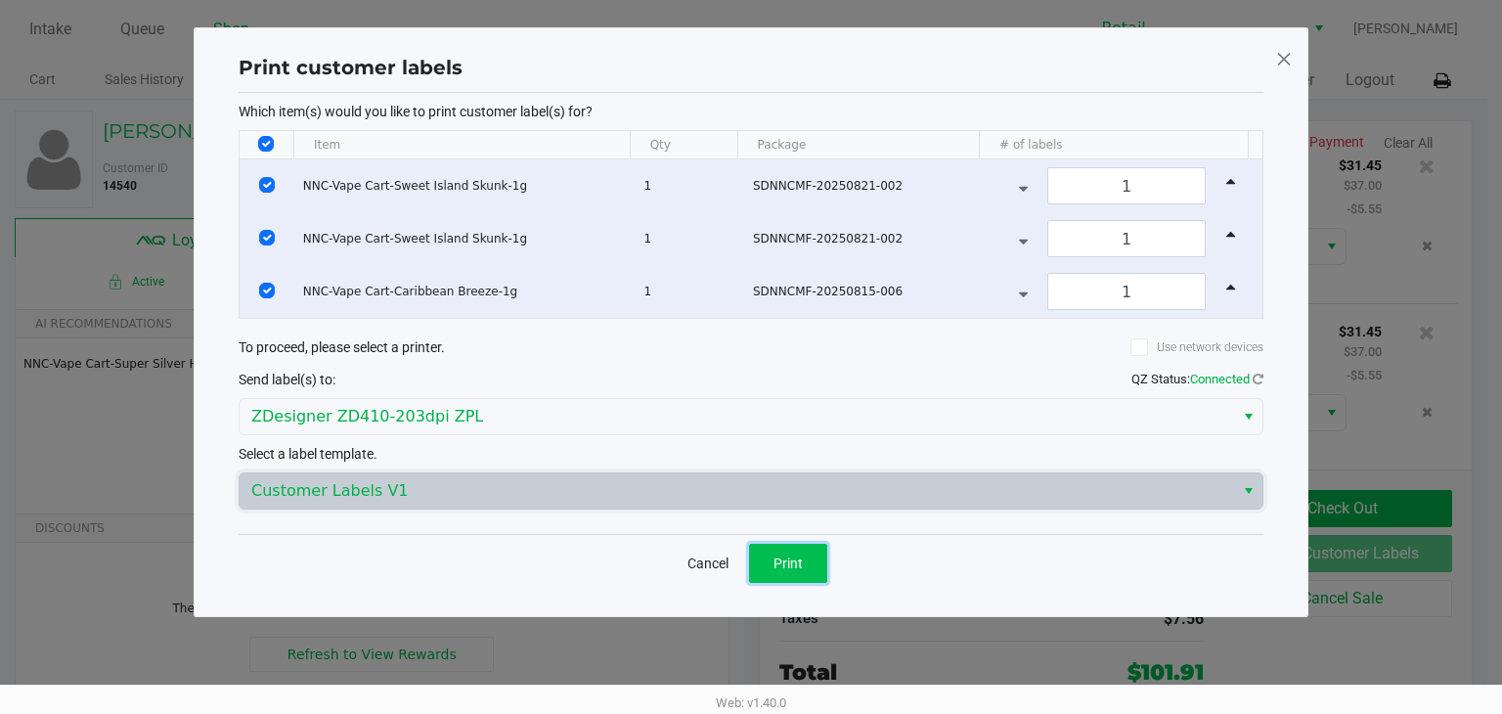
click at [805, 560] on button "Print" at bounding box center [788, 563] width 78 height 39
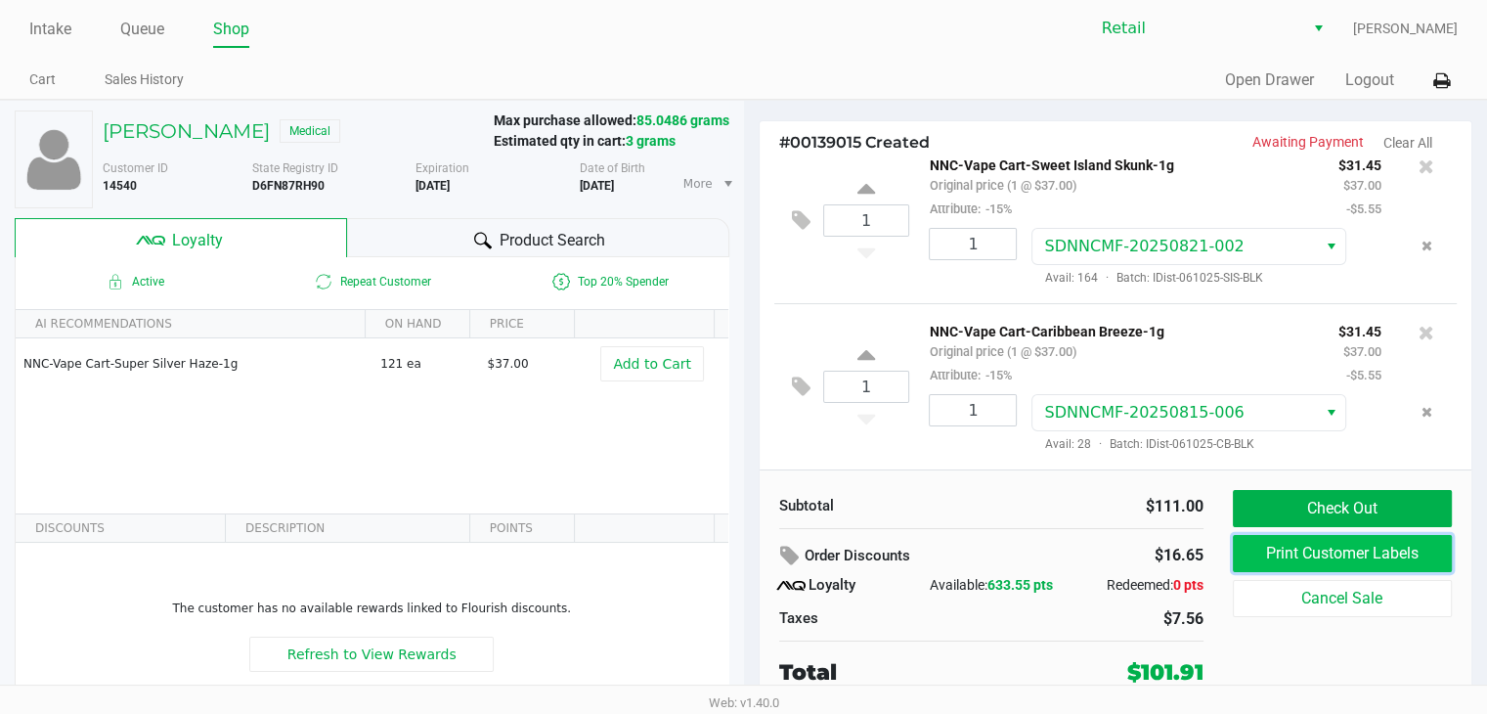
click at [1359, 551] on button "Print Customer Labels" at bounding box center [1343, 553] width 220 height 37
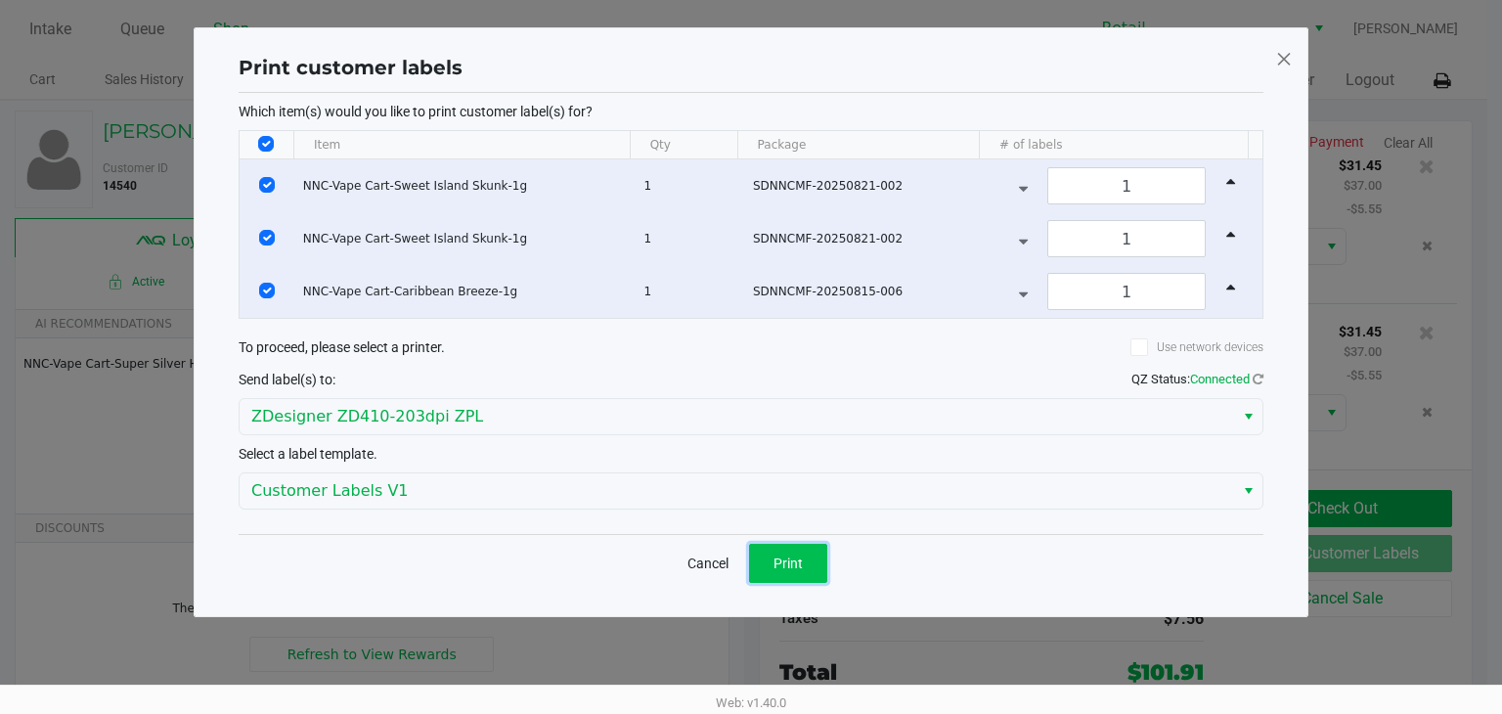
click at [790, 557] on span "Print" at bounding box center [787, 563] width 29 height 16
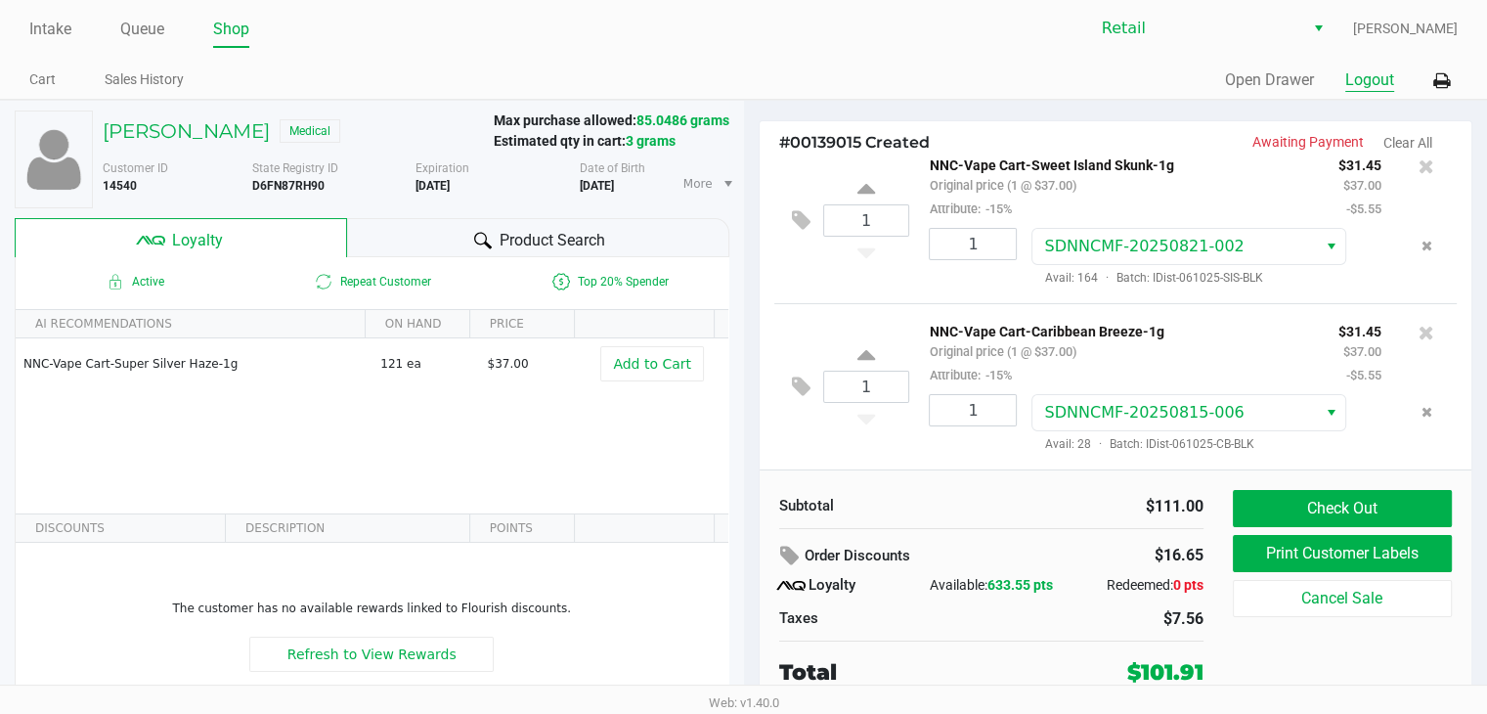
click at [1373, 83] on button "Logout" at bounding box center [1369, 79] width 49 height 23
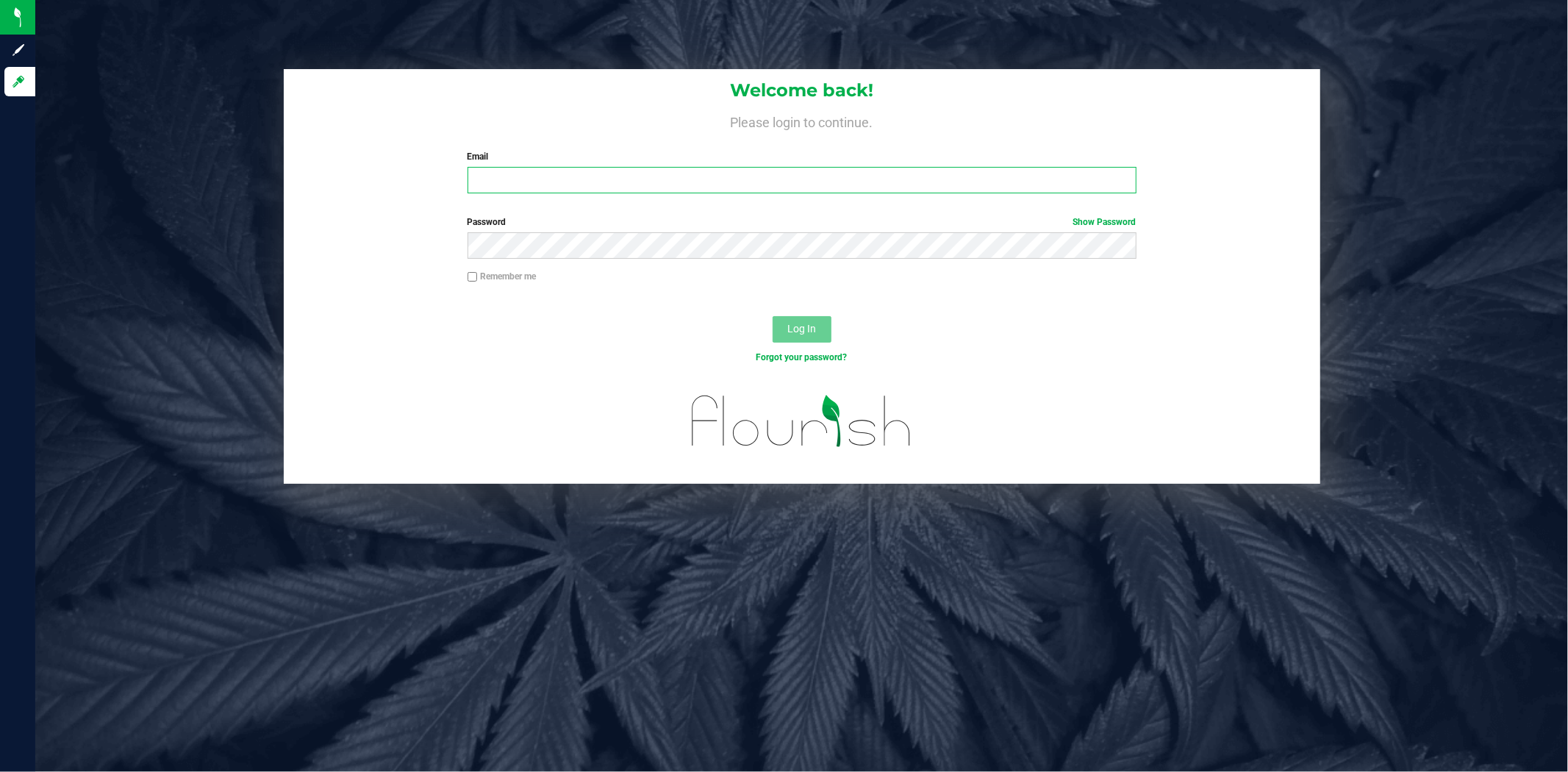
type input "[PERSON_NAME][EMAIL_ADDRESS][PERSON_NAME][DOMAIN_NAME]"
click at [387, 196] on div "Welcome back! Please login to continue. Email [PERSON_NAME][EMAIL_ADDRESS][PERS…" at bounding box center [802, 137] width 1036 height 136
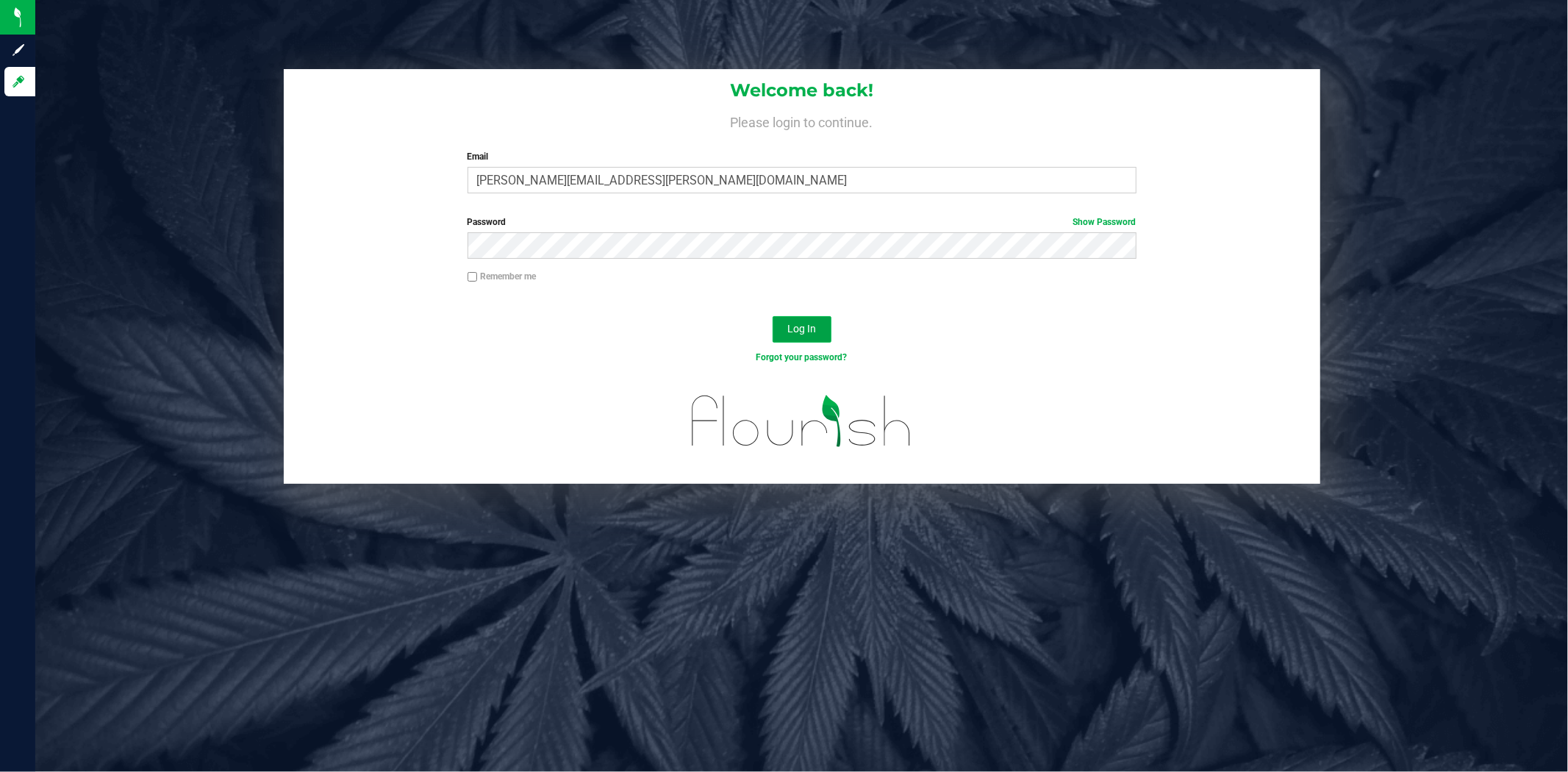
click at [787, 332] on button "Log In" at bounding box center [802, 329] width 59 height 26
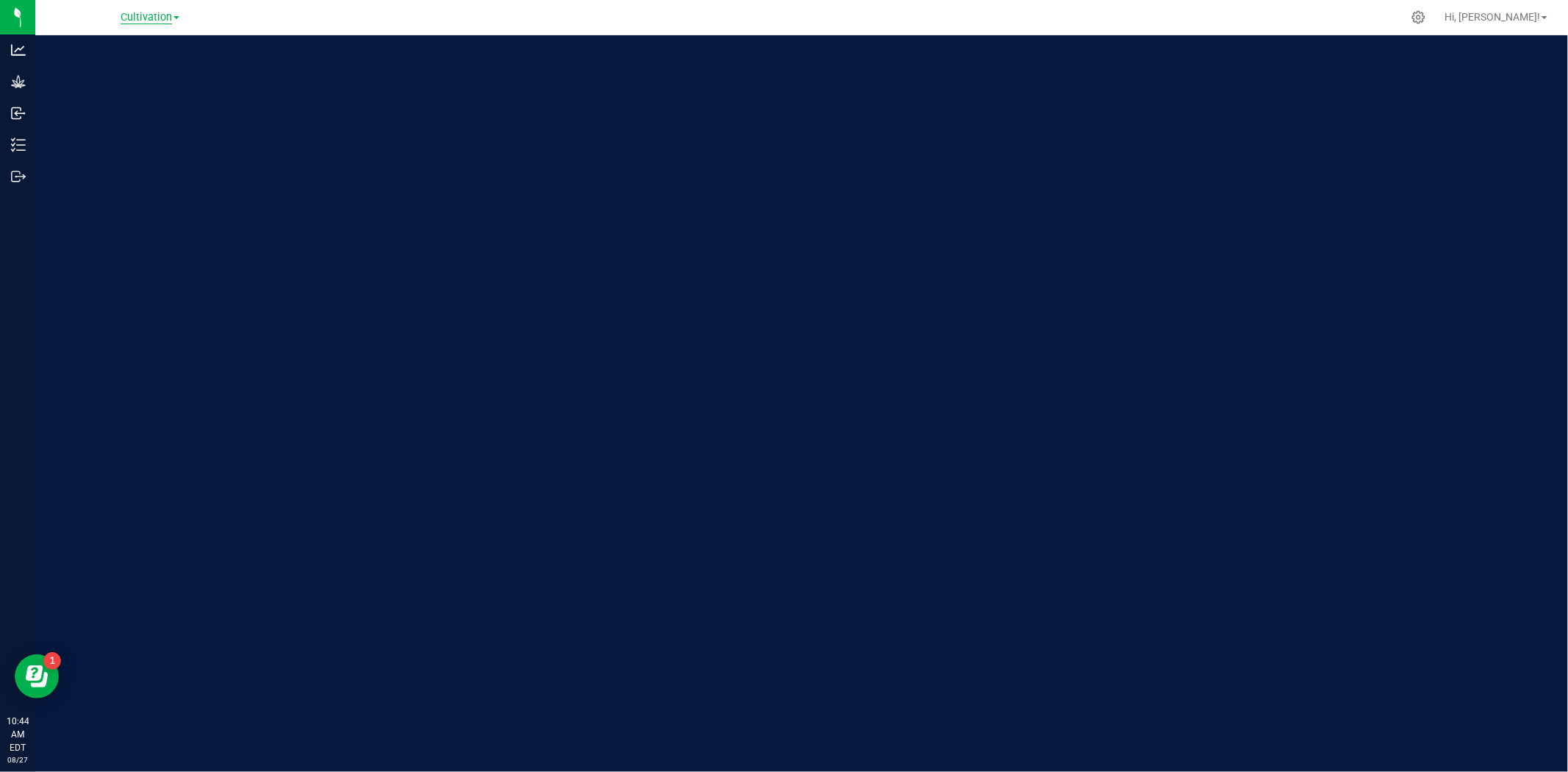
click at [169, 20] on span "Cultivation" at bounding box center [146, 18] width 51 height 14
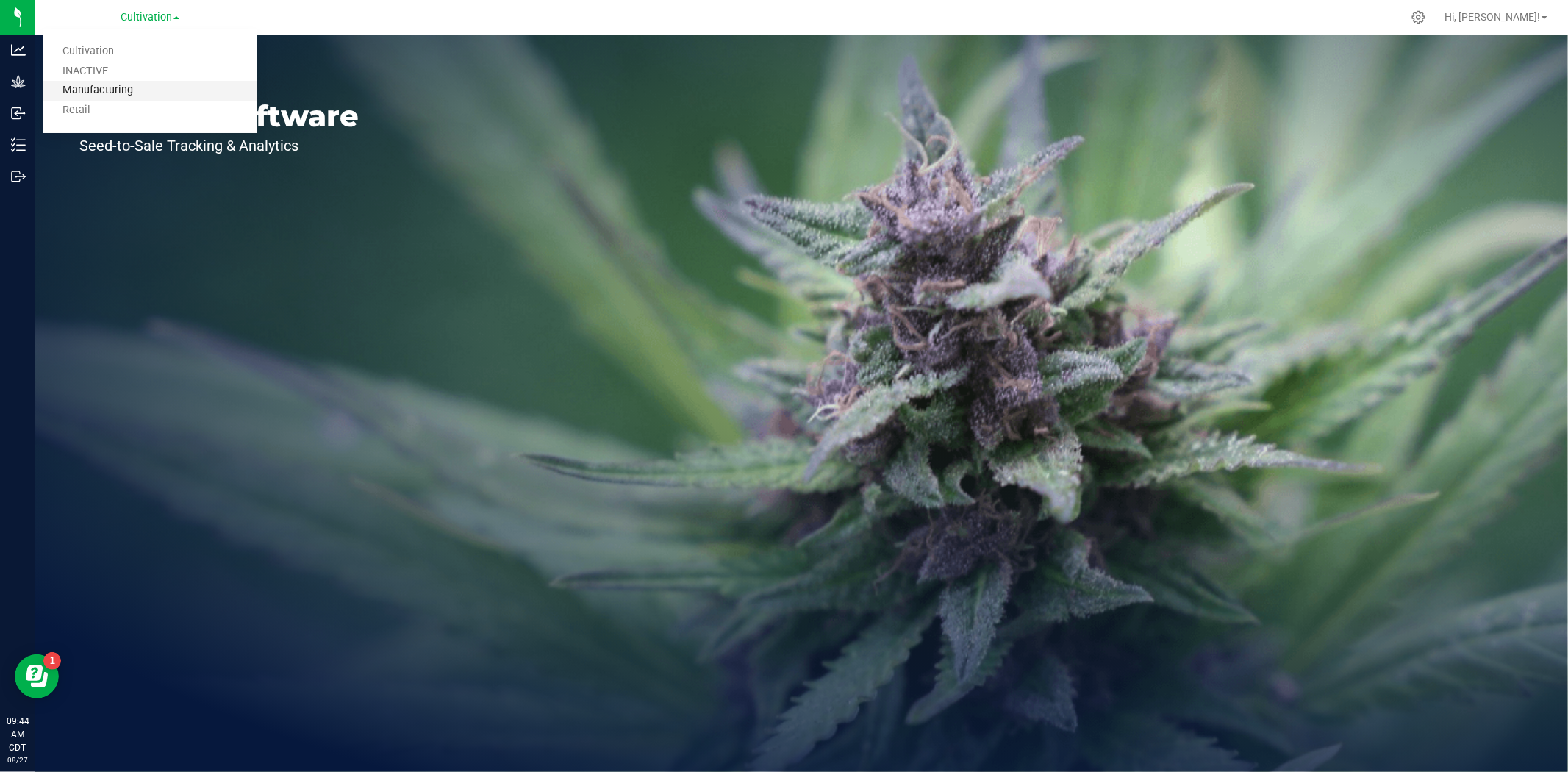
click at [135, 98] on link "Manufacturing" at bounding box center [150, 91] width 214 height 20
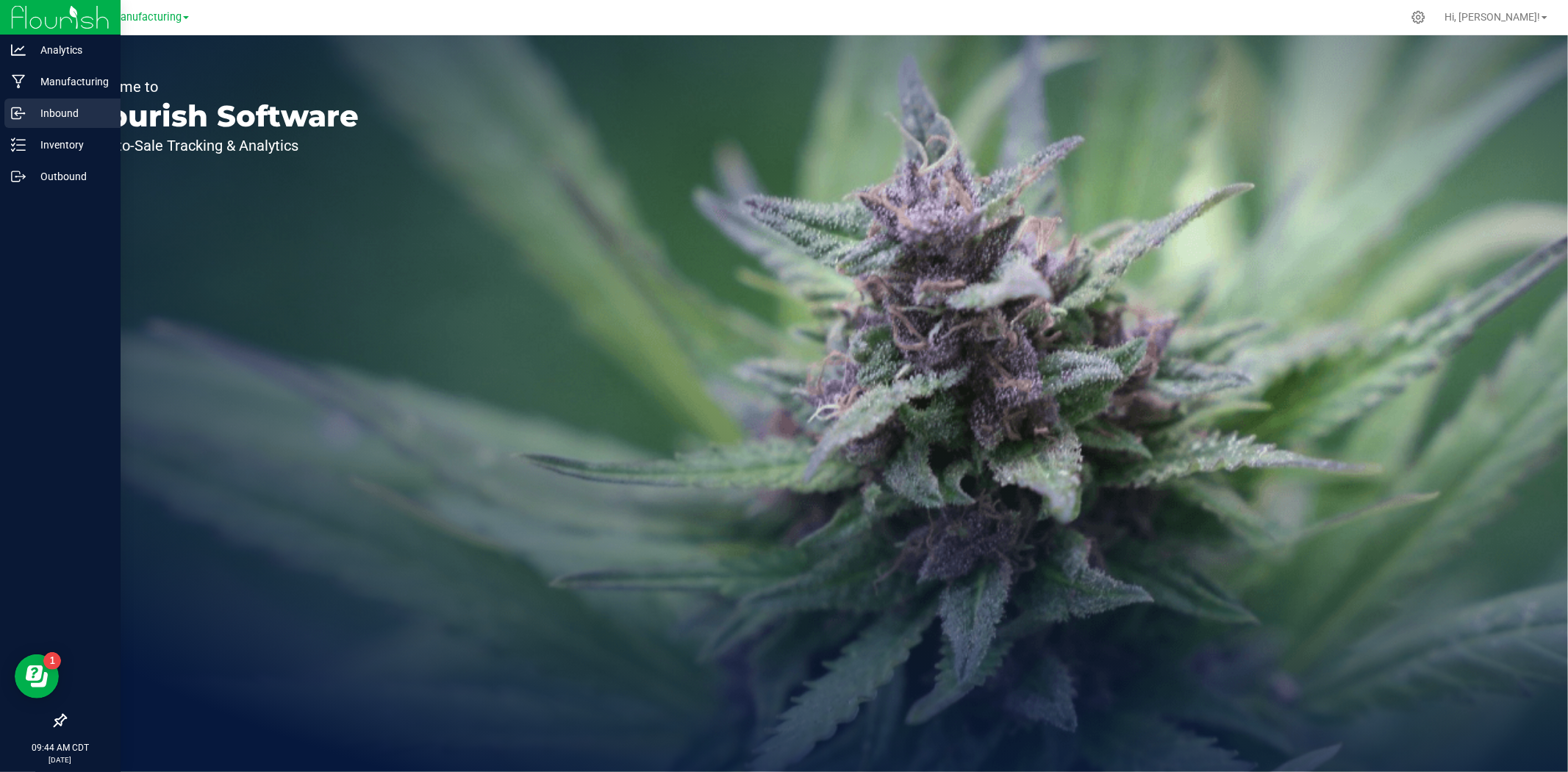
click at [53, 117] on p "Inbound" at bounding box center [69, 113] width 88 height 17
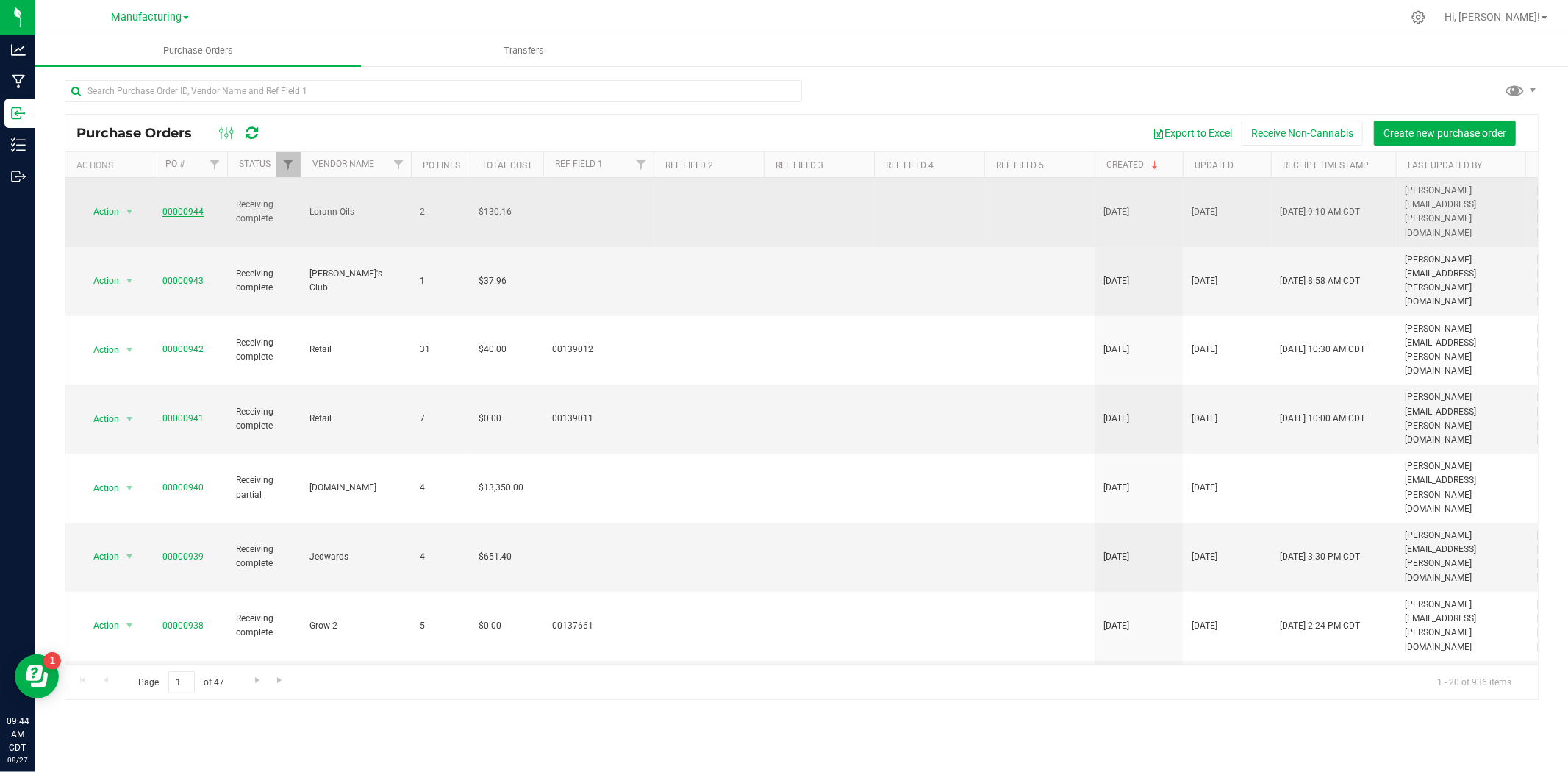
click at [193, 207] on link "00000944" at bounding box center [183, 212] width 41 height 11
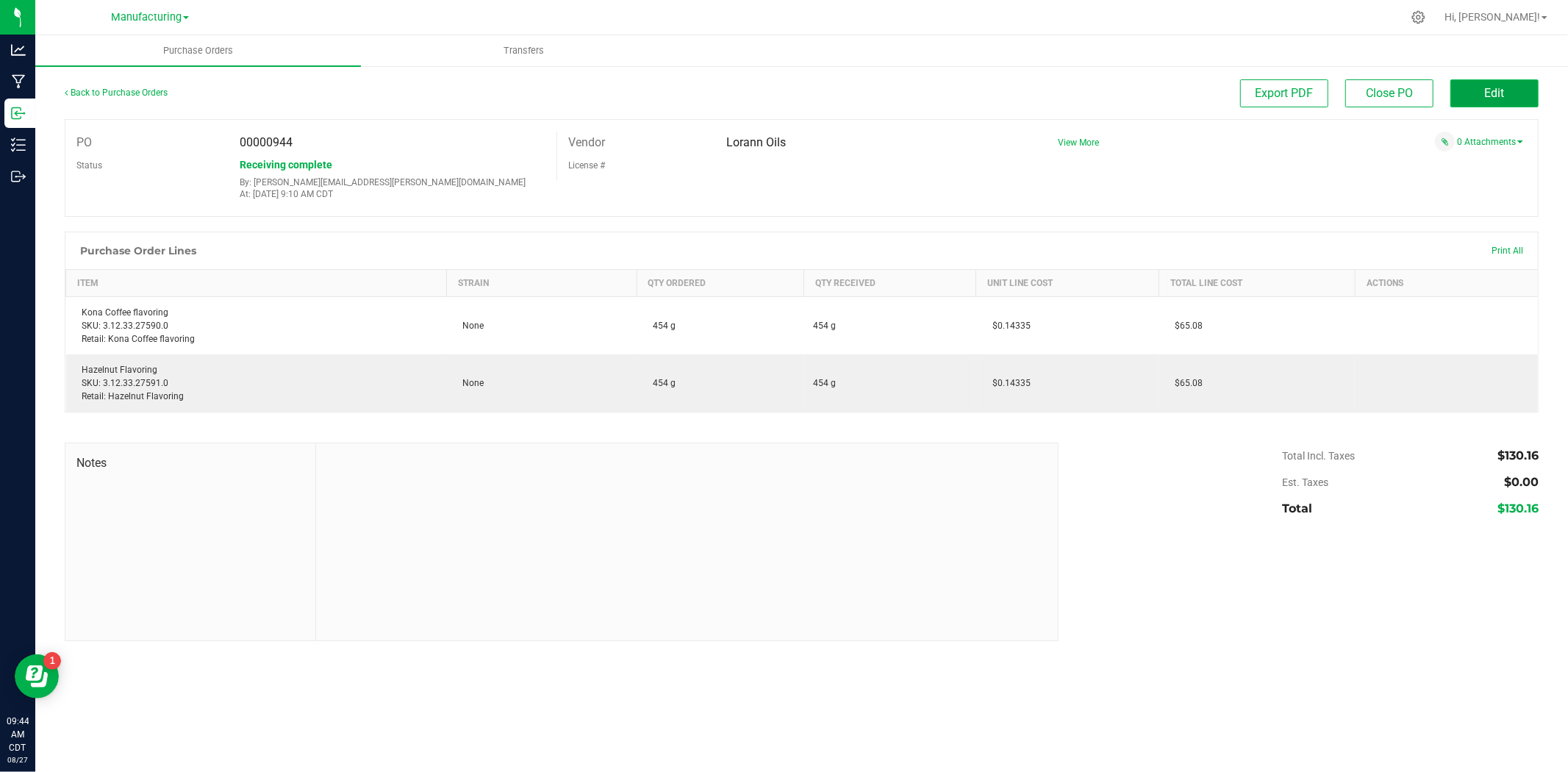
click at [1503, 91] on span "Edit" at bounding box center [1495, 93] width 20 height 14
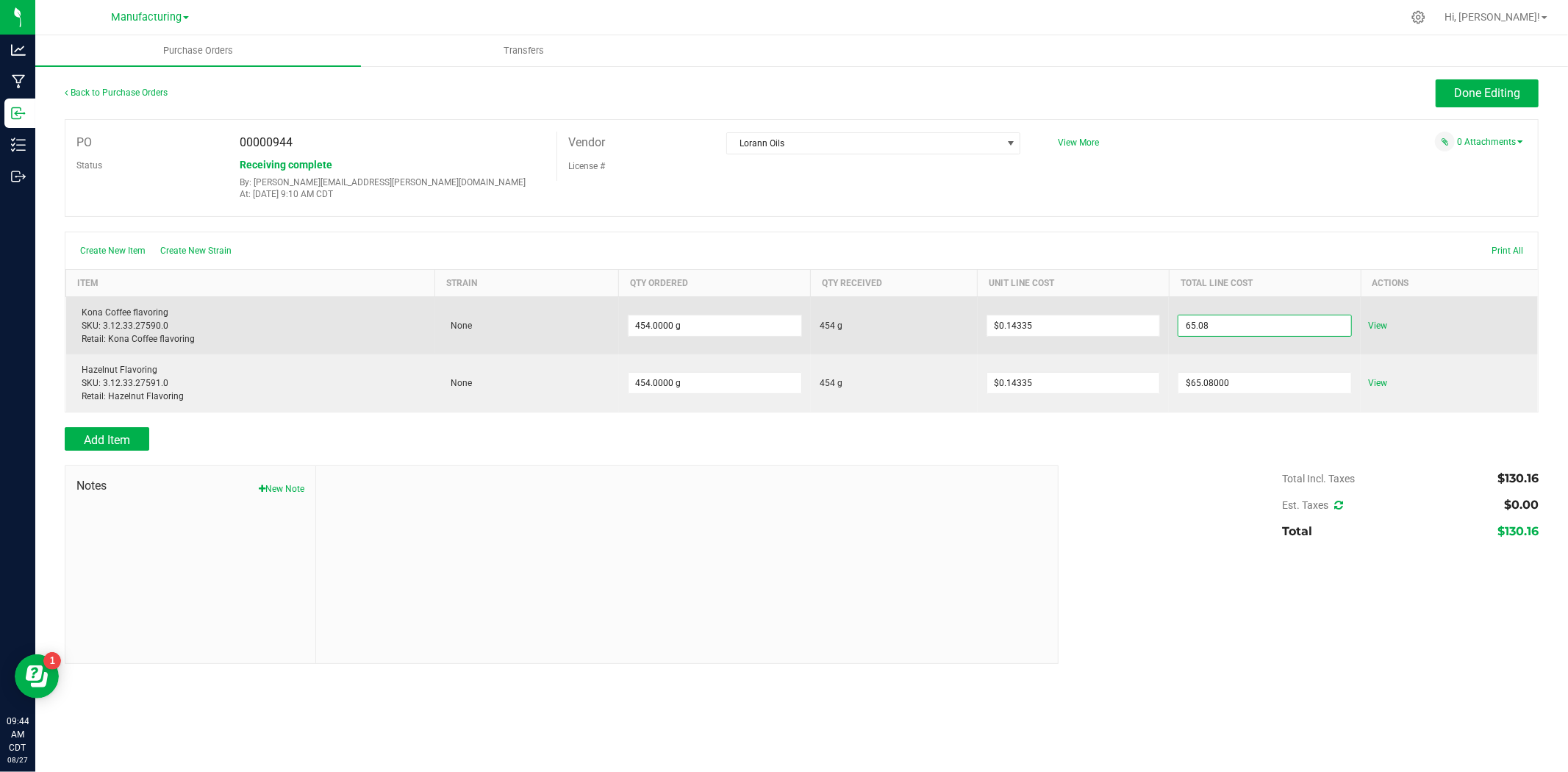
click at [1230, 331] on input "65.08" at bounding box center [1265, 325] width 173 height 20
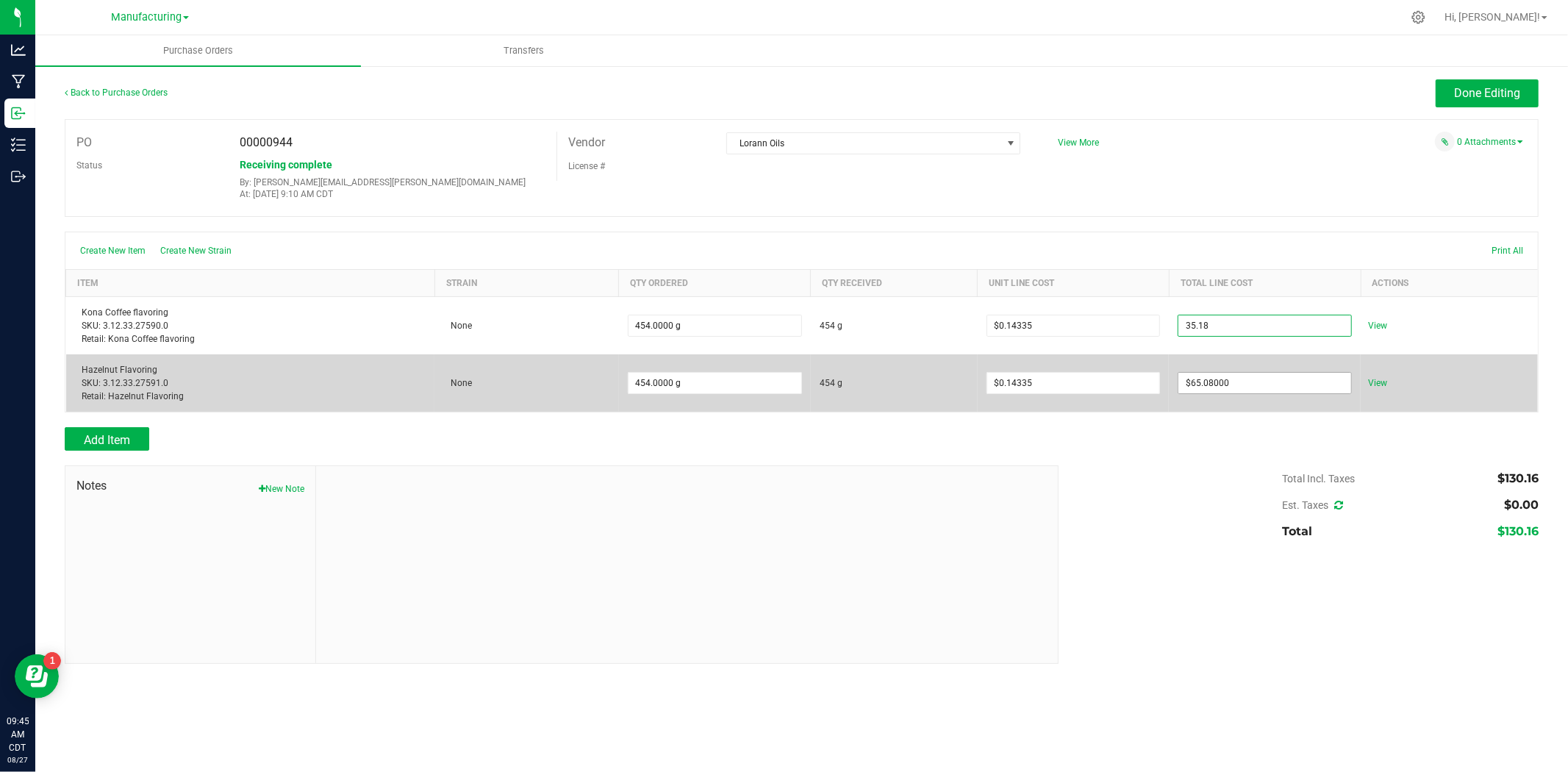
type input "$35.18000"
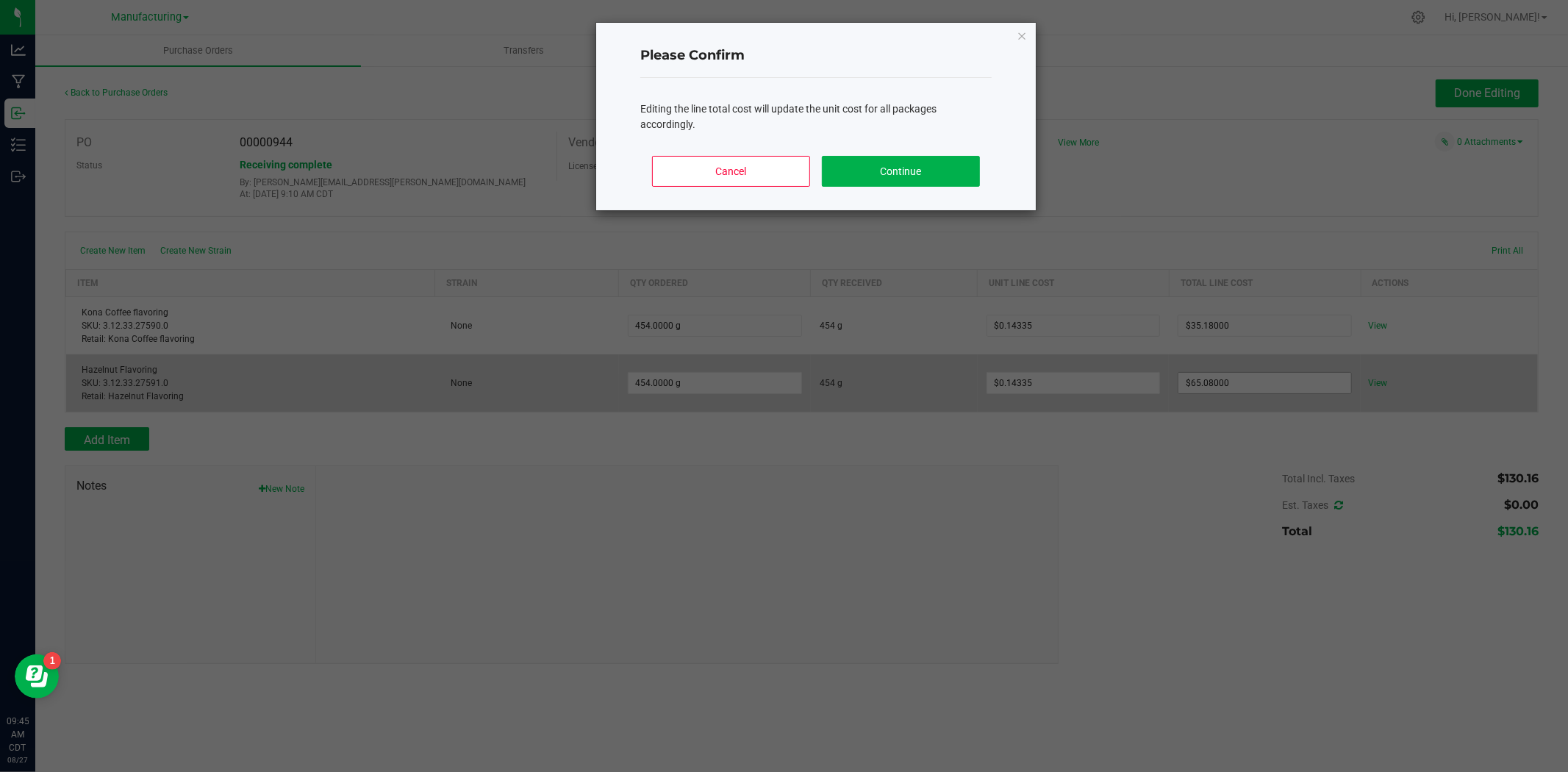
click at [1232, 384] on body "Analytics Manufacturing Inbound Inventory Outbound 09:45 AM CDT [DATE] 08/27 Ma…" at bounding box center [784, 386] width 1568 height 772
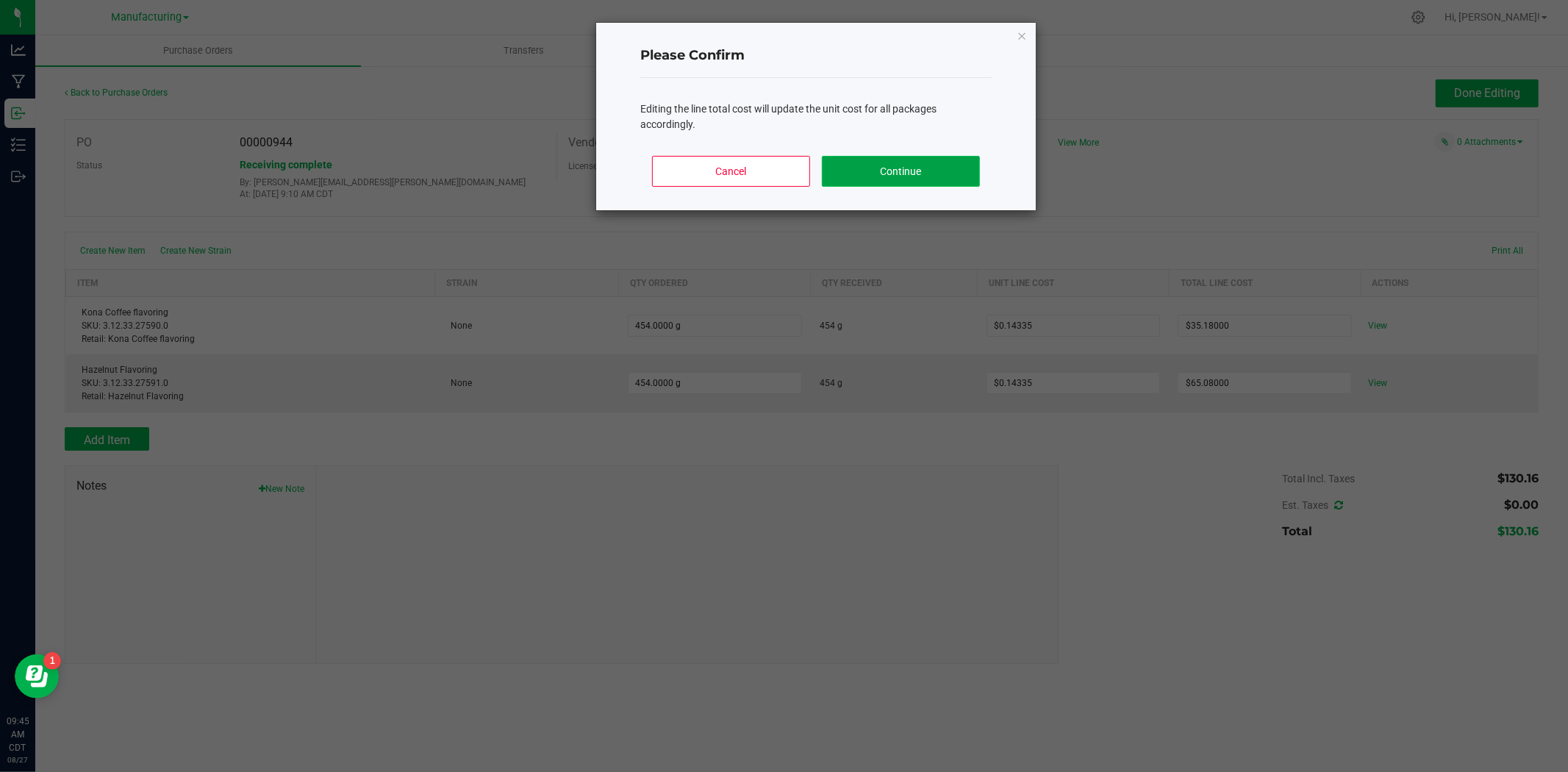
click at [899, 165] on button "Continue" at bounding box center [901, 171] width 158 height 31
type input "454"
type input "$0.07749"
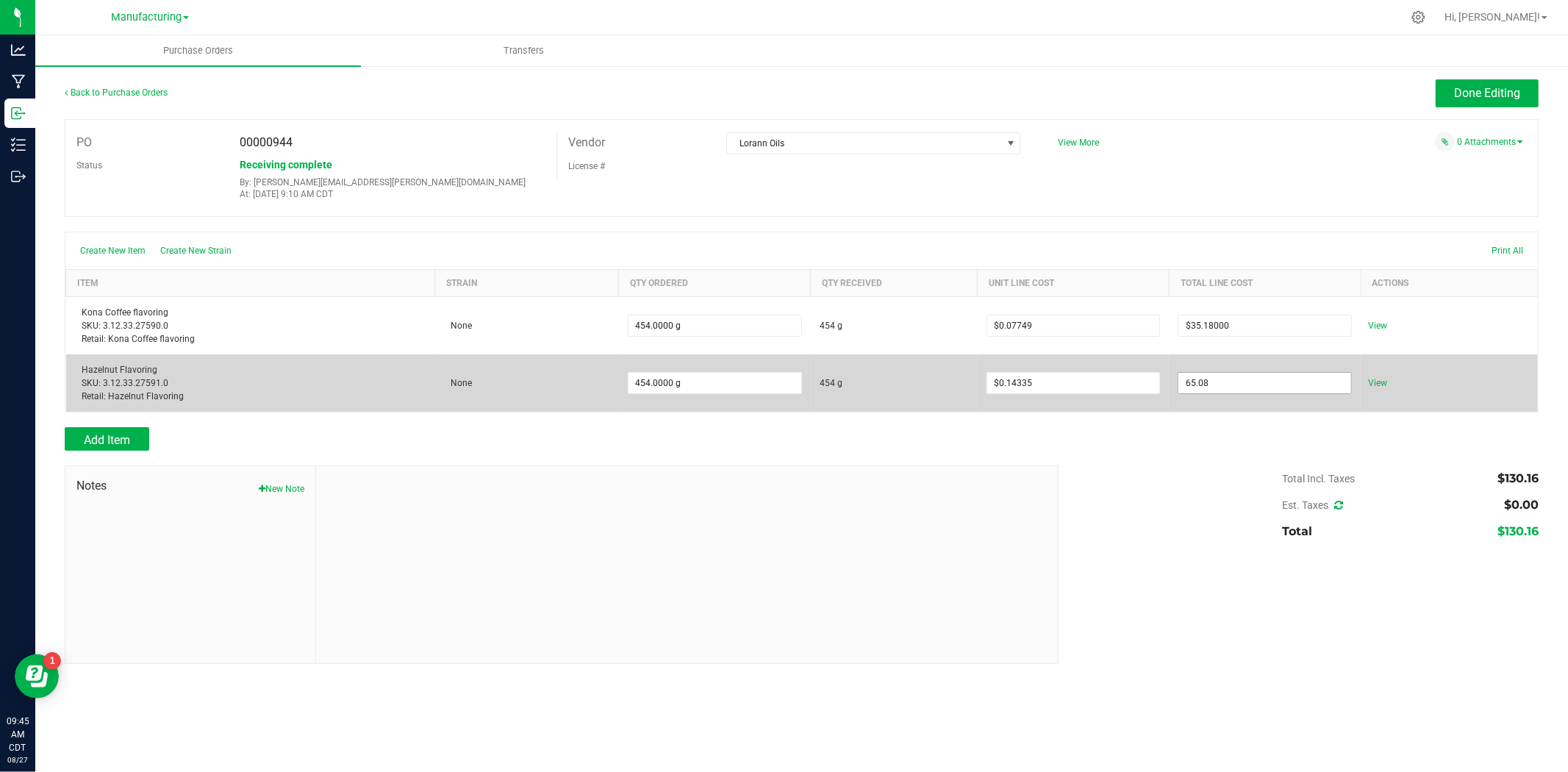
click at [1212, 385] on input "65.08" at bounding box center [1265, 383] width 173 height 20
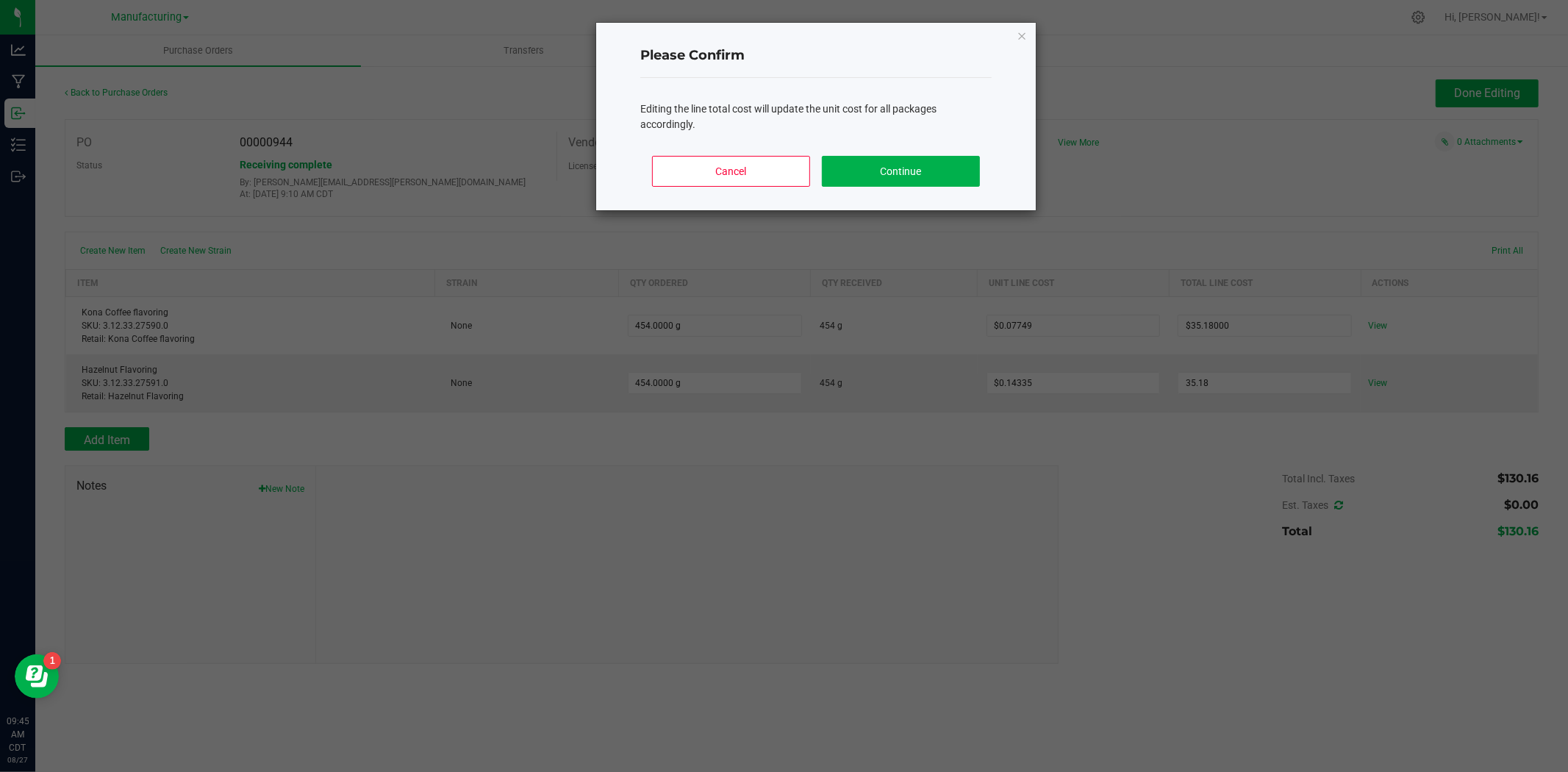
type input "$35.18000"
click at [1218, 438] on body "Analytics Manufacturing Inbound Inventory Outbound 09:45 AM CDT [DATE] 08/27 Ma…" at bounding box center [784, 386] width 1568 height 772
click at [917, 173] on button "Continue" at bounding box center [901, 171] width 158 height 31
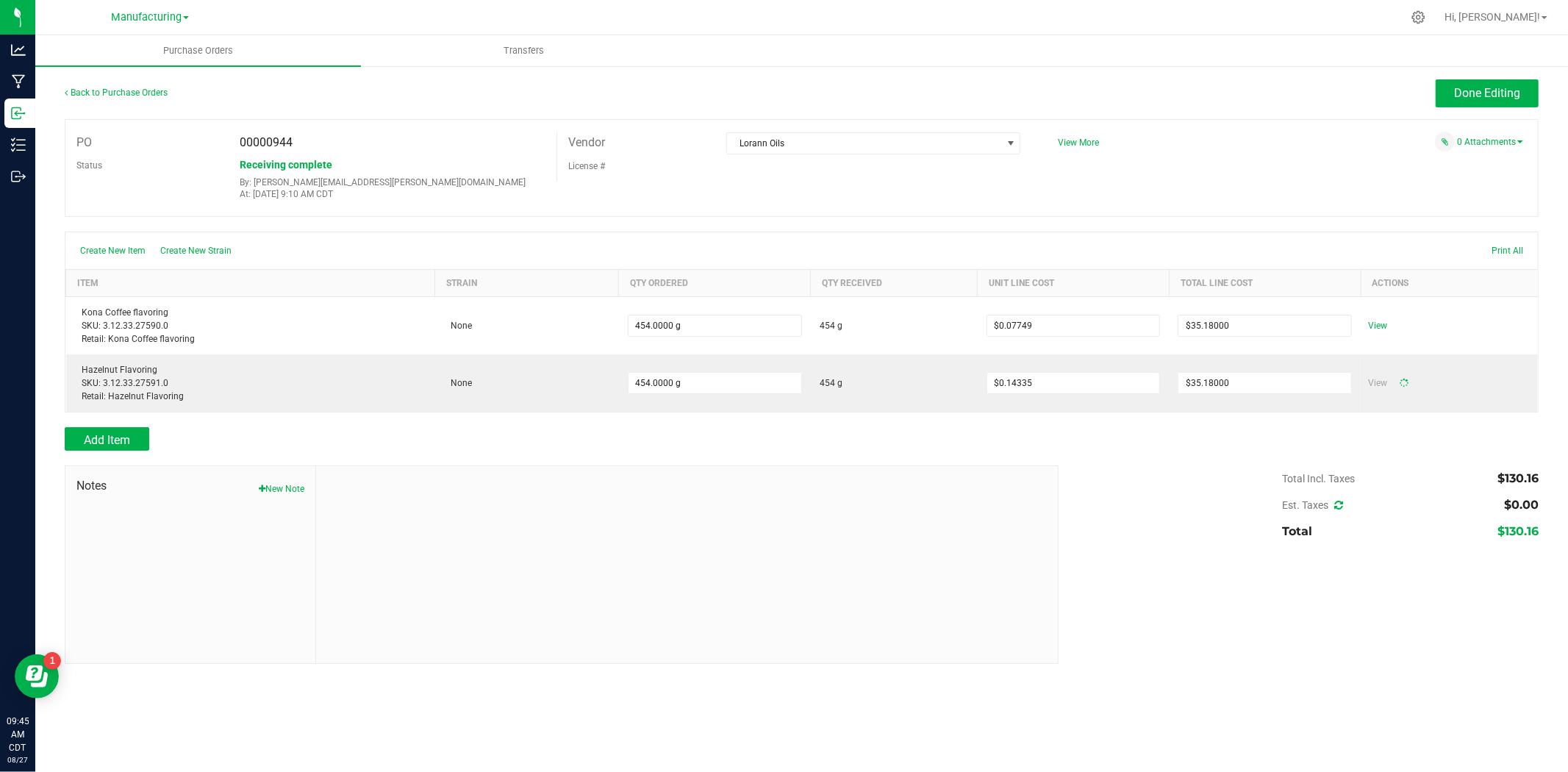
type input "454"
type input "$0.07749"
click at [1491, 87] on span "Done Editing" at bounding box center [1488, 93] width 66 height 14
